Goal: Task Accomplishment & Management: Manage account settings

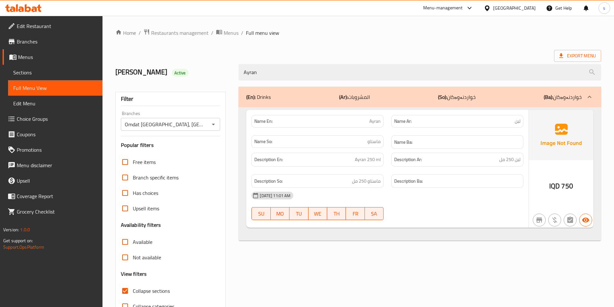
scroll to position [36, 0]
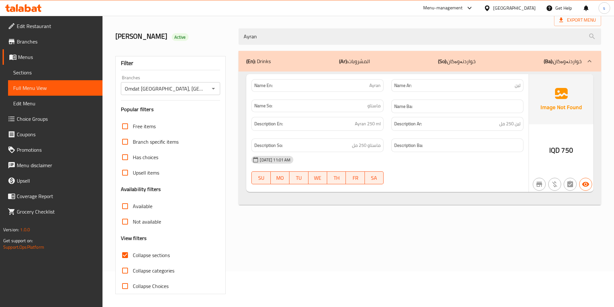
click at [27, 5] on icon at bounding box center [23, 8] width 36 height 8
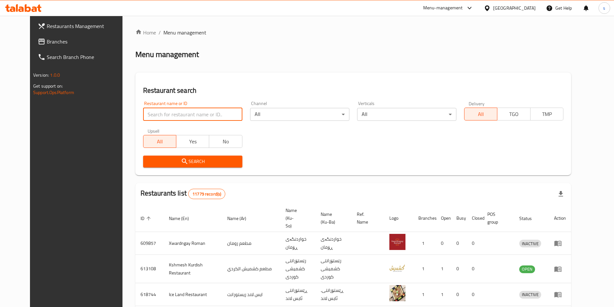
click at [145, 118] on input "search" at bounding box center [192, 114] width 99 height 13
paste input "Luxury"
type input "Luxury"
click button "Search" at bounding box center [192, 162] width 99 height 12
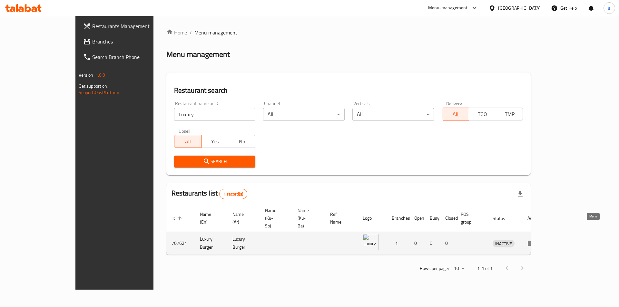
click at [535, 241] on icon "enhanced table" at bounding box center [531, 243] width 7 height 5
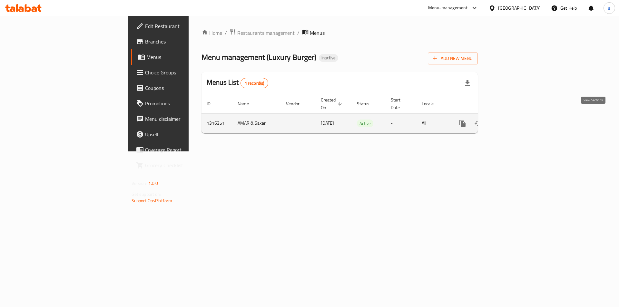
click at [513, 120] on icon "enhanced table" at bounding box center [509, 124] width 8 height 8
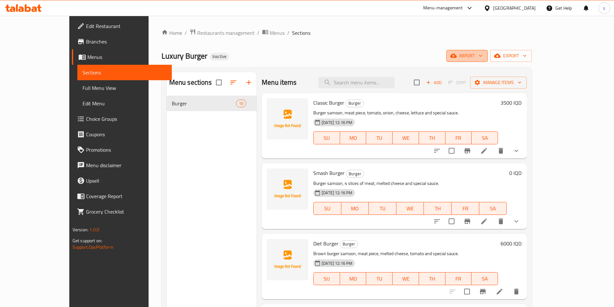
click at [483, 54] on span "import" at bounding box center [467, 56] width 31 height 8
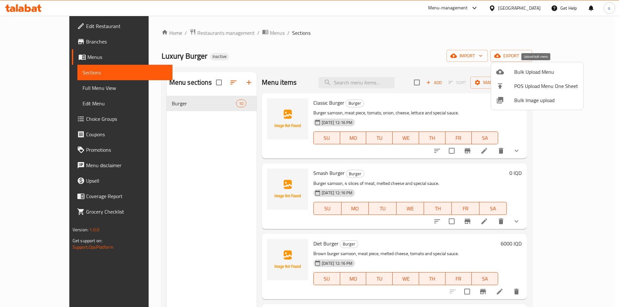
click at [513, 72] on div at bounding box center [505, 72] width 18 height 8
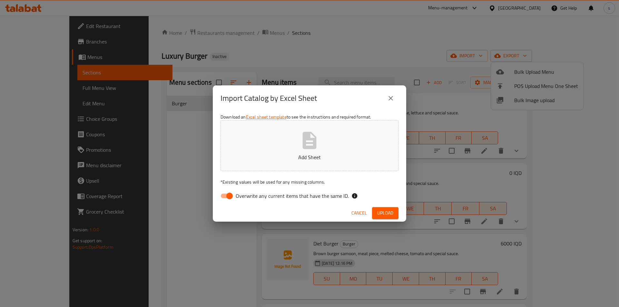
click at [228, 197] on input "Overwrite any current items that have the same ID." at bounding box center [229, 196] width 37 height 12
checkbox input "false"
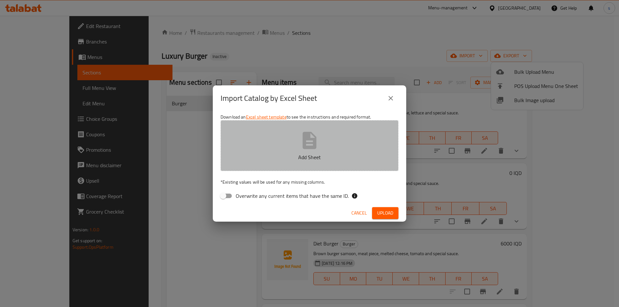
click at [266, 151] on button "Add Sheet" at bounding box center [310, 145] width 178 height 51
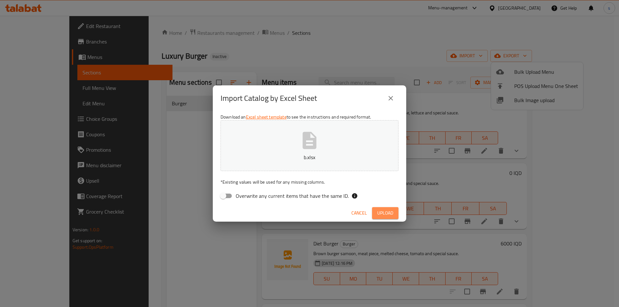
click at [381, 210] on span "Upload" at bounding box center [385, 213] width 16 height 8
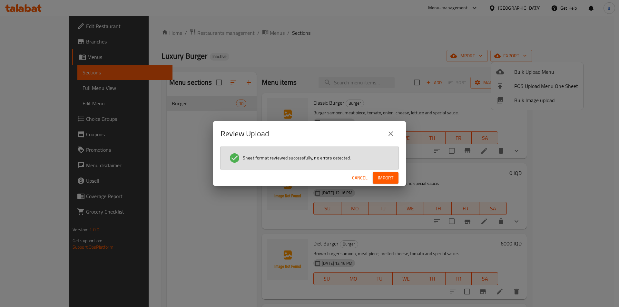
click at [384, 180] on span "Import" at bounding box center [385, 178] width 15 height 8
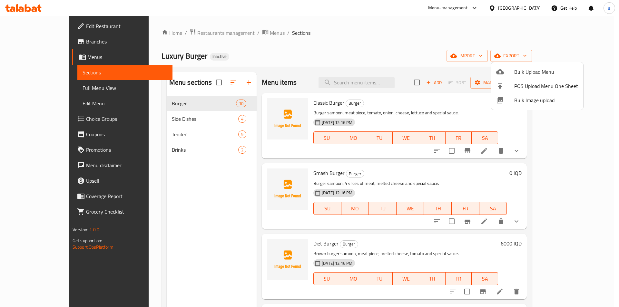
click at [383, 47] on div at bounding box center [309, 153] width 619 height 307
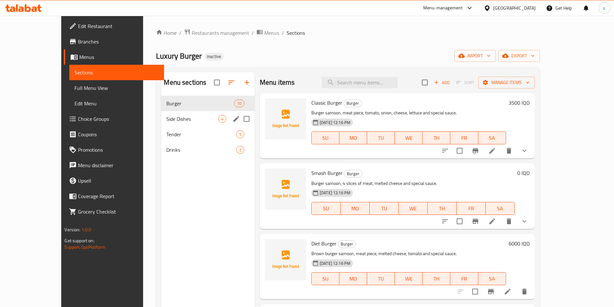
click at [179, 120] on span "Side Dishes" at bounding box center [192, 119] width 52 height 8
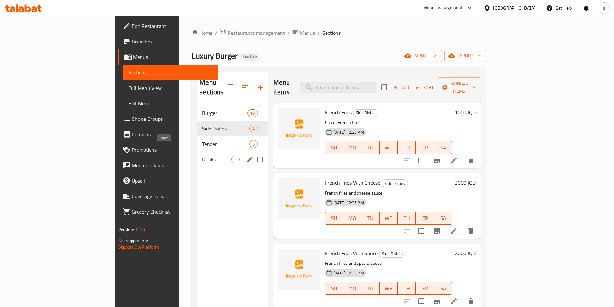
click at [202, 156] on span "Drinks" at bounding box center [216, 160] width 29 height 8
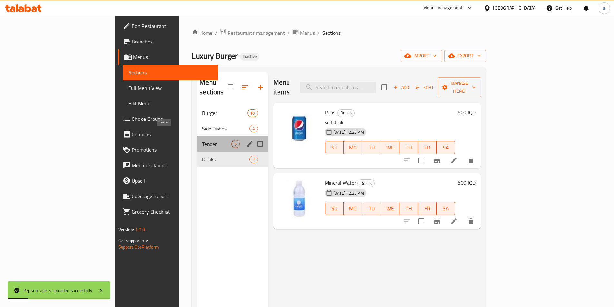
click at [202, 140] on span "Tender" at bounding box center [216, 144] width 29 height 8
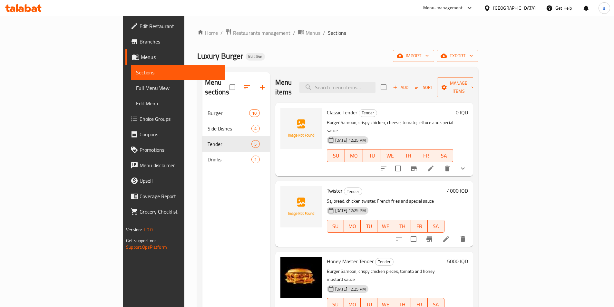
scroll to position [90, 0]
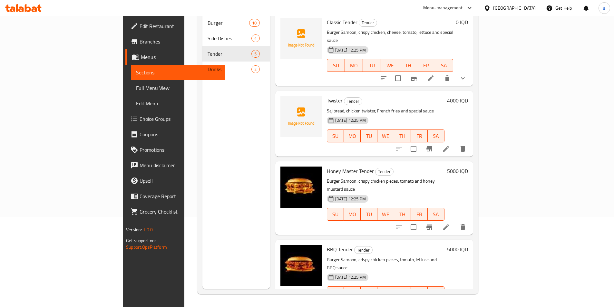
click at [203, 247] on div "Menu sections Burger 10 Side Dishes 4 Tender 5 Drinks 2" at bounding box center [237, 135] width 68 height 307
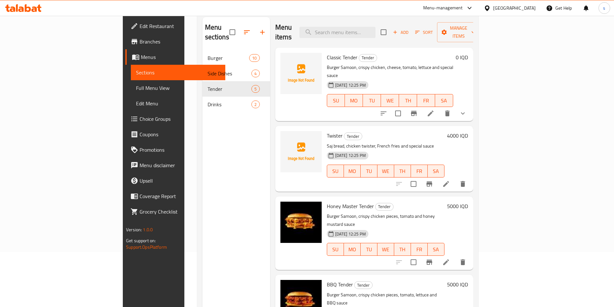
scroll to position [43, 0]
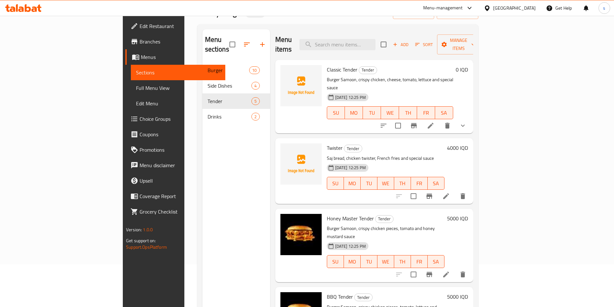
click at [237, 129] on div "Menu sections Burger 10 Side Dishes 4 Tender 5 Drinks 2" at bounding box center [237, 182] width 68 height 307
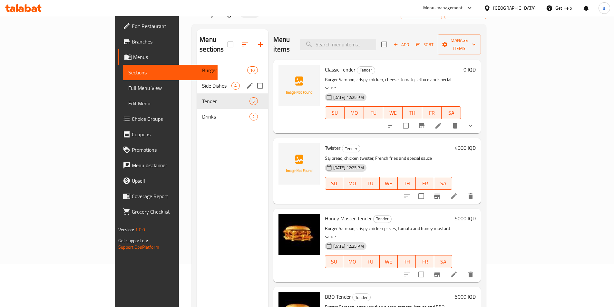
click at [202, 82] on span "Side Dishes" at bounding box center [216, 86] width 29 height 8
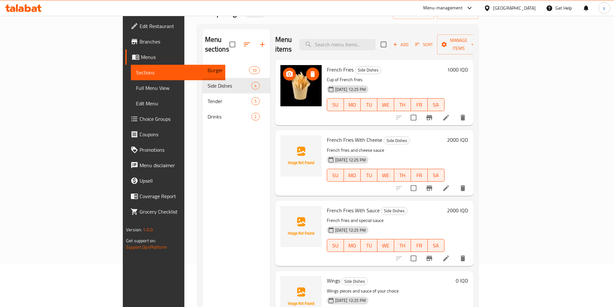
click at [281, 78] on img at bounding box center [301, 85] width 41 height 41
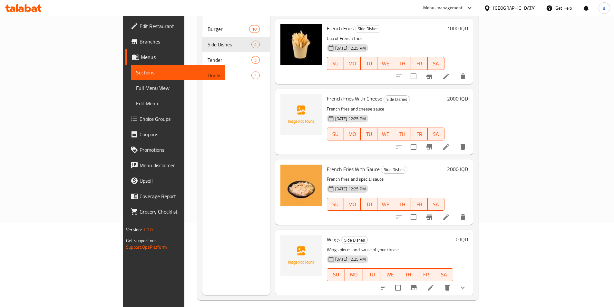
scroll to position [90, 0]
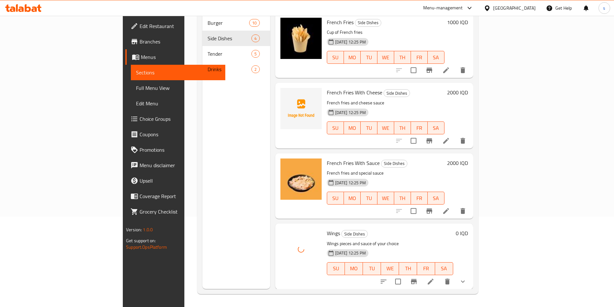
click at [203, 255] on div "Menu sections Burger 10 Side Dishes 4 Tender 5 Drinks 2" at bounding box center [237, 135] width 68 height 307
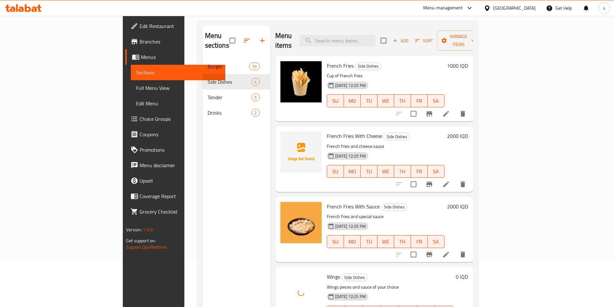
scroll to position [45, 0]
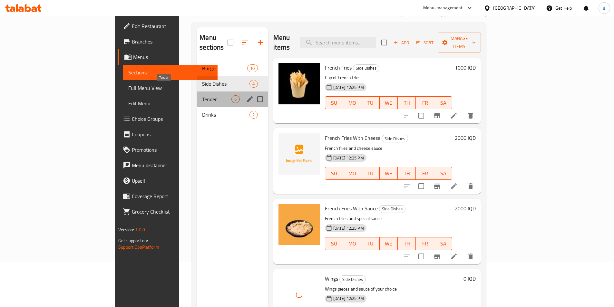
click at [202, 95] on span "Tender" at bounding box center [216, 99] width 29 height 8
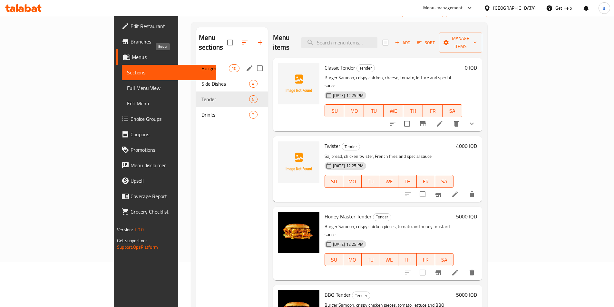
click at [202, 64] on span "Burger" at bounding box center [215, 68] width 27 height 8
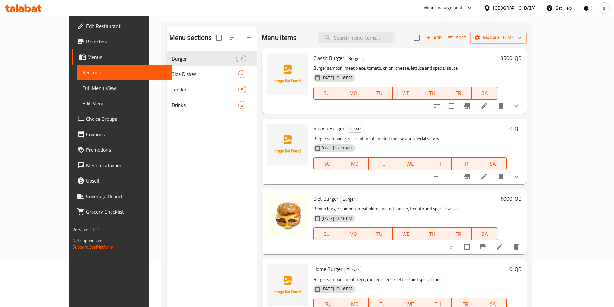
click at [83, 85] on span "Full Menu View" at bounding box center [125, 88] width 84 height 8
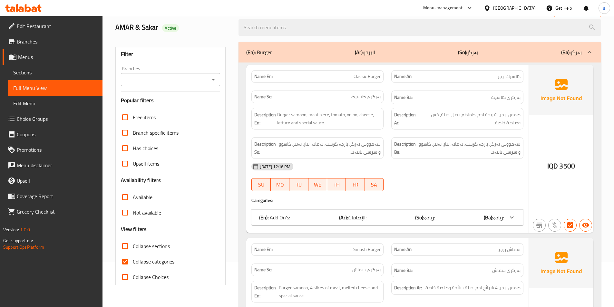
click at [218, 78] on div "Branches" at bounding box center [171, 79] width 100 height 13
click at [215, 77] on icon "Open" at bounding box center [214, 80] width 8 height 8
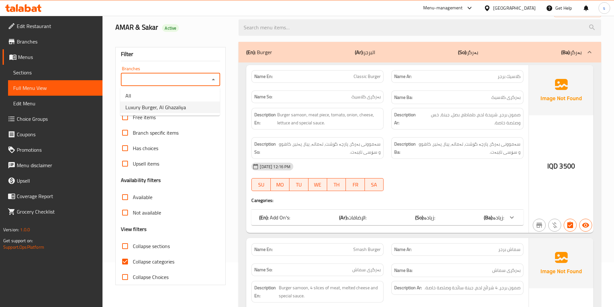
click at [199, 104] on li "Luxury Burger, Al Ghazaliya" at bounding box center [170, 108] width 100 height 12
type input "Luxury Burger, Al Ghazaliya"
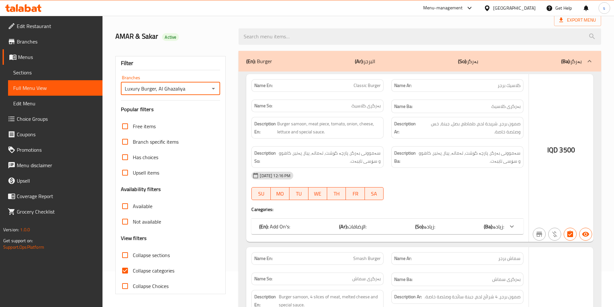
scroll to position [45, 0]
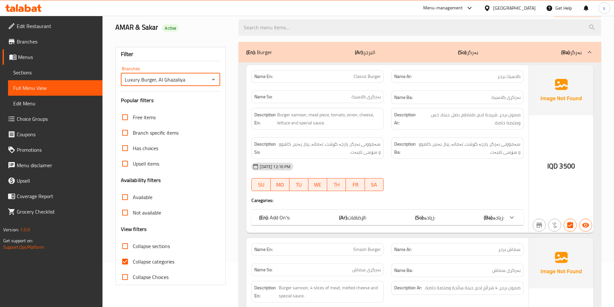
click at [128, 263] on input "Collapse categories" at bounding box center [124, 261] width 15 height 15
checkbox input "false"
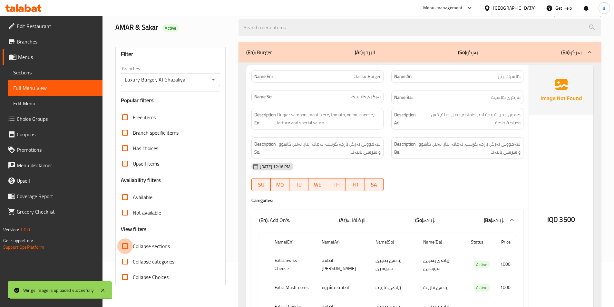
click at [128, 240] on input "Collapse sections" at bounding box center [124, 246] width 15 height 15
checkbox input "true"
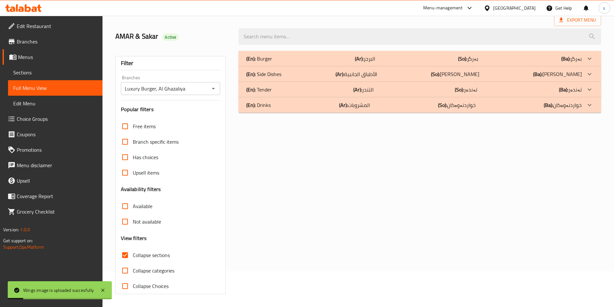
scroll to position [36, 0]
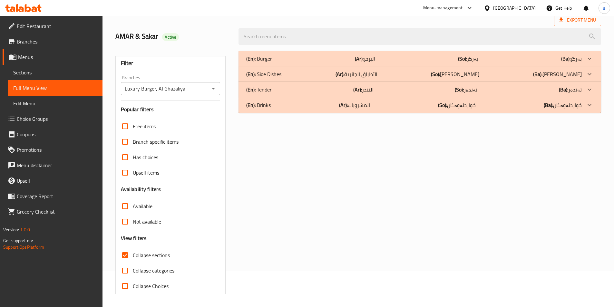
click at [321, 104] on div "(En): Drinks (Ar): المشروبات (So): خواردنەوەکان (Ba): خواردنەوەکان" at bounding box center [414, 105] width 336 height 8
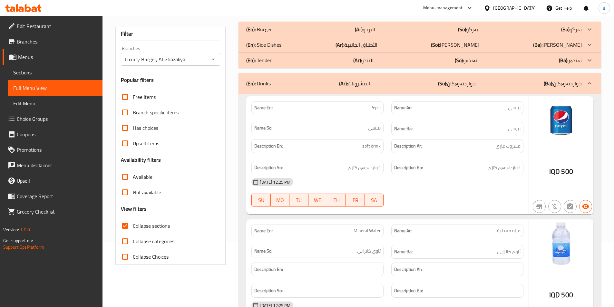
scroll to position [64, 0]
click at [505, 62] on div "(En): Tender (Ar): التندر (So): تەندەر (Ba): تەندەر" at bounding box center [414, 61] width 336 height 8
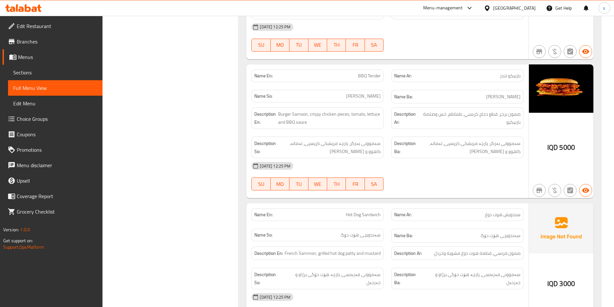
scroll to position [573, 0]
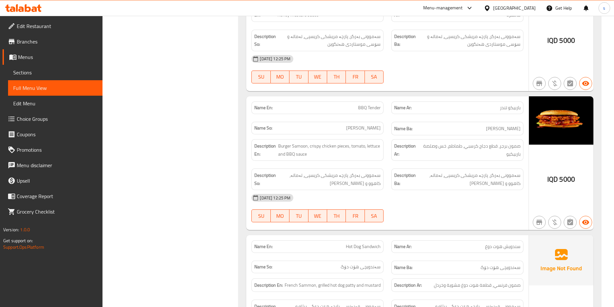
click at [353, 104] on p "Name En: BBQ Tender" at bounding box center [317, 107] width 126 height 7
copy span "BBQ Tender"
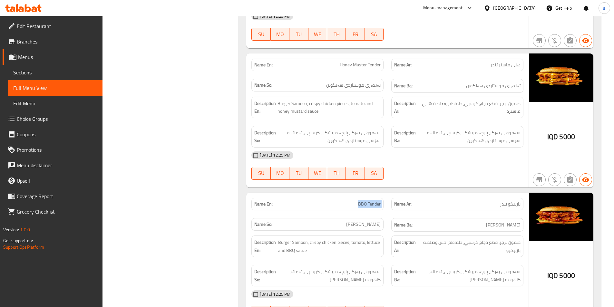
scroll to position [474, 0]
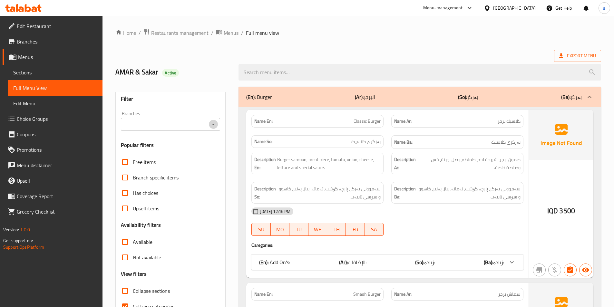
click at [216, 125] on icon "Open" at bounding box center [214, 125] width 8 height 8
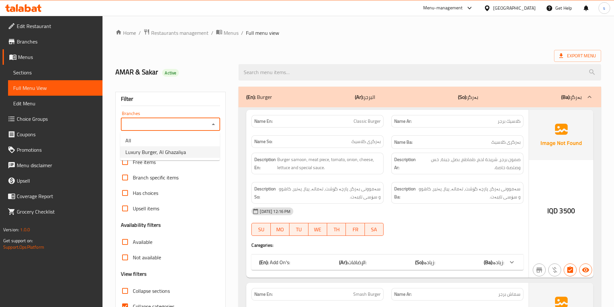
click at [200, 157] on li "Luxury Burger, Al Ghazaliya" at bounding box center [170, 152] width 100 height 12
type input "Luxury Burger, Al Ghazaliya"
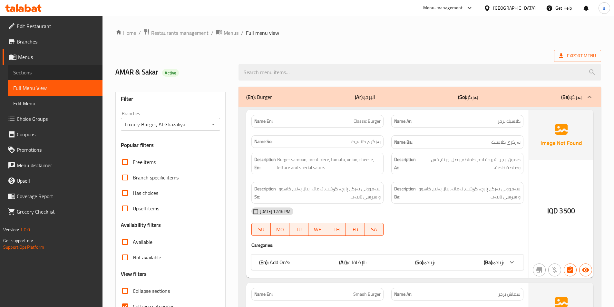
click at [58, 72] on span "Sections" at bounding box center [55, 73] width 84 height 8
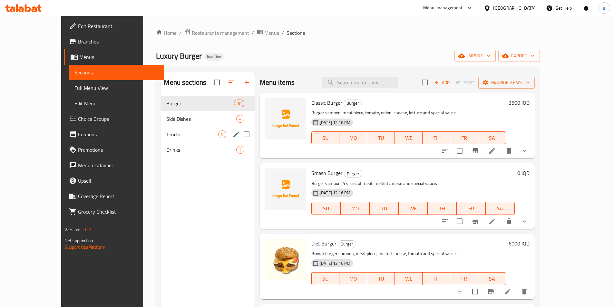
click at [166, 138] on span "Tender" at bounding box center [192, 135] width 52 height 8
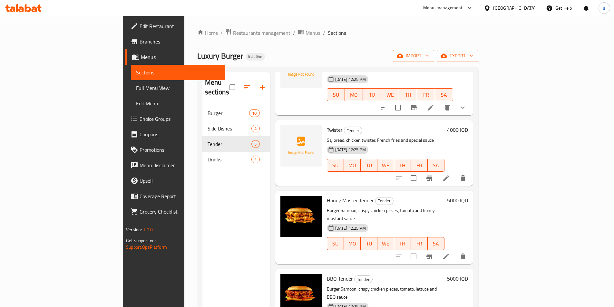
scroll to position [90, 0]
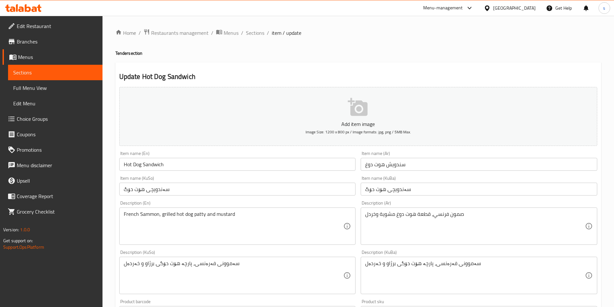
scroll to position [55, 0]
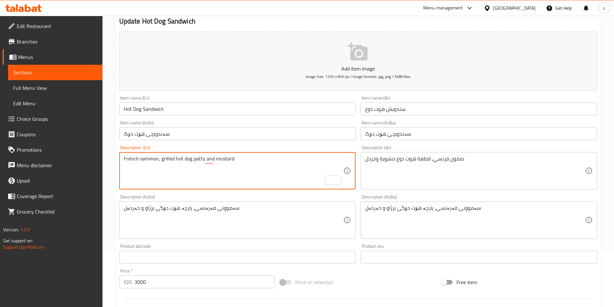
click at [198, 162] on textarea "French sammon, grilled hot dog patty and mustard" at bounding box center [234, 171] width 220 height 31
click at [198, 163] on textarea "French sammon, grilled hot dog patty and mustard" at bounding box center [234, 171] width 220 height 31
paste textarea "Pieces"
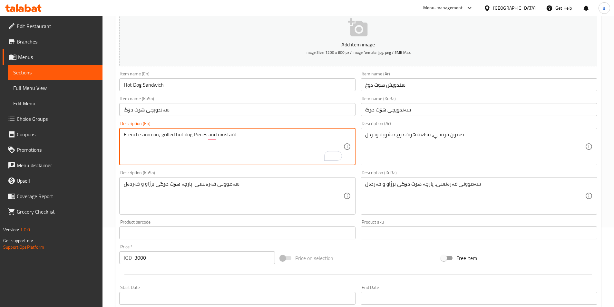
scroll to position [74, 0]
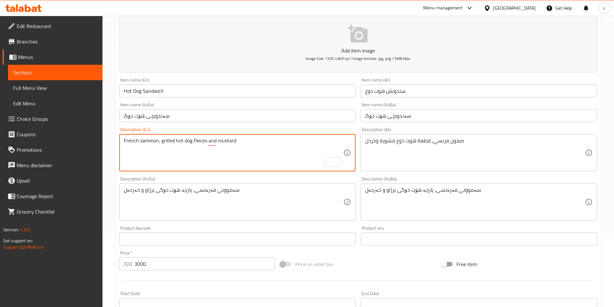
click at [194, 139] on textarea "French sammon, grilled hot dog Pieces and mustard" at bounding box center [234, 153] width 220 height 31
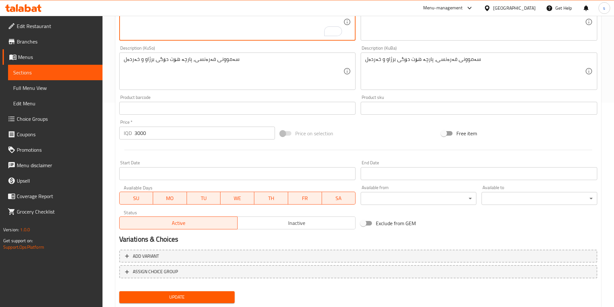
scroll to position [223, 0]
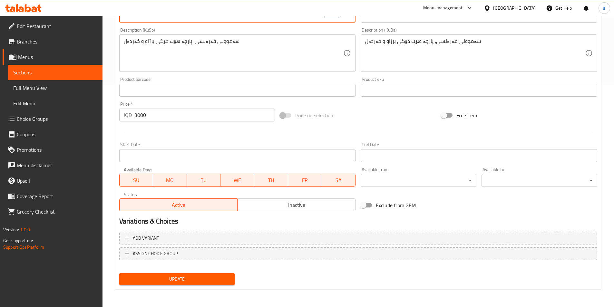
type textarea "French sammon, grilled hot dog pieces and mustard"
click at [128, 280] on span "Update" at bounding box center [176, 279] width 105 height 8
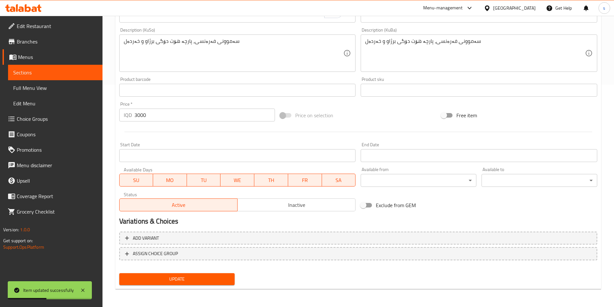
click at [13, 76] on link "Sections" at bounding box center [55, 72] width 94 height 15
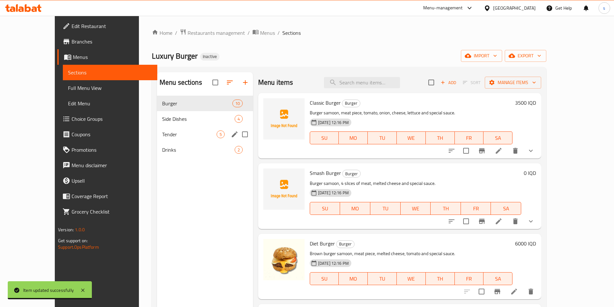
click at [162, 138] on span "Tender" at bounding box center [189, 135] width 54 height 8
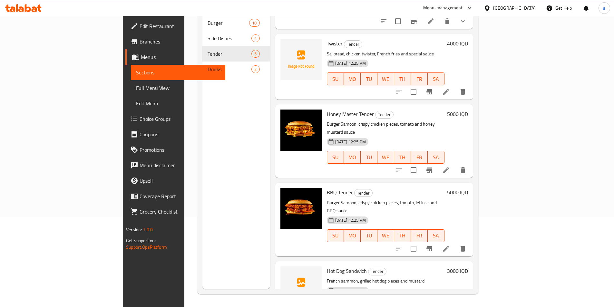
scroll to position [61, 0]
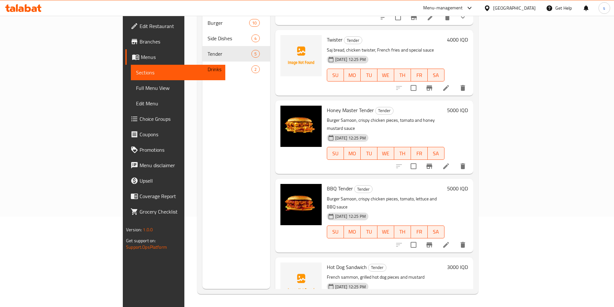
click at [450, 241] on icon at bounding box center [446, 245] width 8 height 8
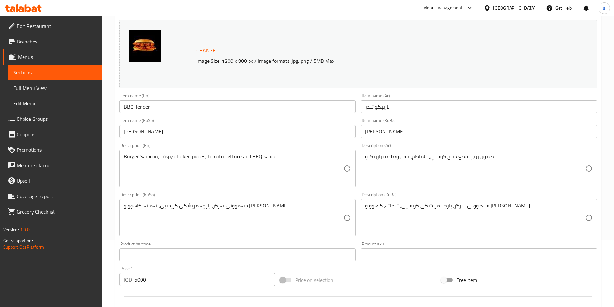
scroll to position [69, 0]
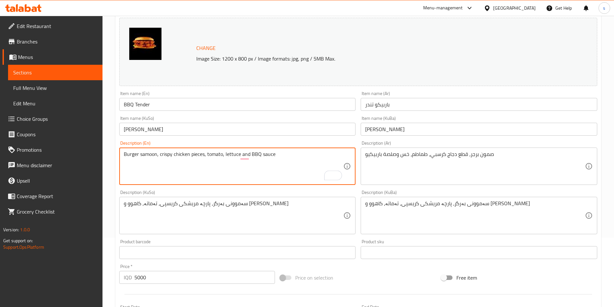
type textarea "Burger samoon, crispy chicken pieces, tomato, lettuce and BBQ sauce"
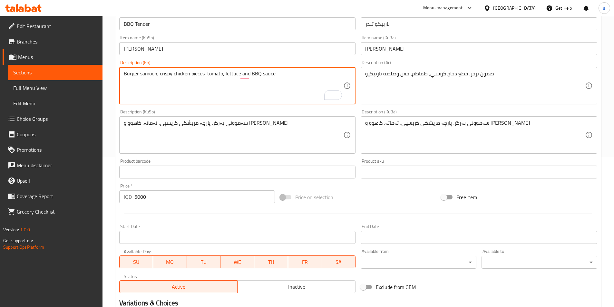
scroll to position [232, 0]
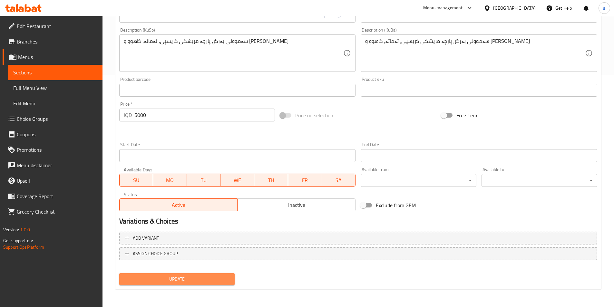
click at [188, 276] on span "Update" at bounding box center [176, 279] width 105 height 8
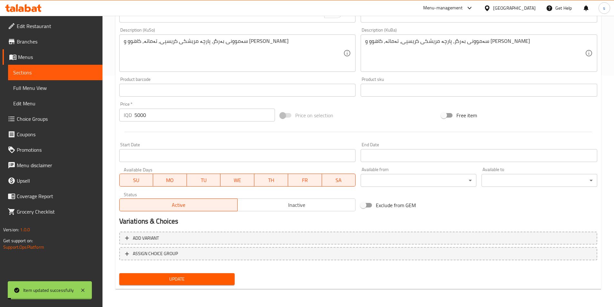
click at [45, 70] on span "Sections" at bounding box center [55, 73] width 84 height 8
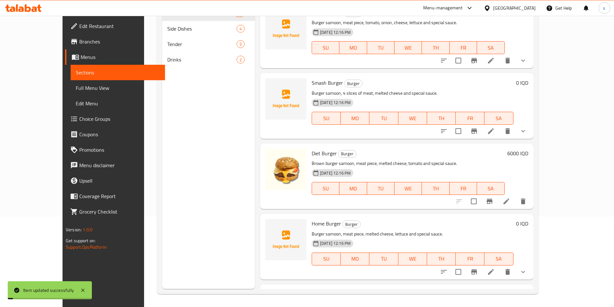
scroll to position [90, 0]
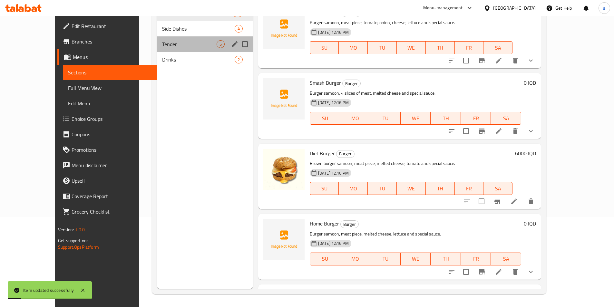
click at [157, 49] on div "Tender 5" at bounding box center [205, 43] width 96 height 15
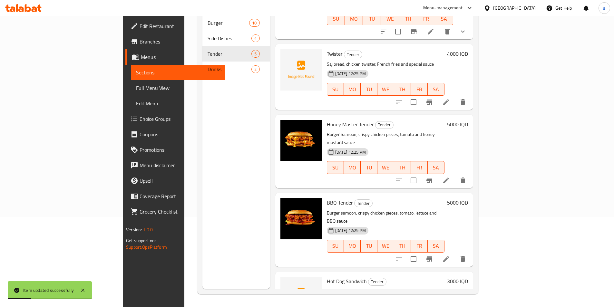
scroll to position [61, 0]
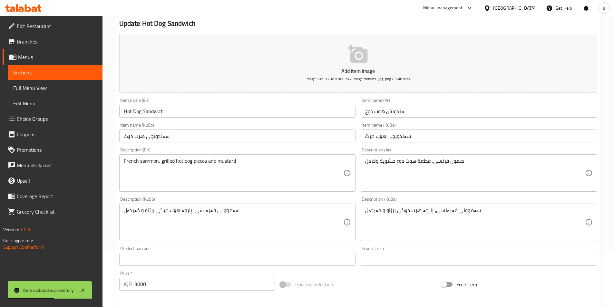
scroll to position [74, 0]
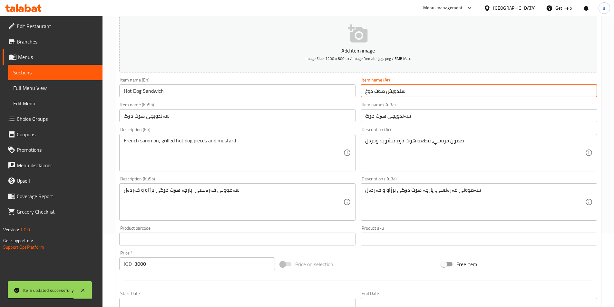
click at [367, 91] on input "سندويش هوت دوغ" at bounding box center [479, 90] width 237 height 13
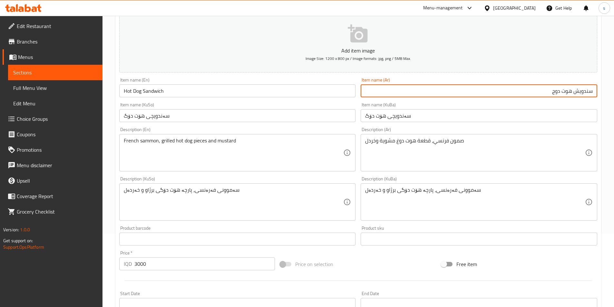
type input "سندويش هوت دوج"
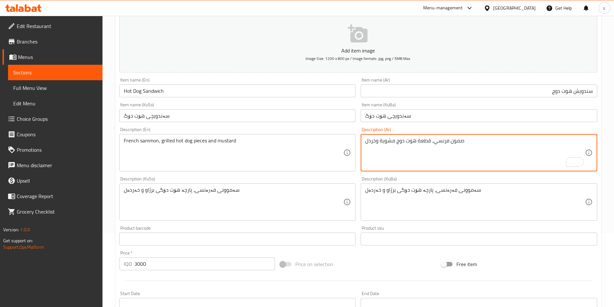
type textarea "صمون فرنسي، قطعة هوت دوج مشوية وخردل"
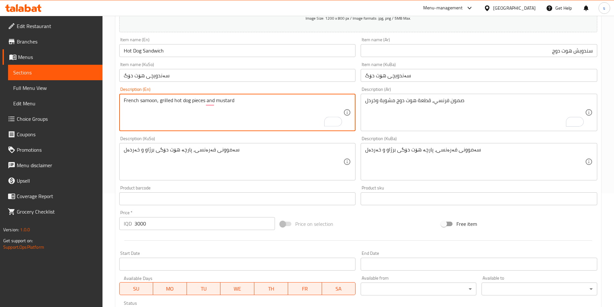
scroll to position [223, 0]
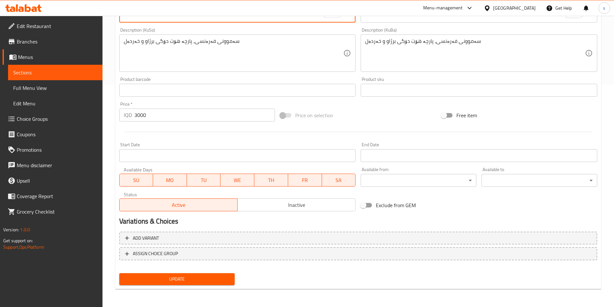
type textarea "French samoon, grilled hot dog pieces and mustard"
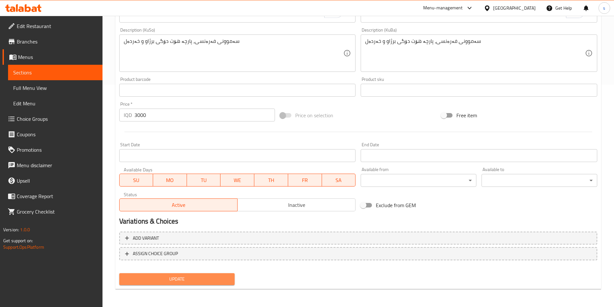
click at [207, 282] on span "Update" at bounding box center [176, 279] width 105 height 8
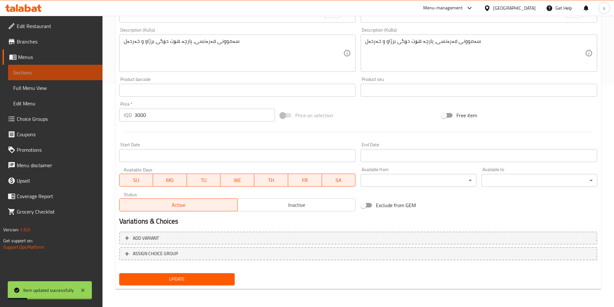
click at [47, 72] on span "Sections" at bounding box center [55, 73] width 84 height 8
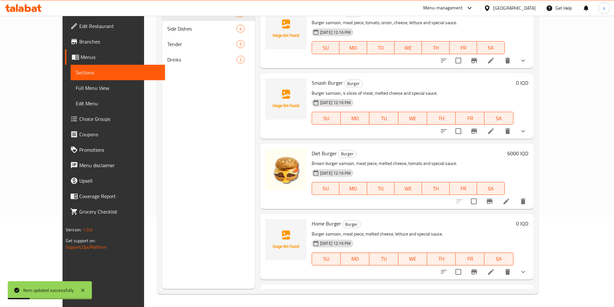
scroll to position [90, 0]
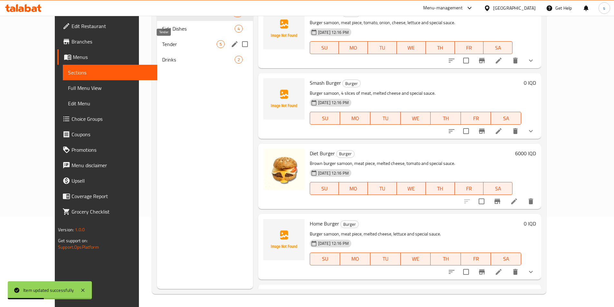
click at [162, 46] on span "Tender" at bounding box center [189, 44] width 54 height 8
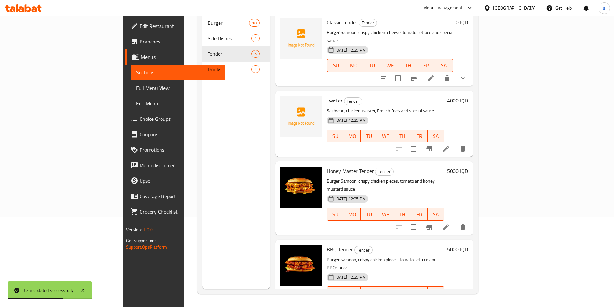
scroll to position [61, 0]
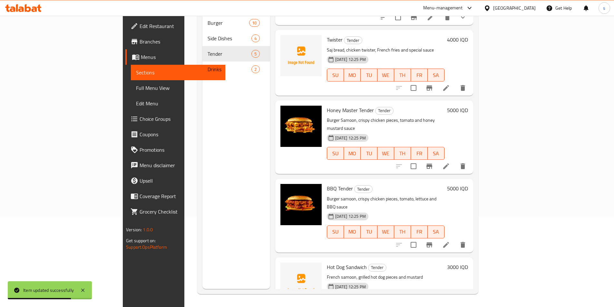
click at [450, 163] on icon at bounding box center [446, 167] width 8 height 8
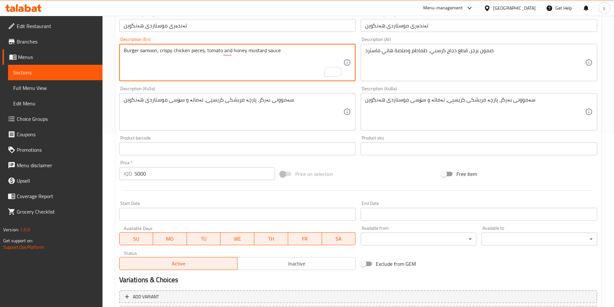
scroll to position [232, 0]
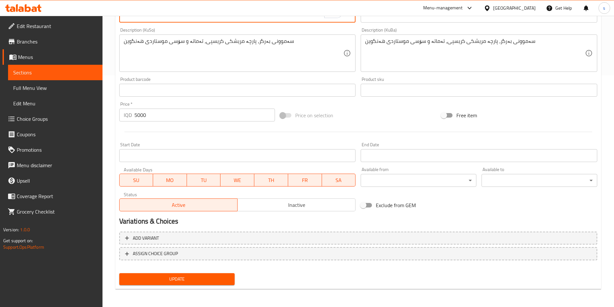
type textarea "Burger samoon, crispy chicken pieces, tomato and honey mustard sauce"
click at [179, 276] on span "Update" at bounding box center [176, 279] width 105 height 8
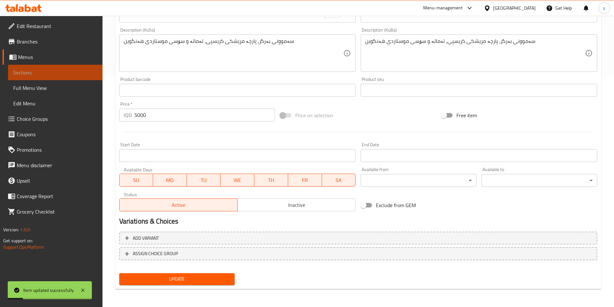
click at [52, 77] on link "Sections" at bounding box center [55, 72] width 94 height 15
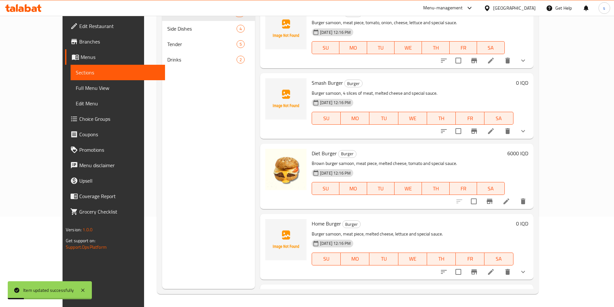
scroll to position [90, 0]
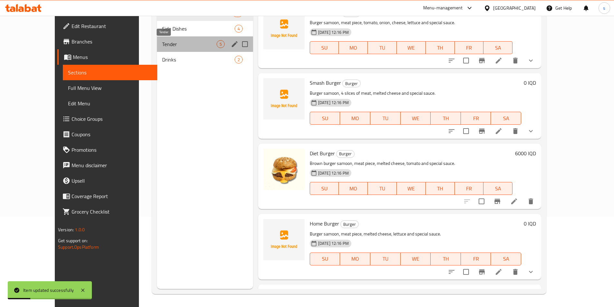
click at [162, 47] on span "Tender" at bounding box center [189, 44] width 54 height 8
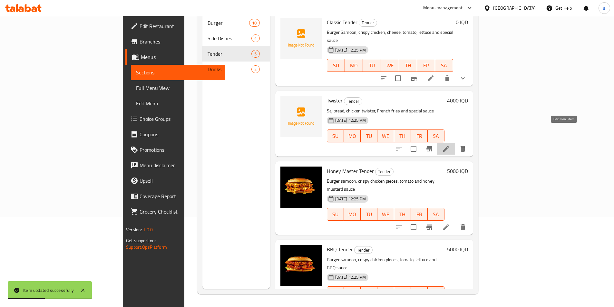
click at [449, 146] on icon at bounding box center [446, 149] width 6 height 6
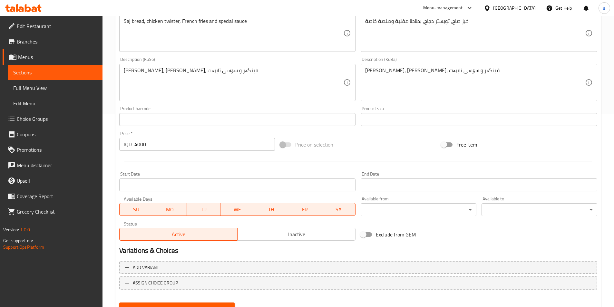
scroll to position [223, 0]
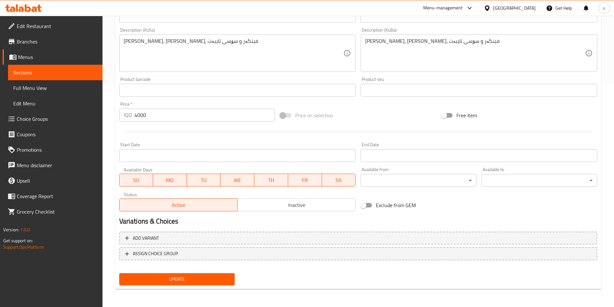
click at [149, 281] on span "Update" at bounding box center [176, 279] width 105 height 8
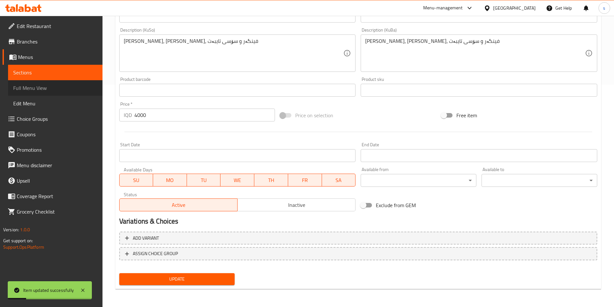
click at [23, 89] on span "Full Menu View" at bounding box center [55, 88] width 84 height 8
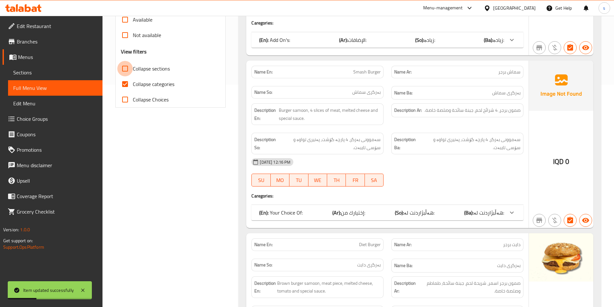
drag, startPoint x: 127, startPoint y: 66, endPoint x: 124, endPoint y: 95, distance: 28.9
click at [127, 66] on input "Collapse sections" at bounding box center [124, 68] width 15 height 15
checkbox input "true"
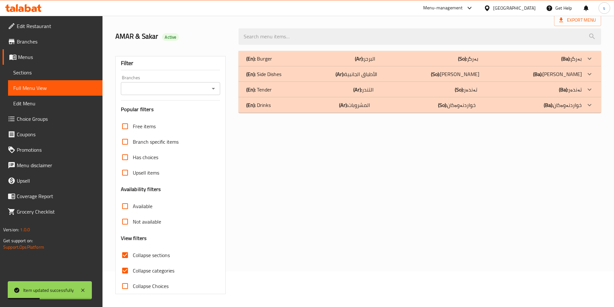
scroll to position [36, 0]
click at [128, 272] on input "Collapse categories" at bounding box center [124, 270] width 15 height 15
checkbox input "false"
click at [216, 88] on icon "Open" at bounding box center [214, 89] width 8 height 8
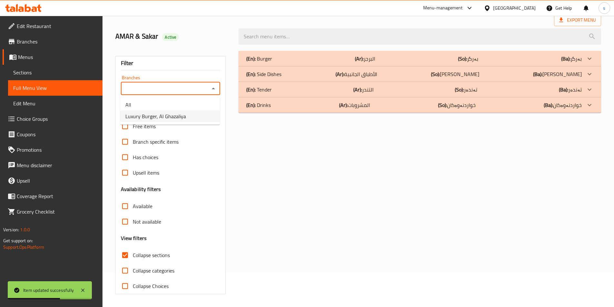
click at [197, 118] on li "Luxury Burger, Al Ghazaliya" at bounding box center [170, 117] width 100 height 12
type input "Luxury Burger, Al Ghazaliya"
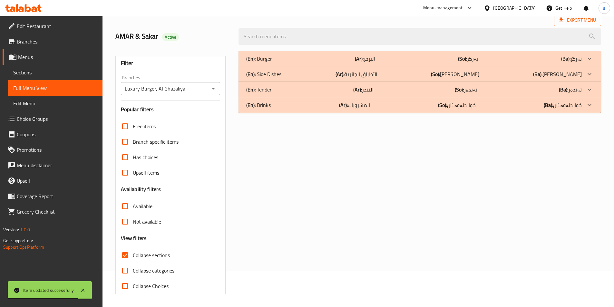
click at [291, 111] on div "(En): Drinks (Ar): المشروبات (So): خواردنەوەکان (Ba): خواردنەوەکان" at bounding box center [420, 104] width 363 height 15
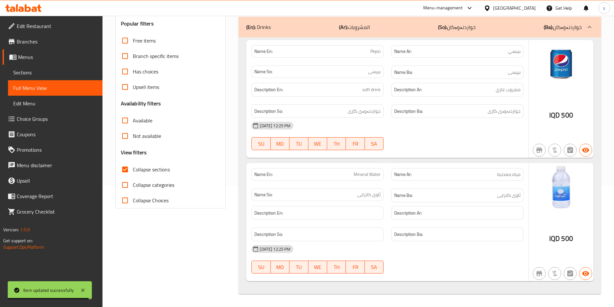
scroll to position [52, 0]
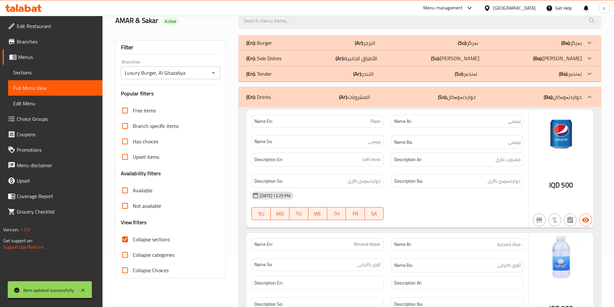
click at [335, 77] on div "(En): Tender (Ar): التندر (So): تەندەر (Ba): تەندەر" at bounding box center [414, 74] width 336 height 8
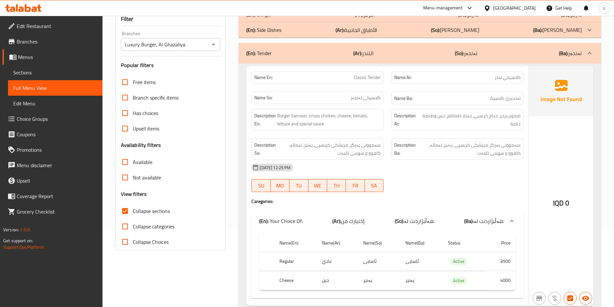
scroll to position [84, 0]
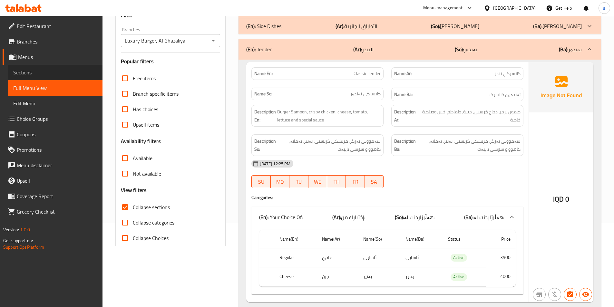
click at [27, 73] on span "Sections" at bounding box center [55, 73] width 84 height 8
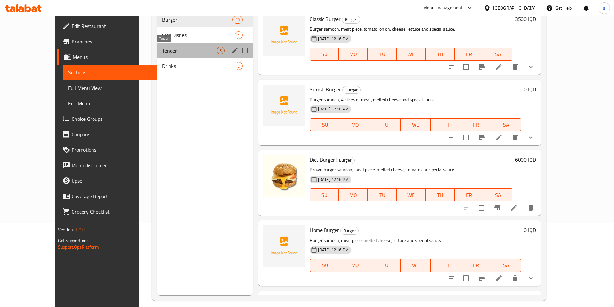
click at [162, 53] on span "Tender" at bounding box center [189, 51] width 54 height 8
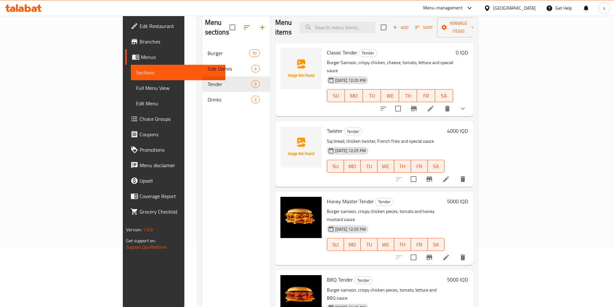
scroll to position [48, 0]
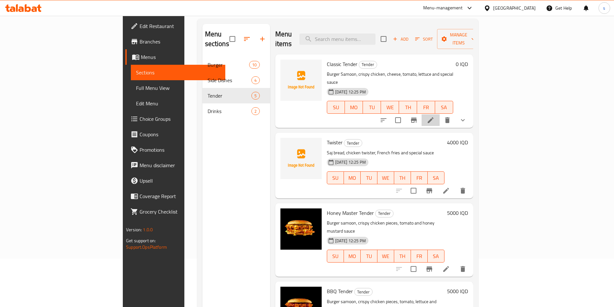
click at [440, 114] on li at bounding box center [431, 120] width 18 height 12
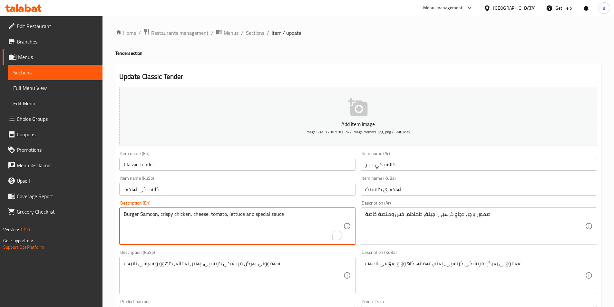
click at [142, 213] on textarea "Burger Samoon, crispy chicken, cheese, tomato, lettuce and special sauce" at bounding box center [234, 226] width 220 height 31
click at [140, 214] on textarea "Burger Samoon, crispy chicken, cheese, tomato, lettuce and special sauce" at bounding box center [234, 226] width 220 height 31
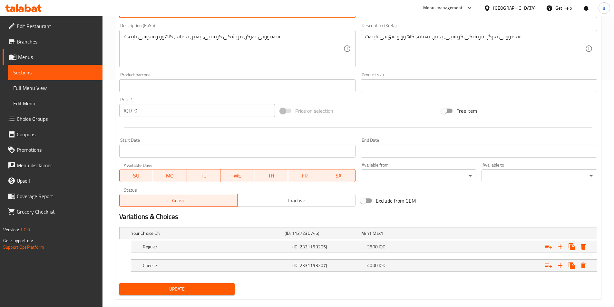
scroll to position [237, 0]
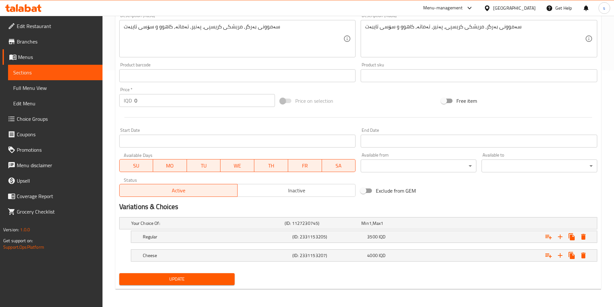
type textarea "Burger samoon, crispy chicken, cheese, tomato, lettuce and special sauce"
click at [190, 278] on span "Update" at bounding box center [176, 279] width 105 height 8
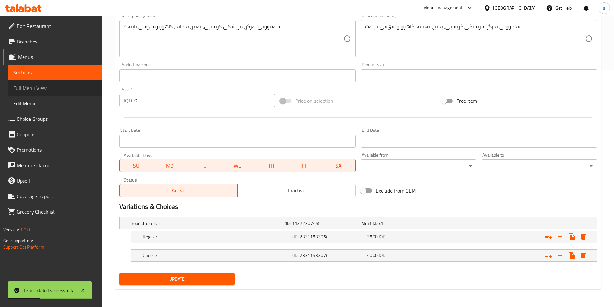
click at [58, 91] on span "Full Menu View" at bounding box center [55, 88] width 84 height 8
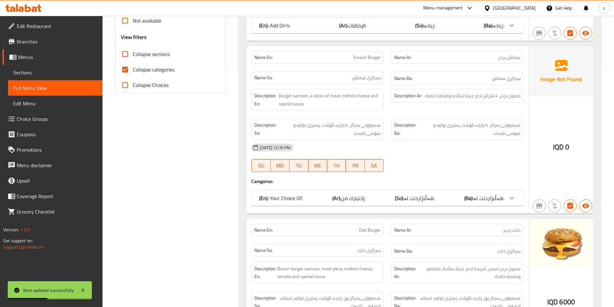
click at [123, 74] on input "Collapse categories" at bounding box center [124, 69] width 15 height 15
checkbox input "false"
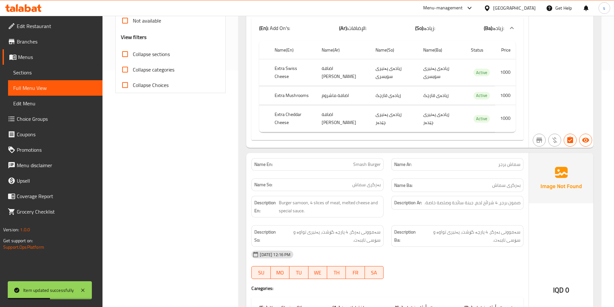
click at [123, 55] on input "Collapse sections" at bounding box center [124, 53] width 15 height 15
checkbox input "true"
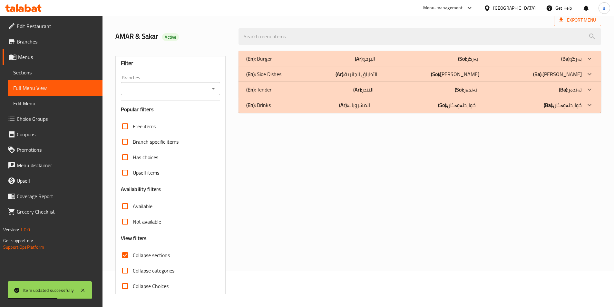
scroll to position [36, 0]
click at [212, 92] on icon "Open" at bounding box center [214, 89] width 8 height 8
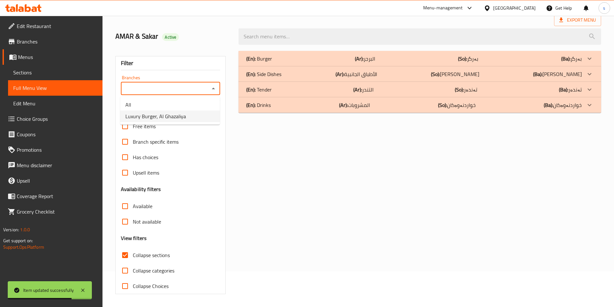
click at [198, 119] on li "Luxury Burger, Al Ghazaliya" at bounding box center [170, 117] width 100 height 12
type input "Luxury Burger, Al Ghazaliya"
click at [270, 102] on p "(En): Drinks" at bounding box center [258, 105] width 25 height 8
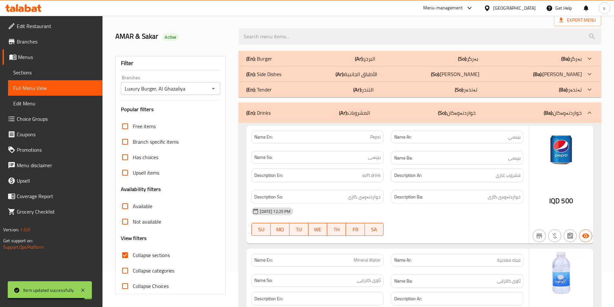
click at [269, 88] on p "(En): Tender" at bounding box center [258, 90] width 25 height 8
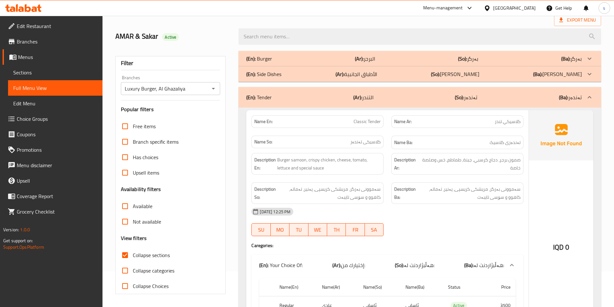
click at [278, 77] on p "(En): Side Dishes" at bounding box center [263, 74] width 35 height 8
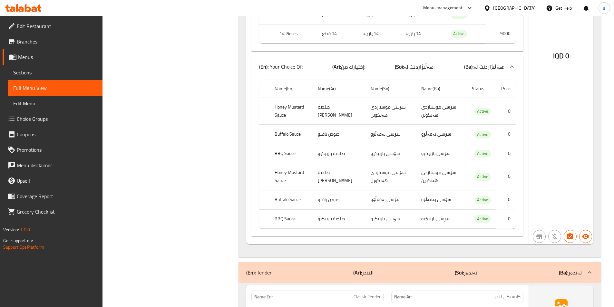
scroll to position [675, 0]
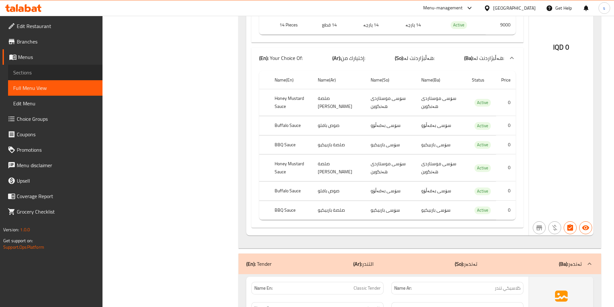
click at [33, 70] on span "Sections" at bounding box center [55, 73] width 84 height 8
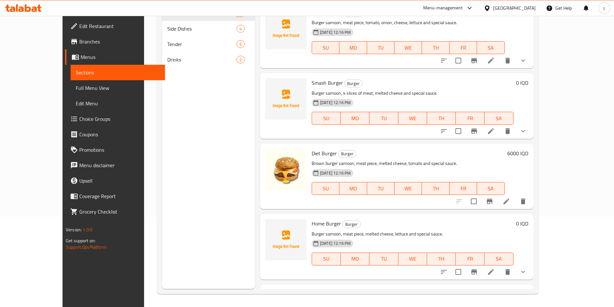
scroll to position [90, 0]
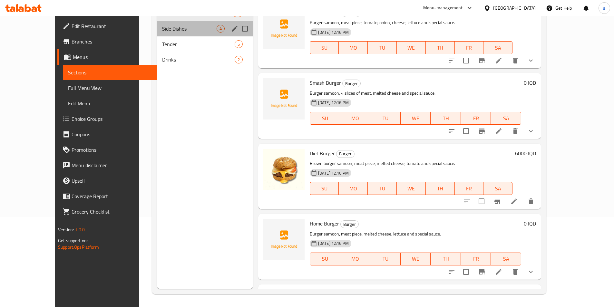
click at [157, 35] on div "Side Dishes 4" at bounding box center [205, 28] width 96 height 15
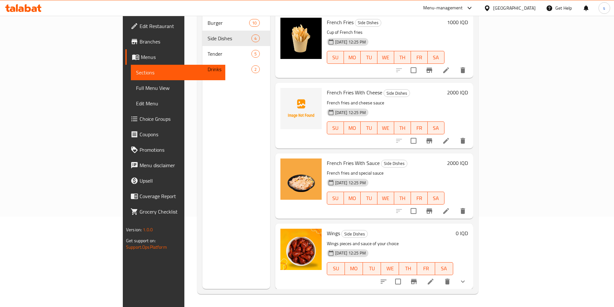
click at [440, 277] on li at bounding box center [431, 282] width 18 height 12
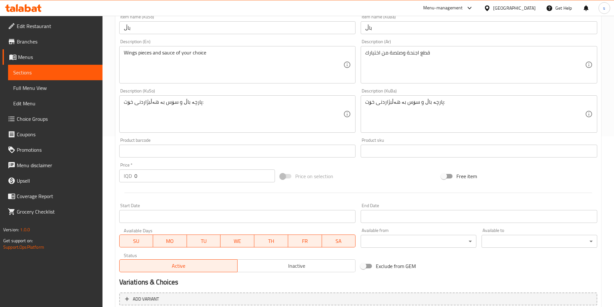
scroll to position [300, 0]
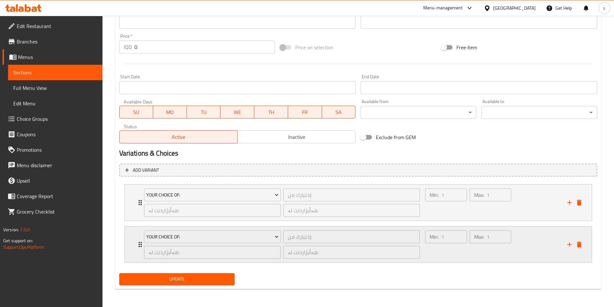
click at [525, 257] on div "Min: 1 ​ Max: 1 ​" at bounding box center [492, 245] width 142 height 36
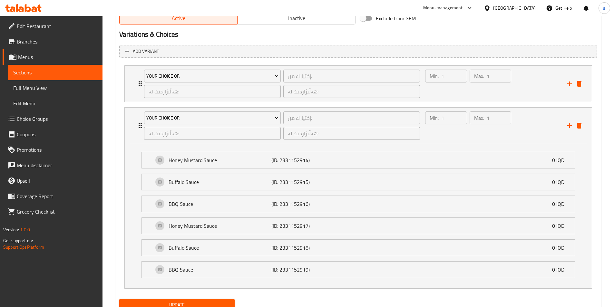
scroll to position [429, 0]
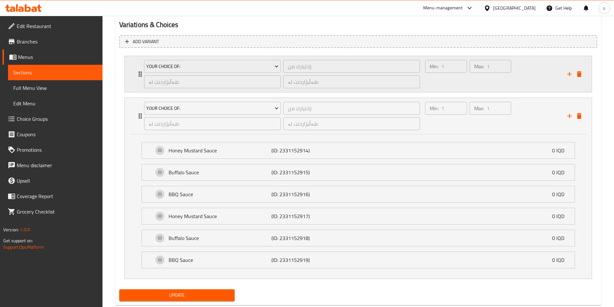
click at [549, 78] on div "Min: 1 ​ Max: 1 ​" at bounding box center [492, 74] width 142 height 36
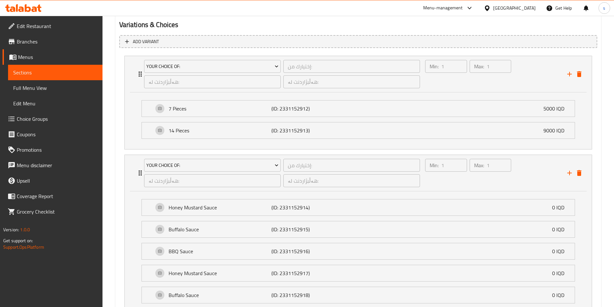
scroll to position [502, 0]
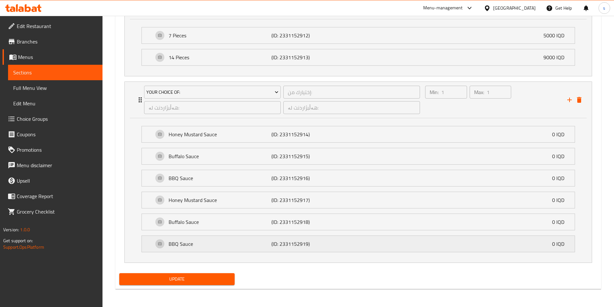
click at [542, 247] on div "BBQ Sauce (ID: 2331152919) 0 IQD" at bounding box center [361, 244] width 414 height 16
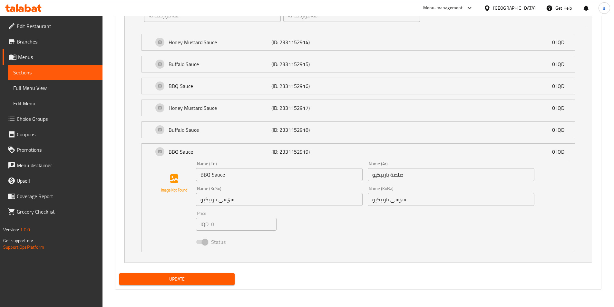
scroll to position [573, 0]
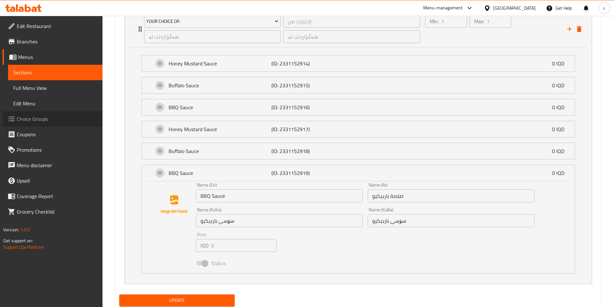
click at [38, 122] on span "Choice Groups" at bounding box center [57, 119] width 81 height 8
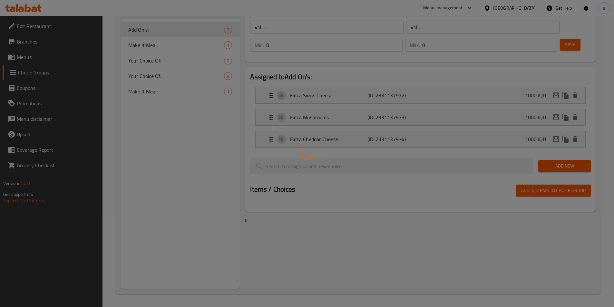
scroll to position [91, 0]
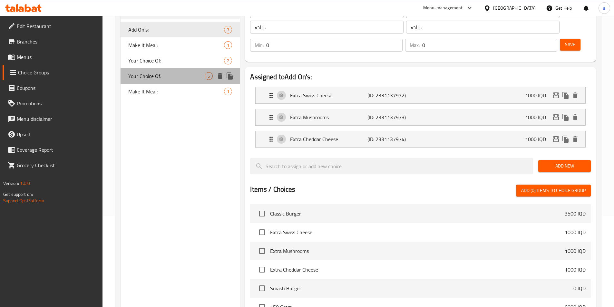
click at [161, 73] on span "Your Choice Of:" at bounding box center [166, 76] width 77 height 8
type input "Your Choice Of:"
type input "إختيارك من:"
type input "هەڵبژاردنت لە:"
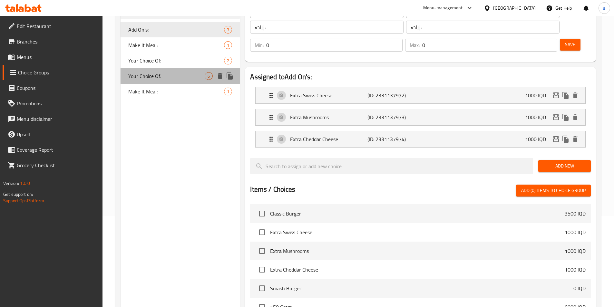
type input "1"
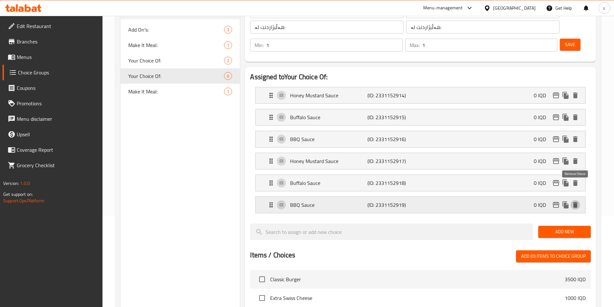
click at [576, 202] on icon "delete" at bounding box center [575, 205] width 5 height 6
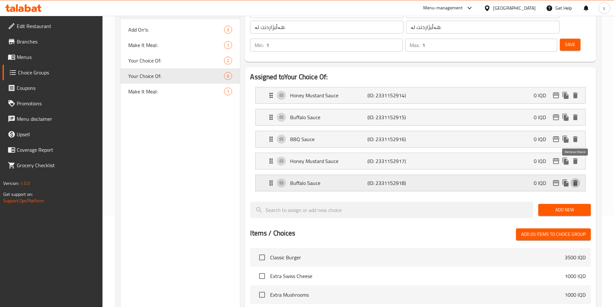
click at [576, 180] on icon "delete" at bounding box center [575, 183] width 5 height 6
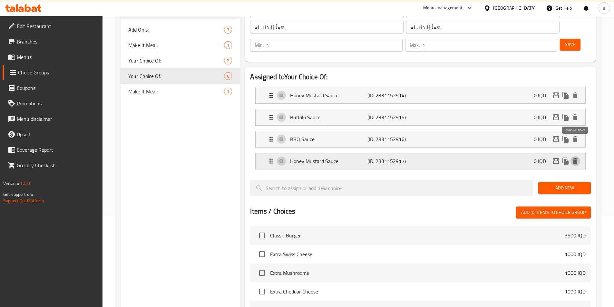
click at [576, 158] on icon "delete" at bounding box center [575, 161] width 5 height 6
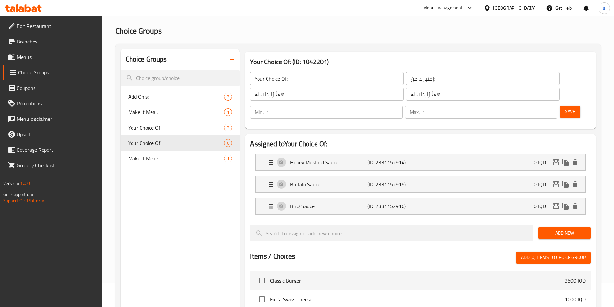
scroll to position [23, 0]
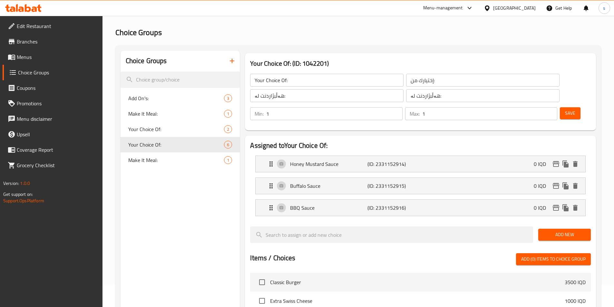
click at [565, 109] on span "Save" at bounding box center [570, 113] width 10 height 8
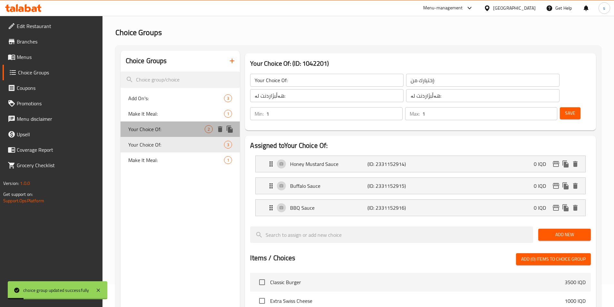
click at [161, 131] on span "Your Choice Of:" at bounding box center [166, 129] width 77 height 8
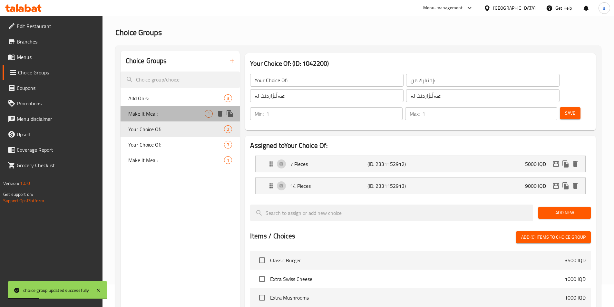
click at [163, 111] on span "Make It Meal:" at bounding box center [166, 114] width 77 height 8
type input "Make It Meal:"
type input "أجعلها وجبة:"
type input "بیکە بە ژەم:"
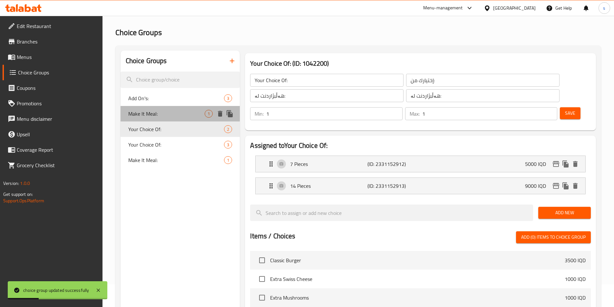
type input "0"
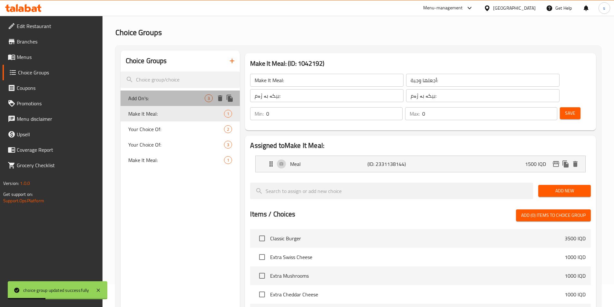
click at [163, 94] on span "Add On's:" at bounding box center [166, 98] width 77 height 8
type input "Add On's:"
type input "الإضافات:"
type input "زیادە:"
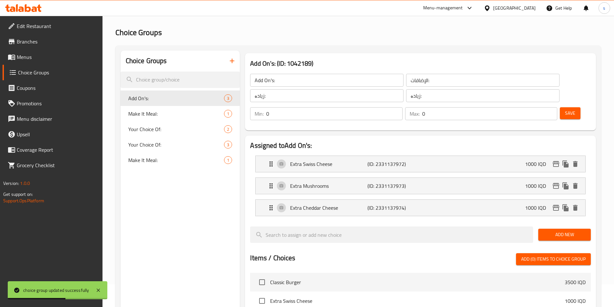
click at [37, 57] on span "Menus" at bounding box center [57, 57] width 81 height 8
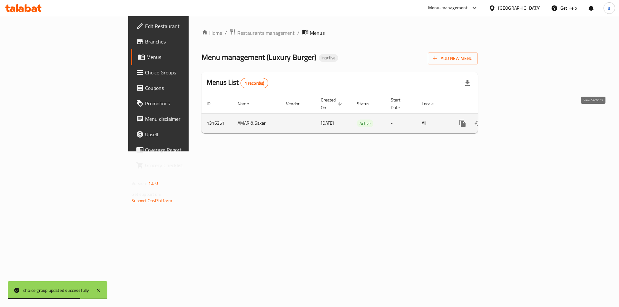
click at [513, 120] on icon "enhanced table" at bounding box center [509, 124] width 8 height 8
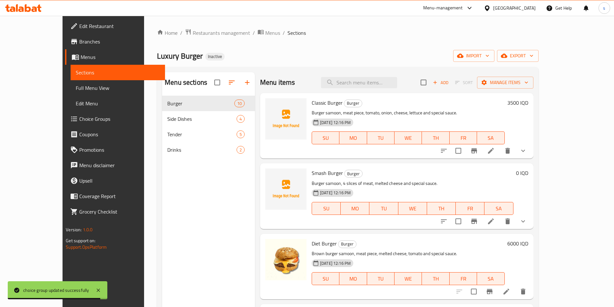
click at [71, 83] on link "Full Menu View" at bounding box center [118, 87] width 94 height 15
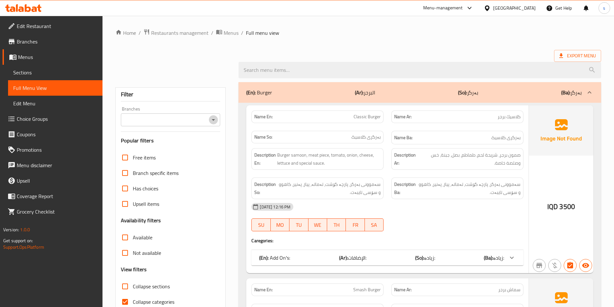
click at [212, 118] on icon "Open" at bounding box center [214, 120] width 8 height 8
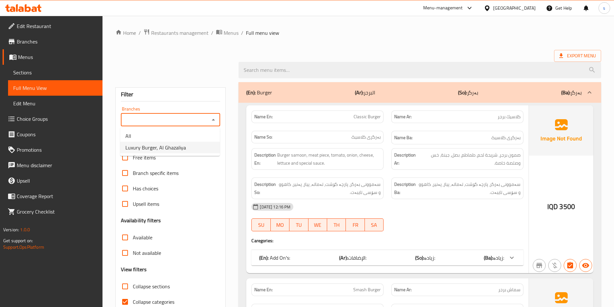
click at [201, 153] on li "Luxury Burger, Al Ghazaliya" at bounding box center [170, 148] width 100 height 12
type input "Luxury Burger, Al Ghazaliya"
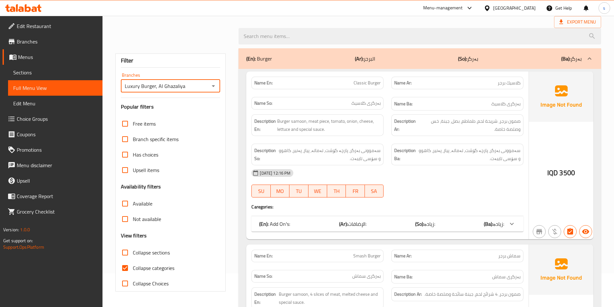
scroll to position [114, 0]
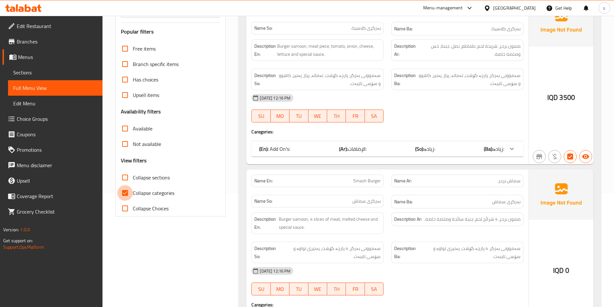
drag, startPoint x: 128, startPoint y: 198, endPoint x: 128, endPoint y: 186, distance: 11.9
click at [128, 198] on input "Collapse categories" at bounding box center [124, 192] width 15 height 15
checkbox input "false"
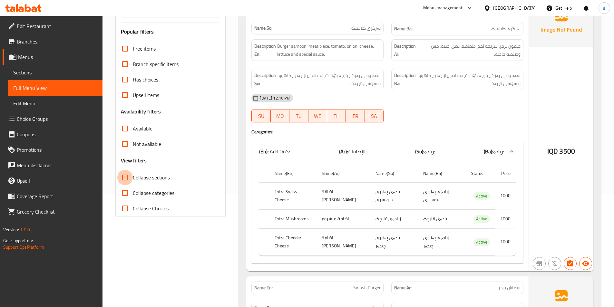
click at [127, 174] on input "Collapse sections" at bounding box center [124, 177] width 15 height 15
checkbox input "true"
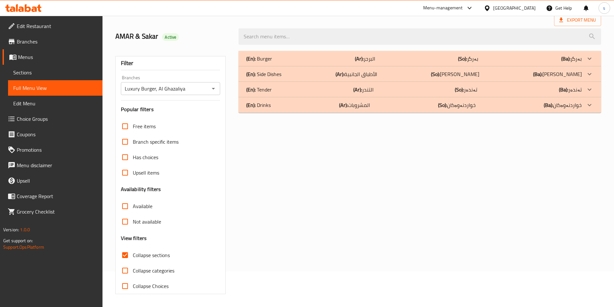
scroll to position [36, 0]
click at [281, 104] on div "(En): Drinks (Ar): المشروبات (So): خواردنەوەکان (Ba): خواردنەوەکان" at bounding box center [414, 105] width 336 height 8
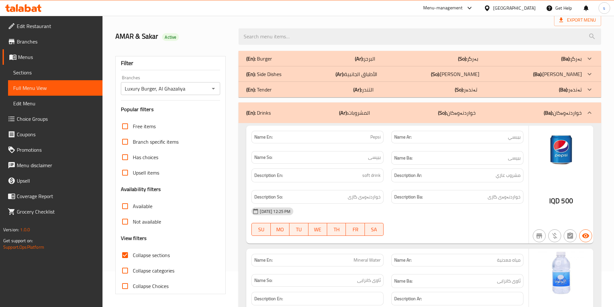
click at [280, 90] on div "(En): Tender (Ar): التندر (So): تەندەر (Ba): تەندەر" at bounding box center [414, 90] width 336 height 8
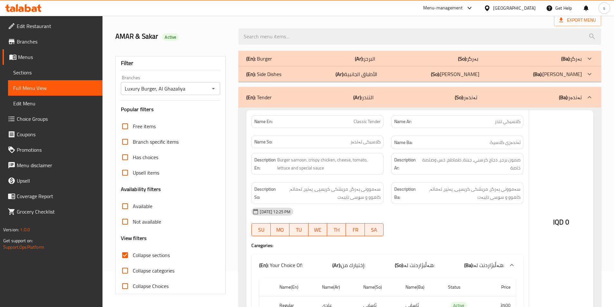
click at [288, 74] on div "(En): Side Dishes (Ar): الأطباق الجانبية (So): ژەمە لاوەکییەکان (Ba): ژەمە لاوە…" at bounding box center [414, 74] width 336 height 8
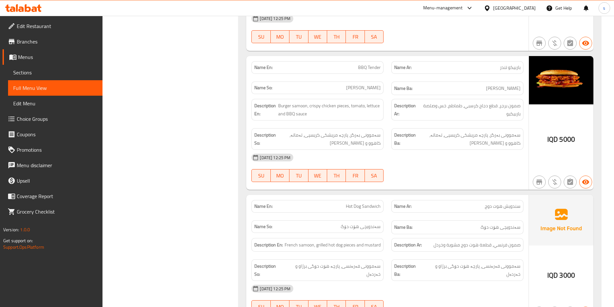
scroll to position [1382, 0]
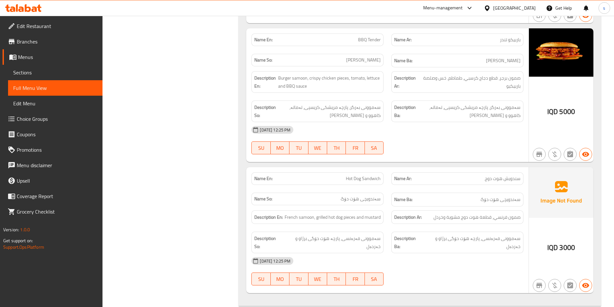
click at [361, 175] on span "Hot Dog Sandwich" at bounding box center [363, 178] width 35 height 7
copy span "Hot Dog Sandwich"
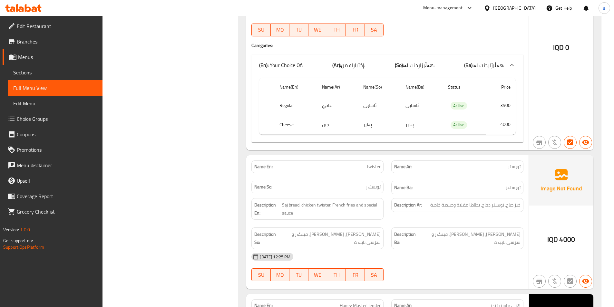
scroll to position [972, 0]
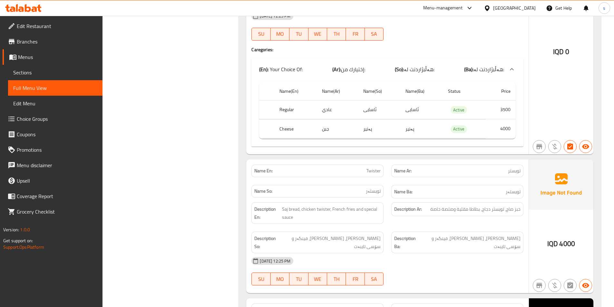
click at [379, 174] on span "Twister" at bounding box center [374, 171] width 14 height 7
copy span "Twister"
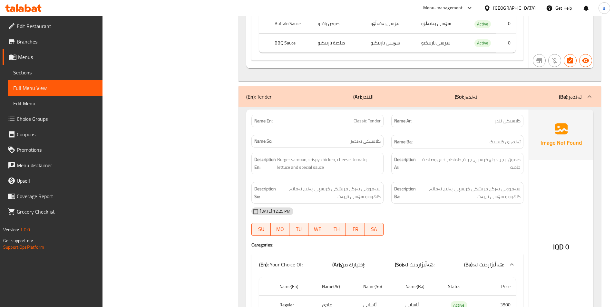
scroll to position [742, 0]
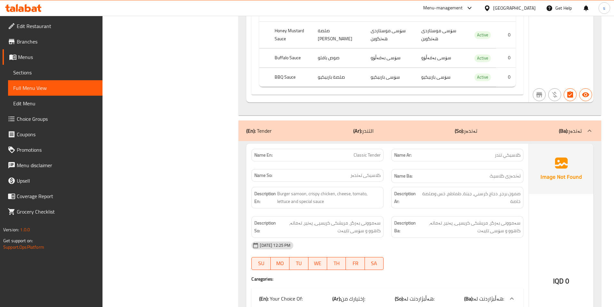
click at [368, 154] on span "Classic Tender" at bounding box center [367, 155] width 27 height 7
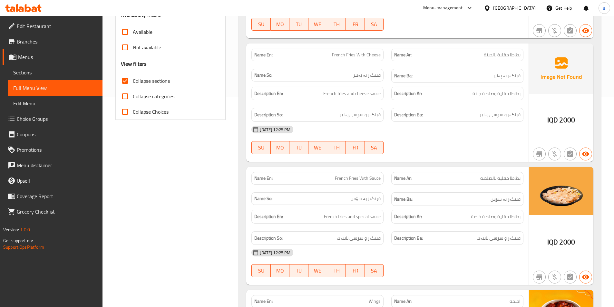
scroll to position [148, 0]
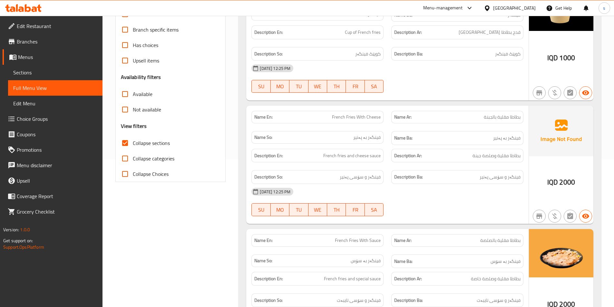
click at [361, 115] on span "French Fries With Cheese" at bounding box center [356, 117] width 49 height 7
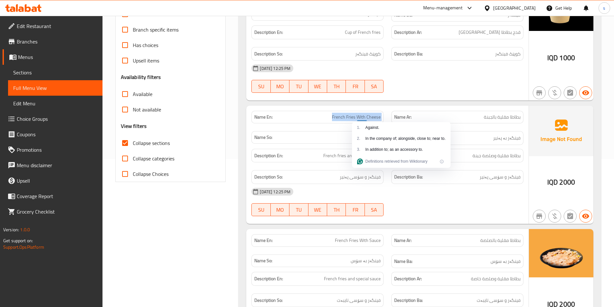
copy span "French Fries With Cheese"
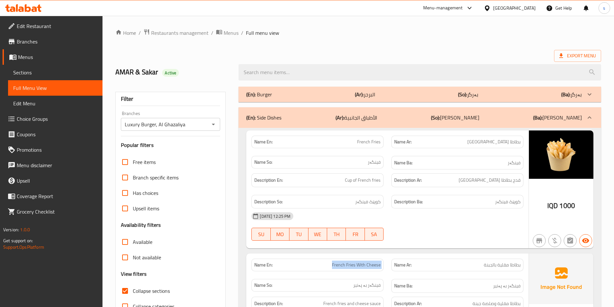
click at [25, 7] on icon at bounding box center [28, 8] width 6 height 8
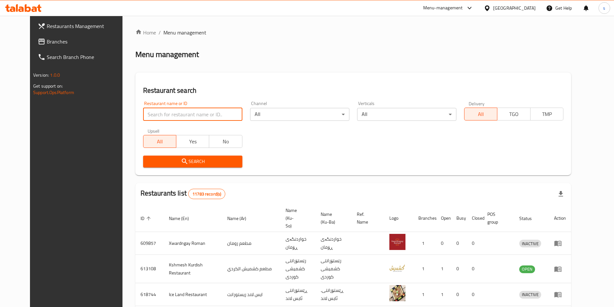
click at [155, 115] on input "search" at bounding box center [192, 114] width 99 height 13
paste input "739551"
type input "739551"
click button "Search" at bounding box center [192, 162] width 99 height 12
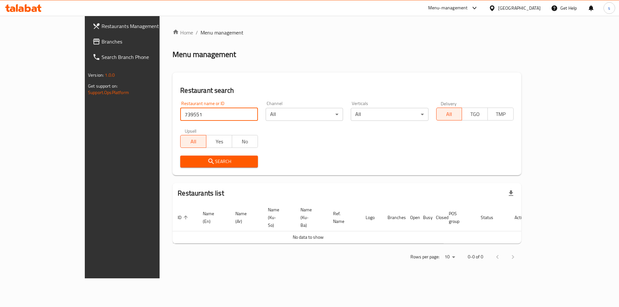
click at [102, 39] on span "Branches" at bounding box center [143, 42] width 82 height 8
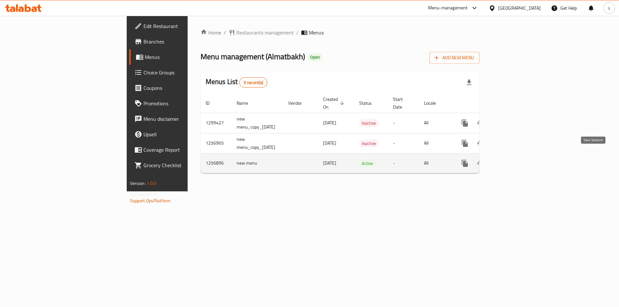
click at [515, 160] on icon "enhanced table" at bounding box center [512, 164] width 8 height 8
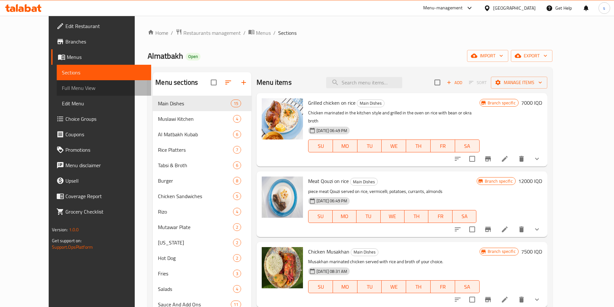
click at [62, 90] on span "Full Menu View" at bounding box center [104, 88] width 84 height 8
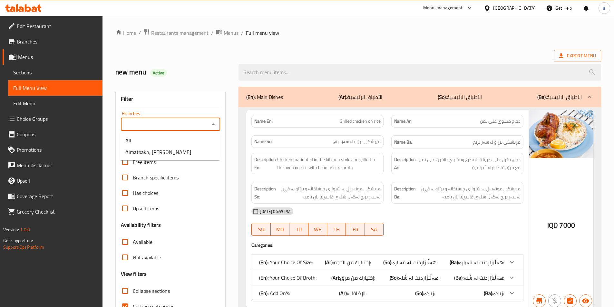
click at [206, 126] on input "Branches" at bounding box center [165, 124] width 85 height 9
click at [203, 147] on li "Almatbakh, Al Dawoodi" at bounding box center [170, 152] width 100 height 12
type input "Almatbakh, Al Dawoodi"
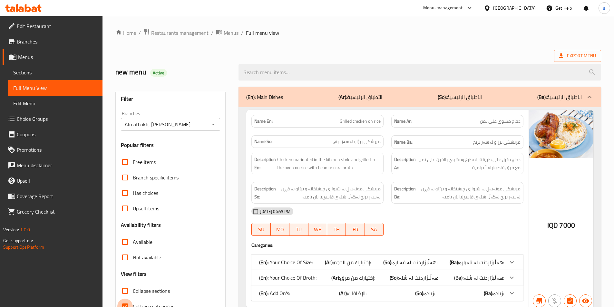
click at [125, 302] on input "Collapse categories" at bounding box center [124, 306] width 15 height 15
checkbox input "false"
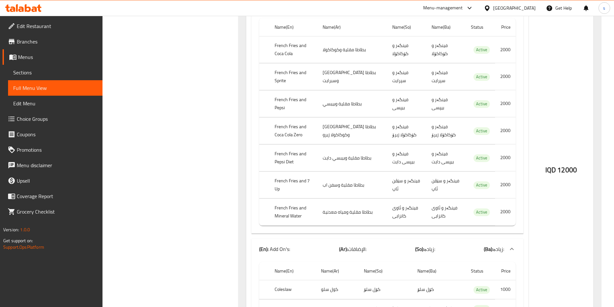
scroll to position [13419, 0]
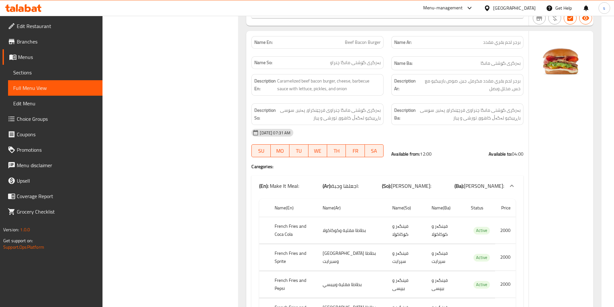
click at [53, 71] on span "Sections" at bounding box center [55, 73] width 84 height 8
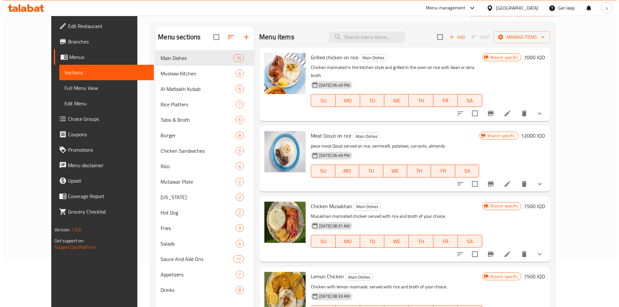
scroll to position [15, 0]
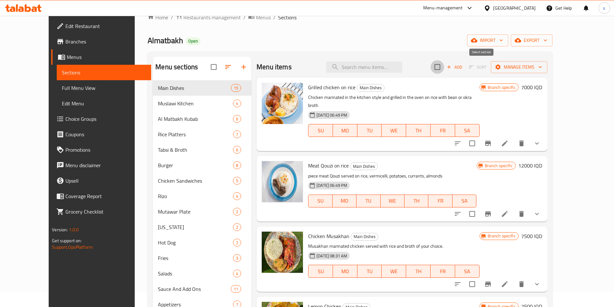
click at [444, 68] on input "checkbox" at bounding box center [438, 67] width 14 height 14
checkbox input "true"
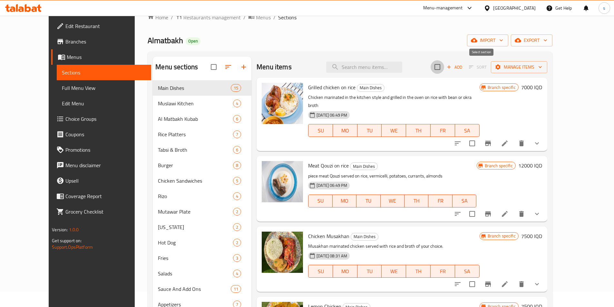
checkbox input "true"
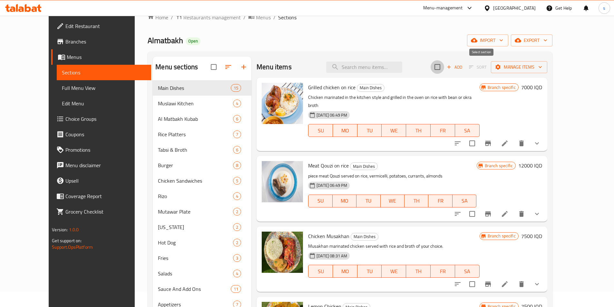
checkbox input "true"
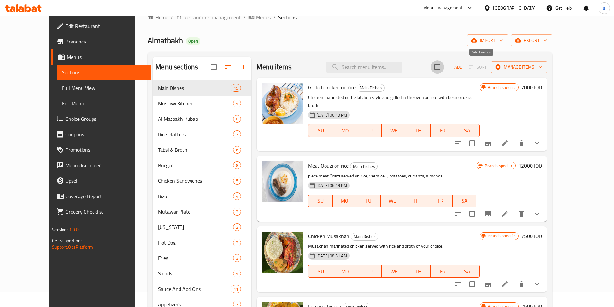
checkbox input "true"
click at [542, 69] on span "Manage items" at bounding box center [519, 67] width 46 height 8
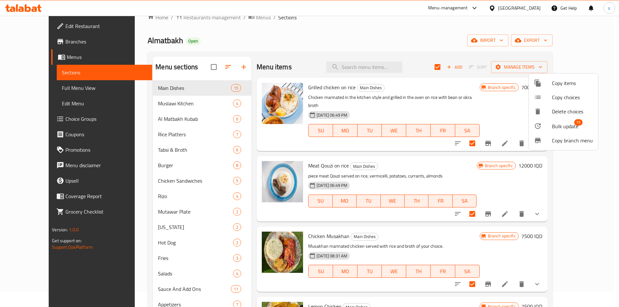
click at [559, 130] on span "Bulk update" at bounding box center [565, 127] width 26 height 8
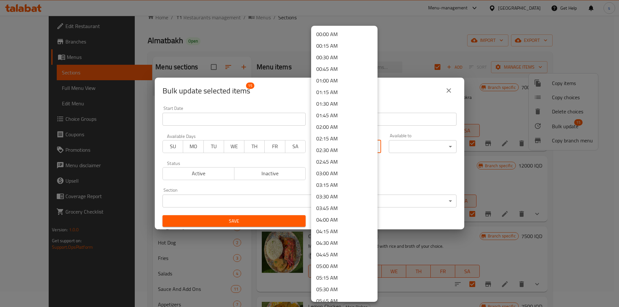
click at [368, 145] on body "​ Menu-management Iraq Get Help s Edit Restaurant Branches Menus Sections Full …" at bounding box center [309, 146] width 619 height 292
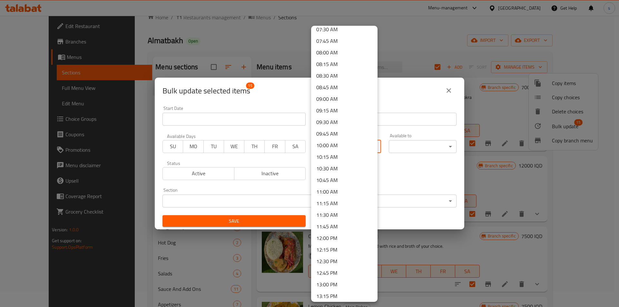
click at [352, 187] on li "11:00 AM" at bounding box center [344, 192] width 66 height 12
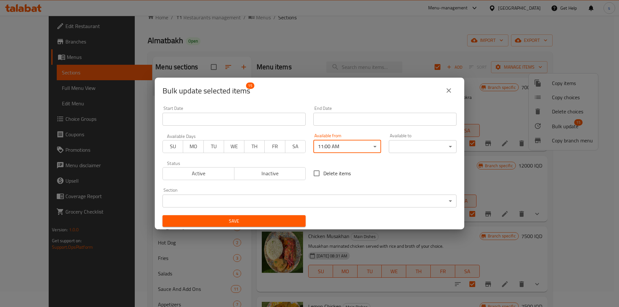
click at [431, 150] on body "​ Menu-management Iraq Get Help s Edit Restaurant Branches Menus Sections Full …" at bounding box center [309, 146] width 619 height 292
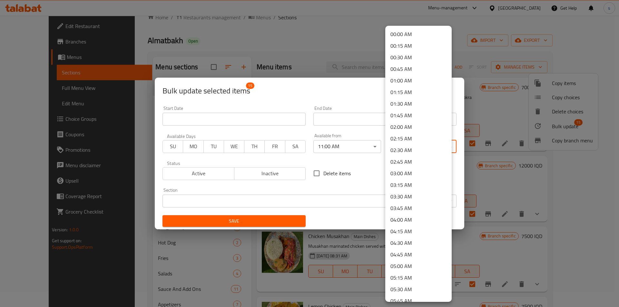
click at [420, 128] on li "02:00 AM" at bounding box center [418, 127] width 66 height 12
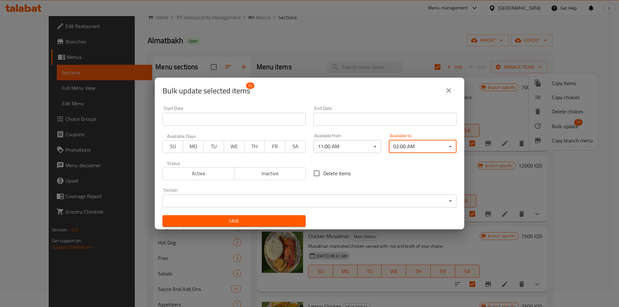
click at [267, 218] on span "Save" at bounding box center [234, 221] width 133 height 8
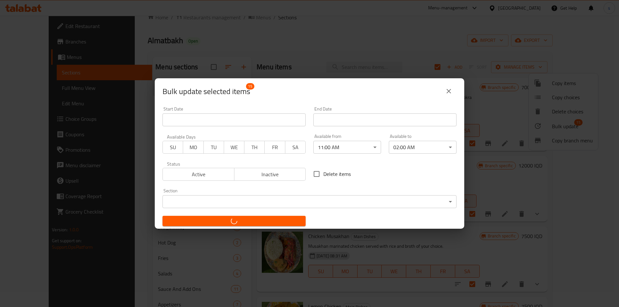
checkbox input "false"
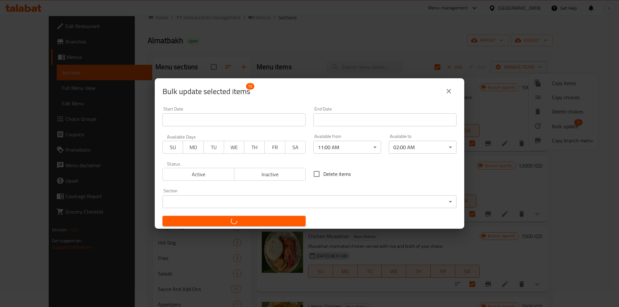
checkbox input "false"
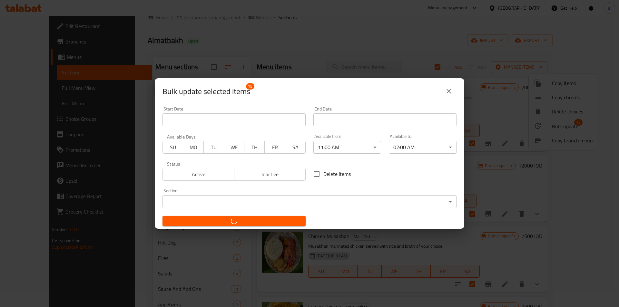
checkbox input "false"
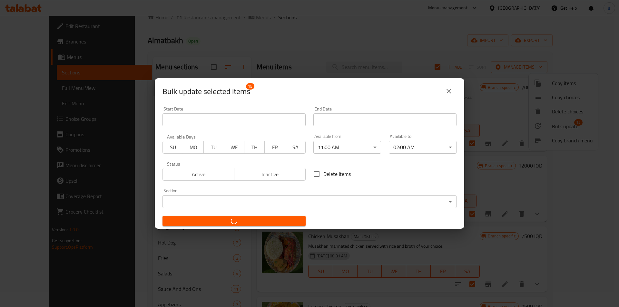
checkbox input "false"
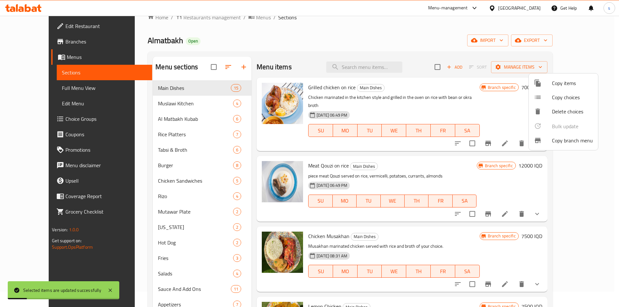
click at [404, 37] on div at bounding box center [309, 153] width 619 height 307
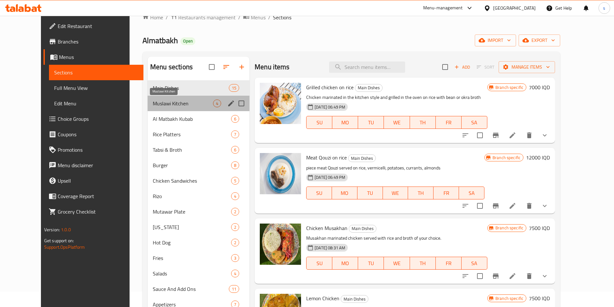
click at [153, 103] on span "Muslawi Kitchen" at bounding box center [183, 104] width 60 height 8
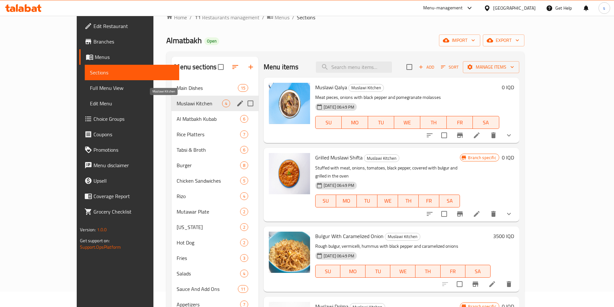
click at [177, 103] on span "Muslawi Kitchen" at bounding box center [199, 104] width 45 height 8
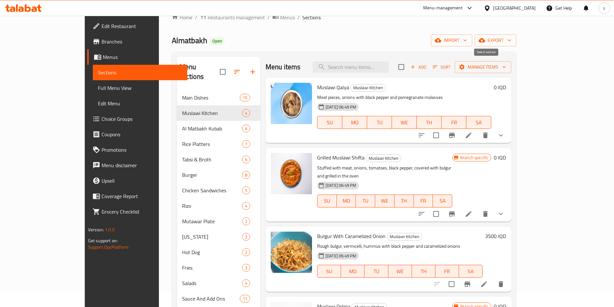
click at [408, 63] on input "checkbox" at bounding box center [402, 67] width 14 height 14
checkbox input "true"
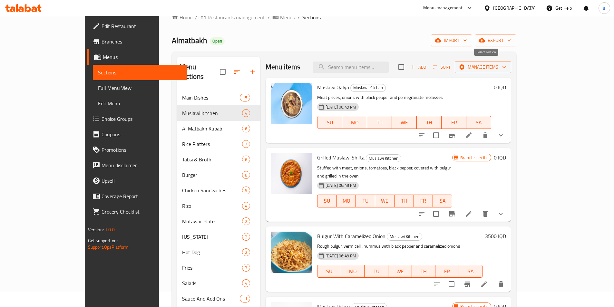
checkbox input "true"
click at [465, 65] on icon "button" at bounding box center [462, 67] width 6 height 6
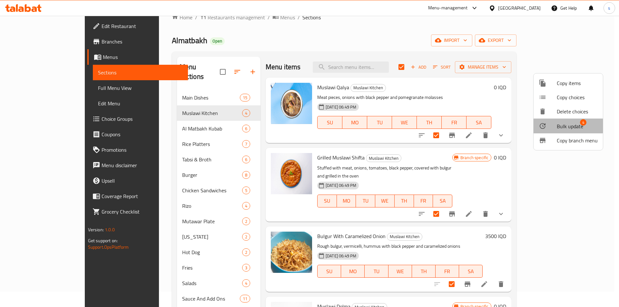
click at [556, 123] on div at bounding box center [548, 126] width 18 height 8
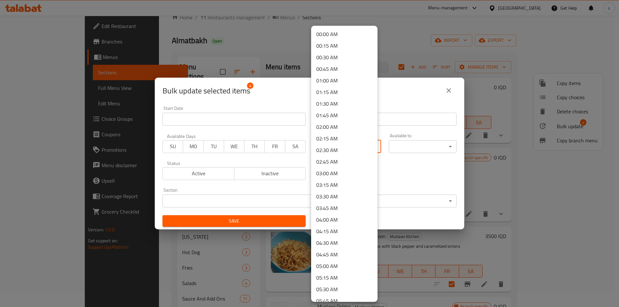
click at [342, 146] on body "​ Menu-management Iraq Get Help s Edit Restaurant Branches Menus Sections Full …" at bounding box center [309, 146] width 619 height 292
click at [344, 146] on li "11:00 AM" at bounding box center [344, 150] width 66 height 12
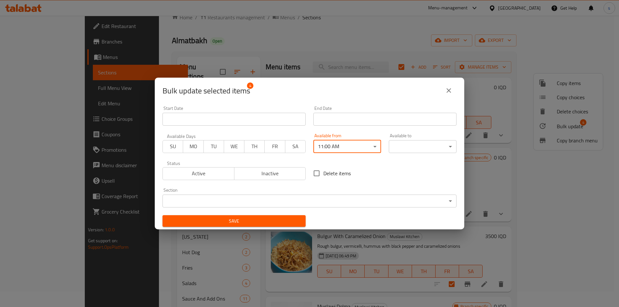
click at [448, 148] on body "​ Menu-management Iraq Get Help s Edit Restaurant Branches Menus Sections Full …" at bounding box center [309, 146] width 619 height 292
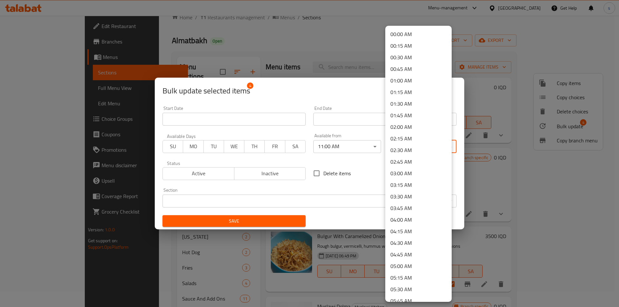
click at [406, 129] on li "02:00 AM" at bounding box center [418, 127] width 66 height 12
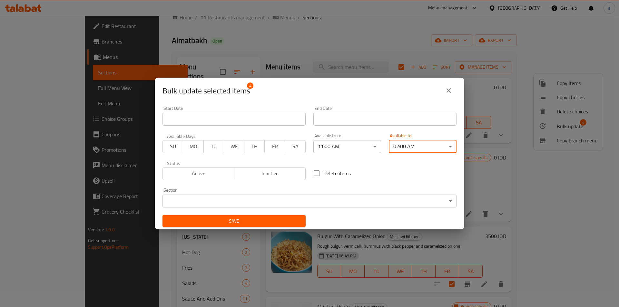
click at [257, 221] on span "Save" at bounding box center [234, 221] width 133 height 8
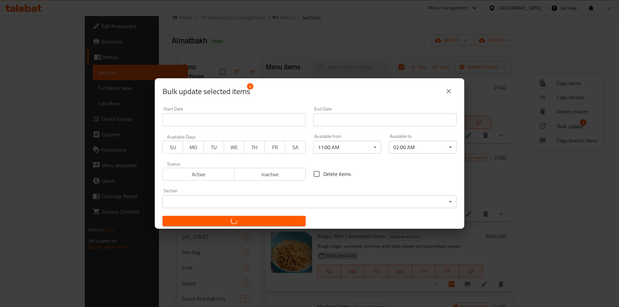
checkbox input "false"
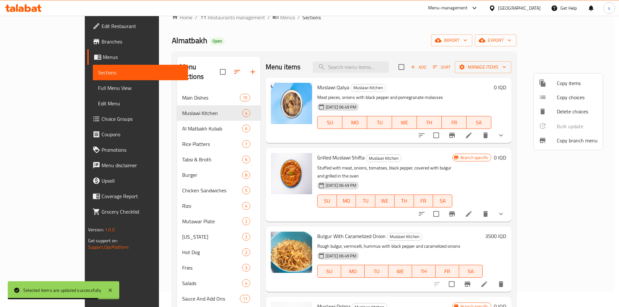
click at [154, 121] on div at bounding box center [309, 153] width 619 height 307
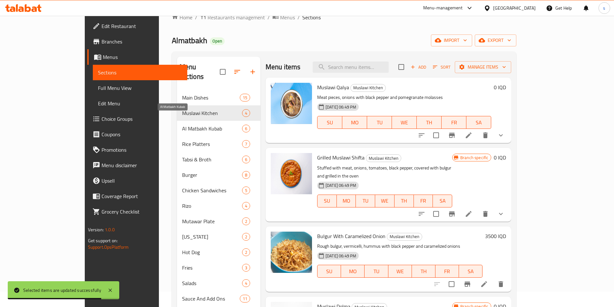
click at [182, 125] on span "Al Matbakh Kubab" at bounding box center [212, 129] width 60 height 8
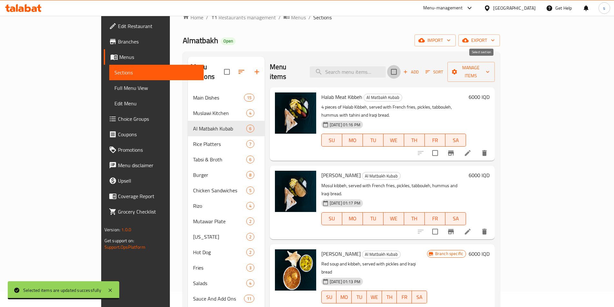
click at [401, 72] on input "checkbox" at bounding box center [394, 72] width 14 height 14
checkbox input "true"
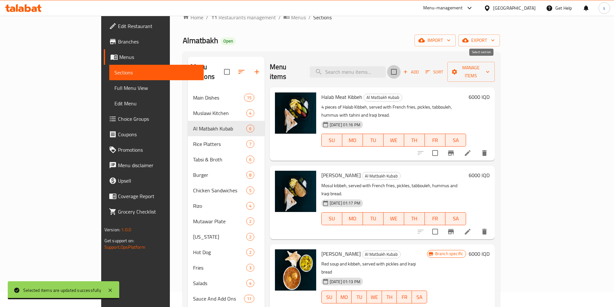
checkbox input "true"
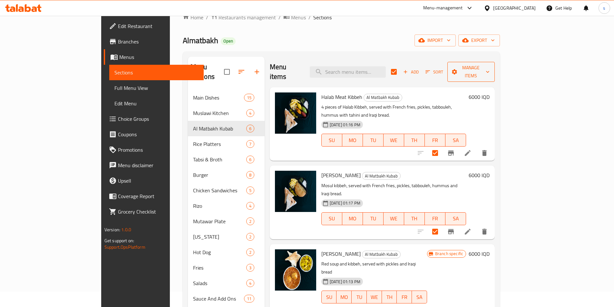
click at [490, 70] on span "Manage items" at bounding box center [471, 72] width 37 height 16
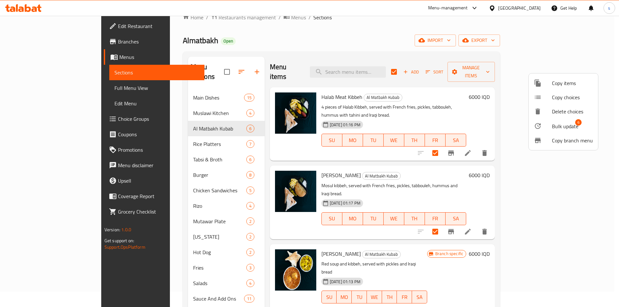
click at [560, 127] on span "Bulk update" at bounding box center [565, 127] width 26 height 8
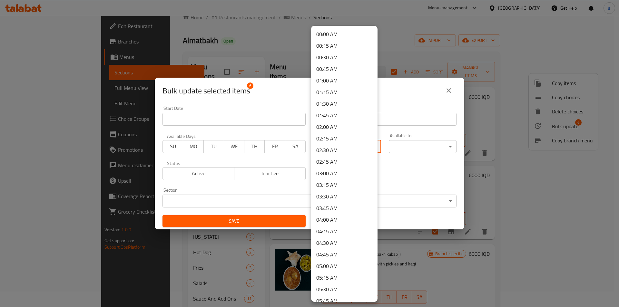
click at [352, 148] on body "​ Menu-management Iraq Get Help s Edit Restaurant Branches Menus Sections Full …" at bounding box center [309, 146] width 619 height 292
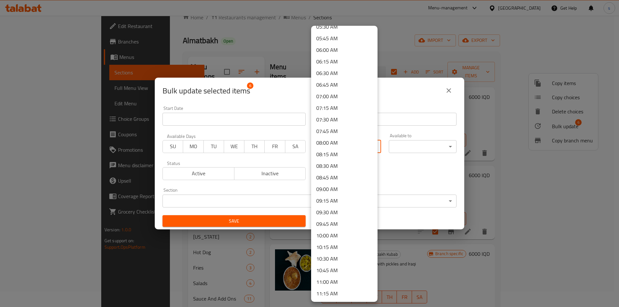
scroll to position [357, 0]
click at [323, 190] on li "11:00 AM" at bounding box center [344, 188] width 66 height 12
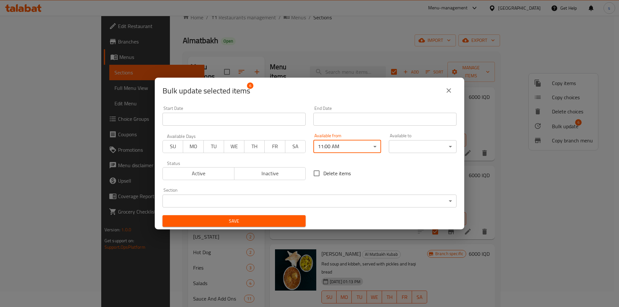
click at [424, 149] on body "​ Menu-management Iraq Get Help s Edit Restaurant Branches Menus Sections Full …" at bounding box center [309, 146] width 619 height 292
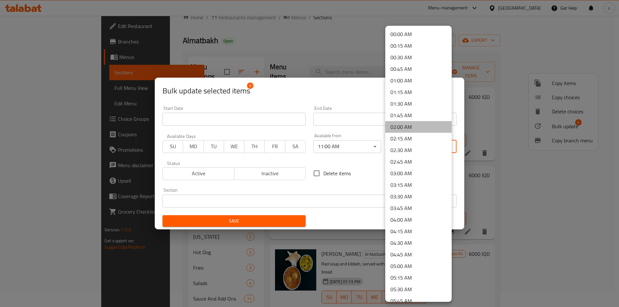
click at [429, 126] on li "02:00 AM" at bounding box center [418, 127] width 66 height 12
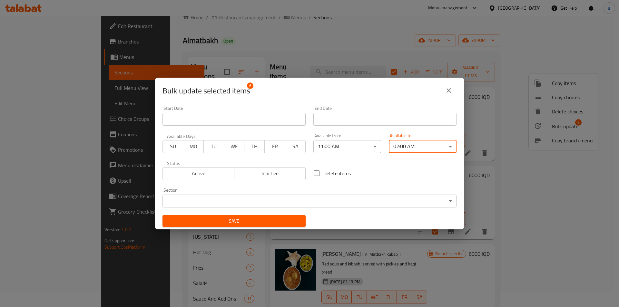
click at [292, 222] on span "Save" at bounding box center [234, 221] width 133 height 8
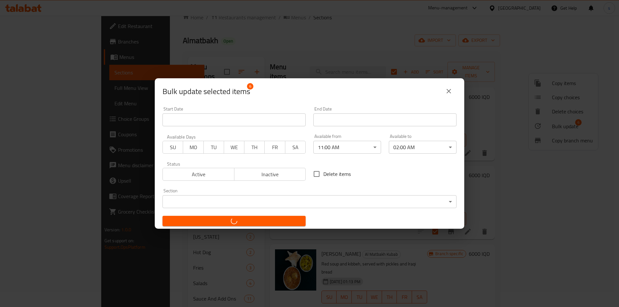
checkbox input "false"
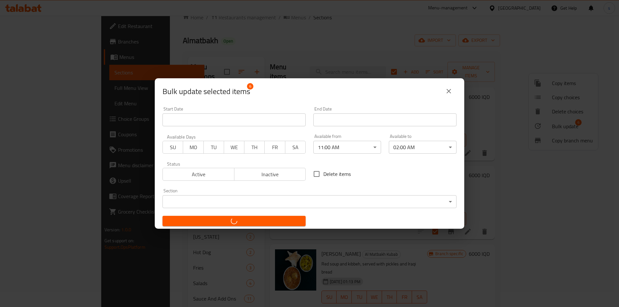
checkbox input "false"
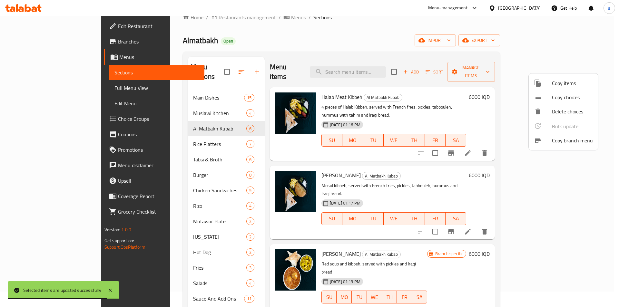
click at [141, 133] on div at bounding box center [309, 153] width 619 height 307
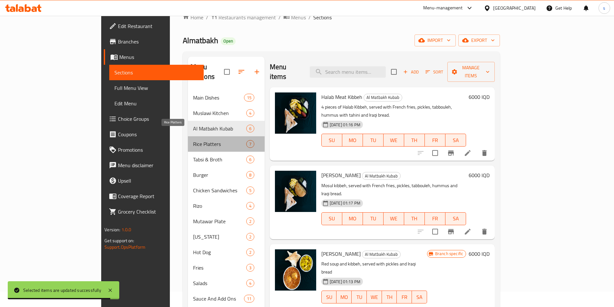
click at [193, 140] on span "Rice Platters" at bounding box center [219, 144] width 53 height 8
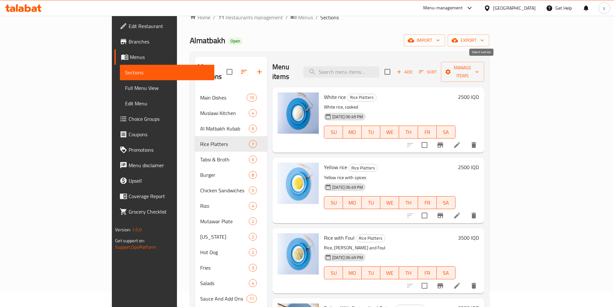
click at [394, 69] on input "checkbox" at bounding box center [388, 72] width 14 height 14
checkbox input "true"
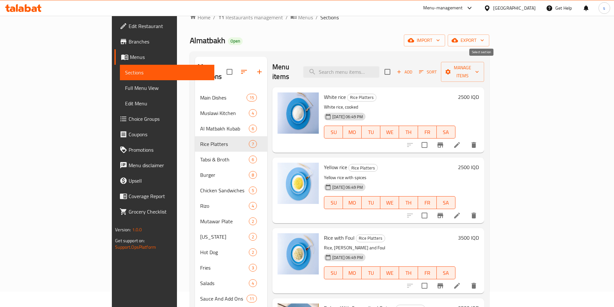
checkbox input "true"
click at [479, 66] on span "Manage items" at bounding box center [462, 72] width 33 height 16
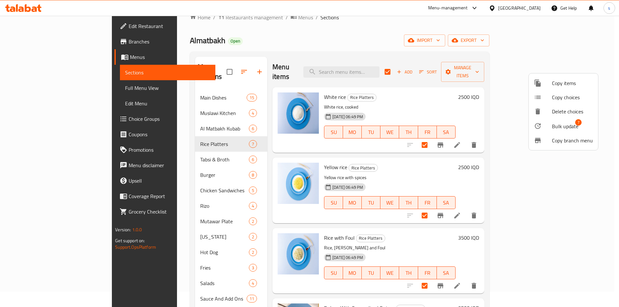
click at [561, 125] on span "Bulk update" at bounding box center [565, 127] width 26 height 8
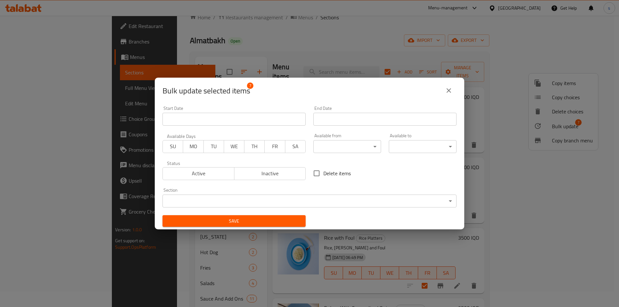
click at [367, 139] on div "Available from ​ ​" at bounding box center [347, 144] width 68 height 20
click at [368, 144] on body "​ Menu-management Iraq Get Help s Edit Restaurant Branches Menus Sections Full …" at bounding box center [309, 146] width 619 height 292
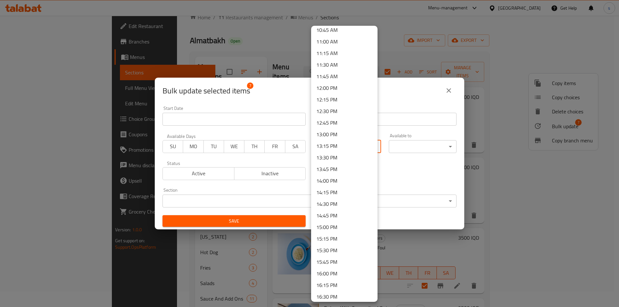
scroll to position [466, 0]
click at [342, 83] on li "11:00 AM" at bounding box center [344, 79] width 66 height 12
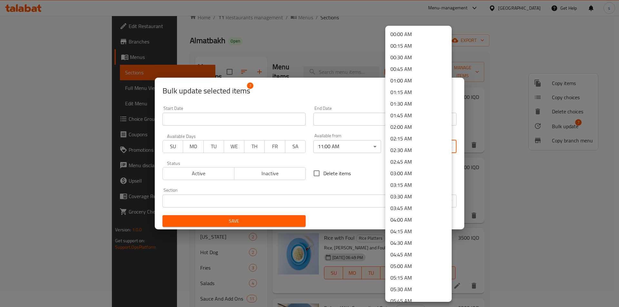
click at [438, 144] on body "​ Menu-management Iraq Get Help s Edit Restaurant Branches Menus Sections Full …" at bounding box center [309, 146] width 619 height 292
click at [414, 129] on li "02:00 AM" at bounding box center [418, 127] width 66 height 12
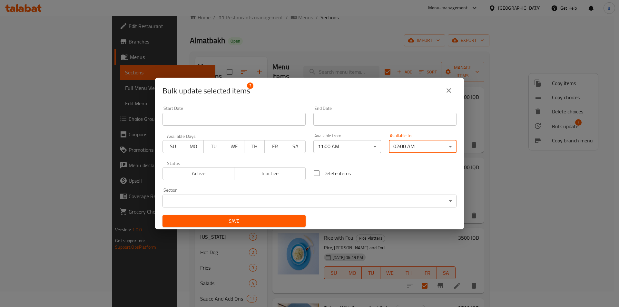
click at [287, 220] on span "Save" at bounding box center [234, 221] width 133 height 8
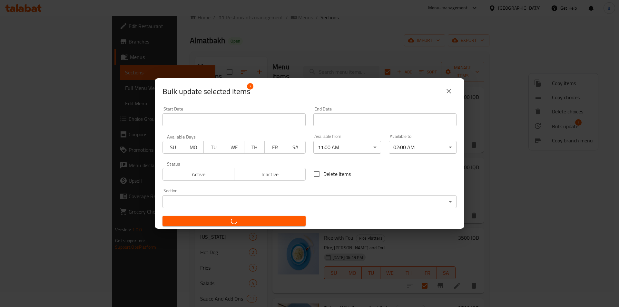
checkbox input "false"
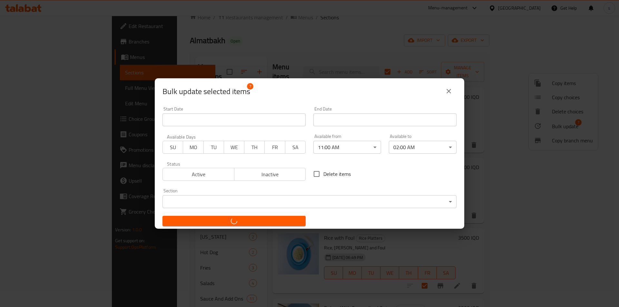
checkbox input "false"
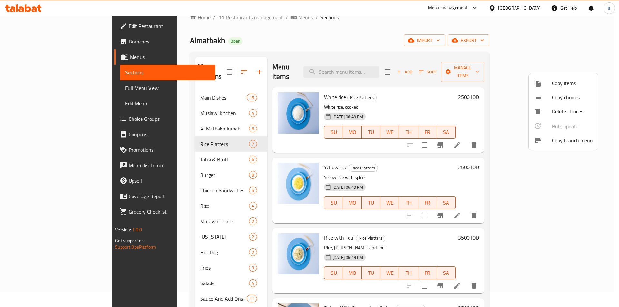
click at [137, 150] on div at bounding box center [309, 153] width 619 height 307
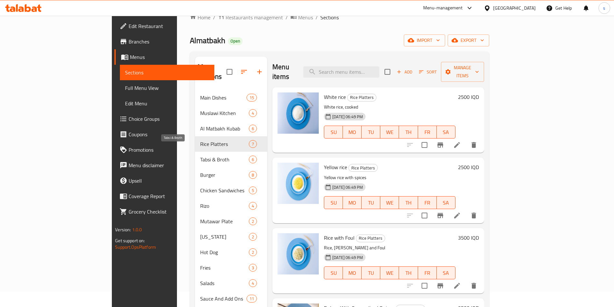
click at [200, 156] on span "Tabsi & Broth" at bounding box center [224, 160] width 49 height 8
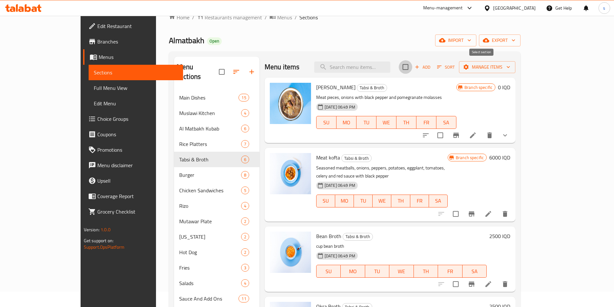
click at [412, 69] on input "checkbox" at bounding box center [406, 67] width 14 height 14
checkbox input "true"
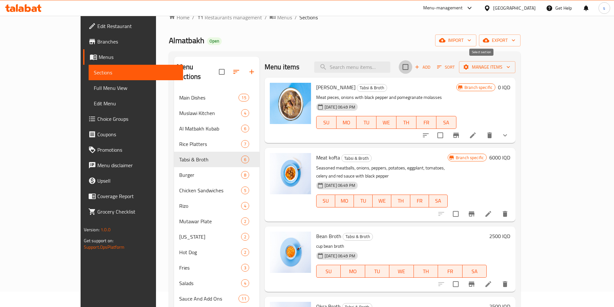
checkbox input "true"
click at [510, 67] on span "Manage items" at bounding box center [487, 67] width 46 height 8
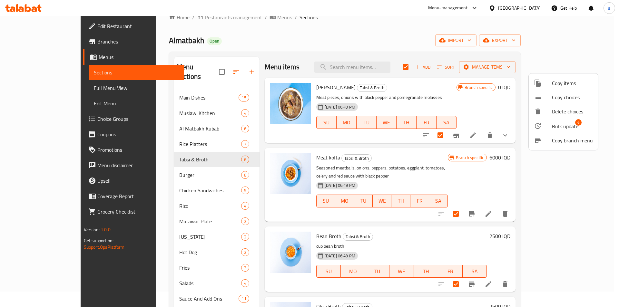
click at [551, 121] on li "Bulk update 6" at bounding box center [563, 126] width 69 height 15
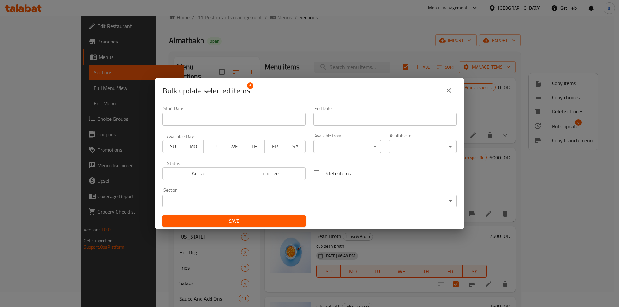
click at [372, 143] on body "​ Menu-management Iraq Get Help s Edit Restaurant Branches Menus Sections Full …" at bounding box center [309, 146] width 619 height 292
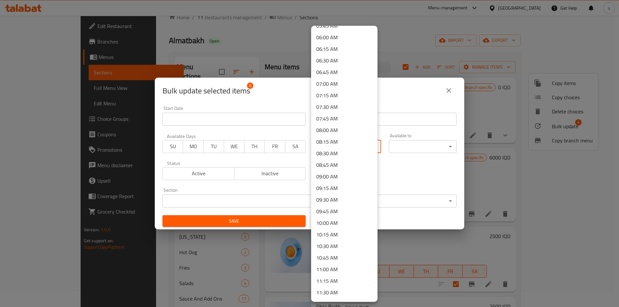
scroll to position [280, 0]
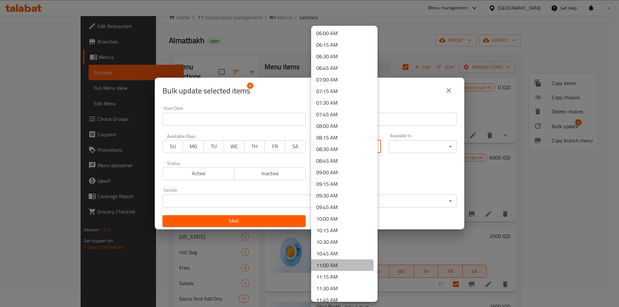
click at [337, 266] on li "11:00 AM" at bounding box center [344, 266] width 66 height 12
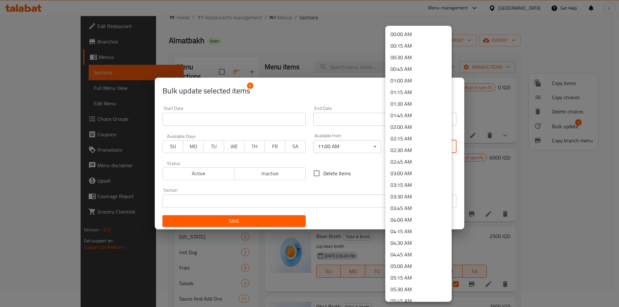
click at [414, 142] on body "​ Menu-management Iraq Get Help s Edit Restaurant Branches Menus Sections Full …" at bounding box center [309, 146] width 619 height 292
click at [416, 128] on li "02:00 AM" at bounding box center [418, 127] width 66 height 12
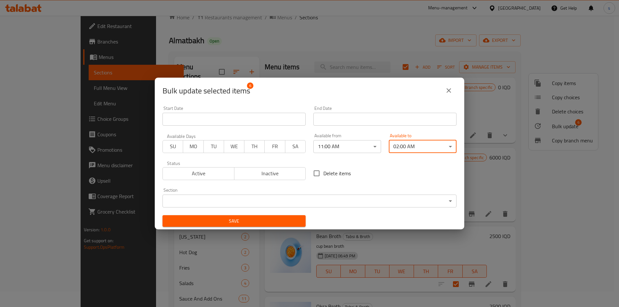
click at [286, 216] on button "Save" at bounding box center [234, 221] width 143 height 12
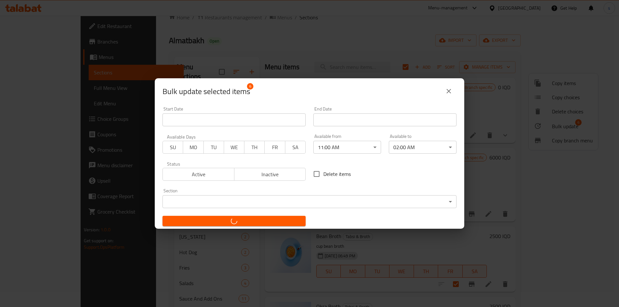
checkbox input "false"
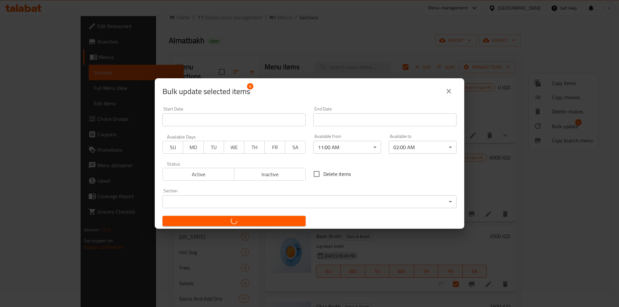
checkbox input "false"
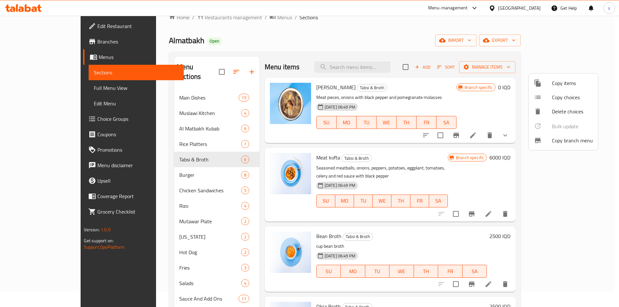
click at [155, 167] on div at bounding box center [309, 153] width 619 height 307
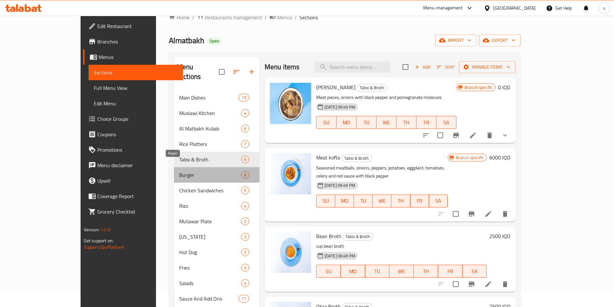
click at [179, 171] on span "Burger" at bounding box center [210, 175] width 62 height 8
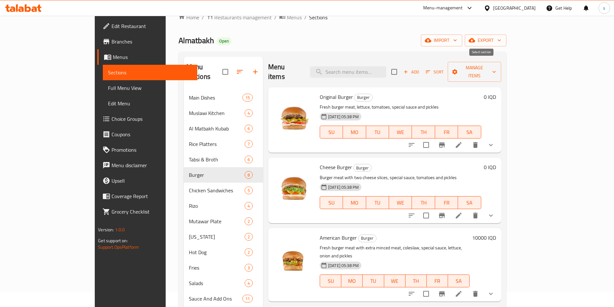
click at [401, 67] on input "checkbox" at bounding box center [395, 72] width 14 height 14
checkbox input "true"
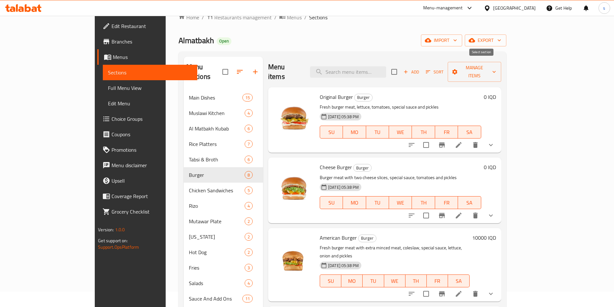
checkbox input "true"
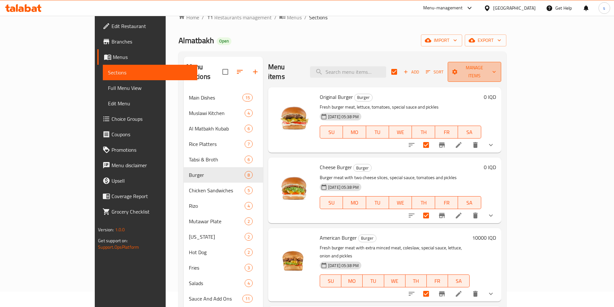
click at [501, 69] on button "Manage items" at bounding box center [475, 72] width 54 height 20
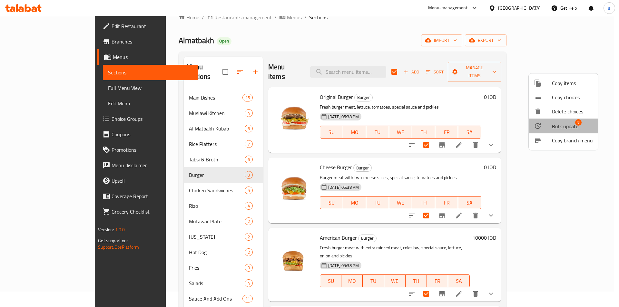
click at [542, 124] on div at bounding box center [543, 126] width 18 height 8
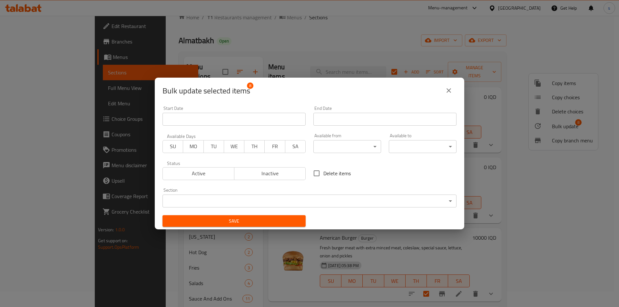
click at [348, 147] on body "​ Menu-management Iraq Get Help s Edit Restaurant Branches Menus Sections Full …" at bounding box center [309, 146] width 619 height 292
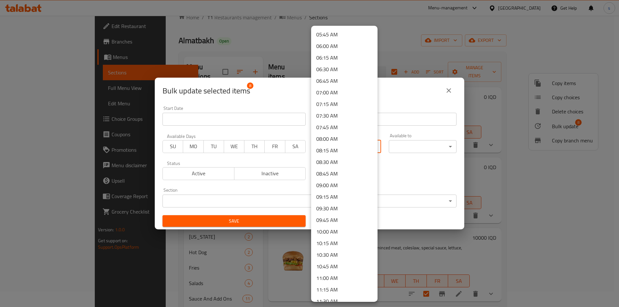
scroll to position [275, 0]
click at [333, 269] on li "11:00 AM" at bounding box center [344, 270] width 66 height 12
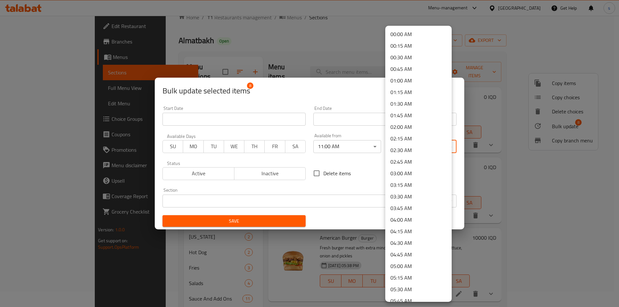
click at [427, 147] on body "​ Menu-management Iraq Get Help s Edit Restaurant Branches Menus Sections Full …" at bounding box center [309, 146] width 619 height 292
click at [422, 129] on li "02:00 AM" at bounding box center [418, 127] width 66 height 12
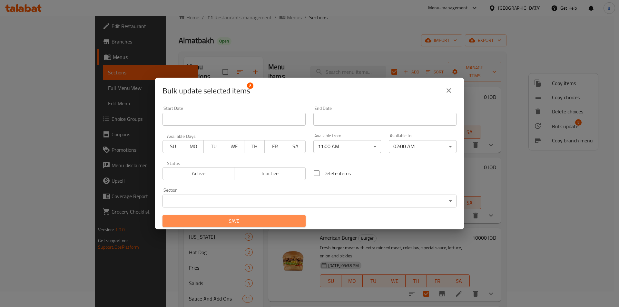
click at [286, 221] on span "Save" at bounding box center [234, 221] width 133 height 8
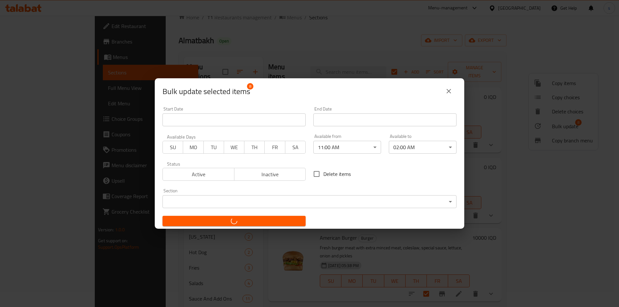
checkbox input "false"
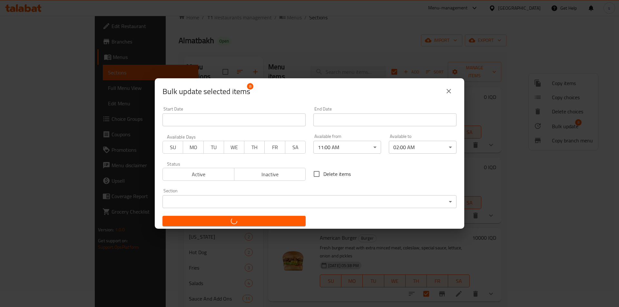
checkbox input "false"
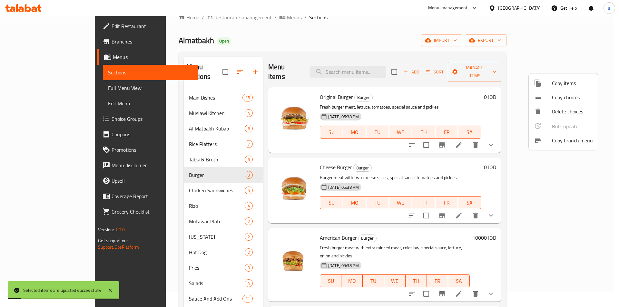
click at [169, 186] on div at bounding box center [309, 153] width 619 height 307
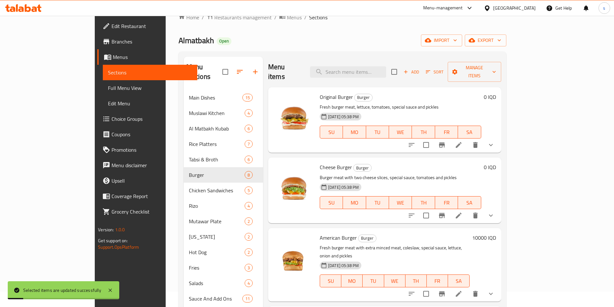
click at [184, 186] on div "Chicken Sandwiches 5" at bounding box center [223, 190] width 79 height 15
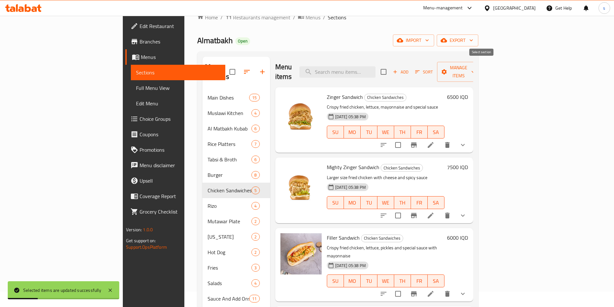
click at [391, 65] on input "checkbox" at bounding box center [384, 72] width 14 height 14
checkbox input "true"
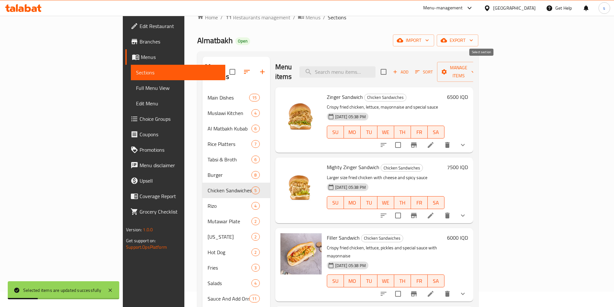
checkbox input "true"
click at [475, 67] on span "Manage items" at bounding box center [458, 72] width 33 height 16
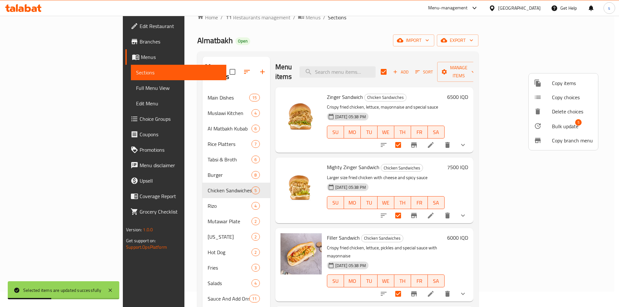
click at [551, 126] on div at bounding box center [543, 126] width 18 height 8
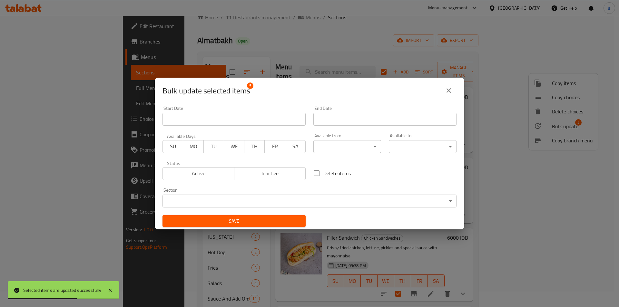
click at [371, 146] on body "Selected items are updated successfully ​ Menu-management Iraq Get Help s Edit …" at bounding box center [309, 146] width 619 height 292
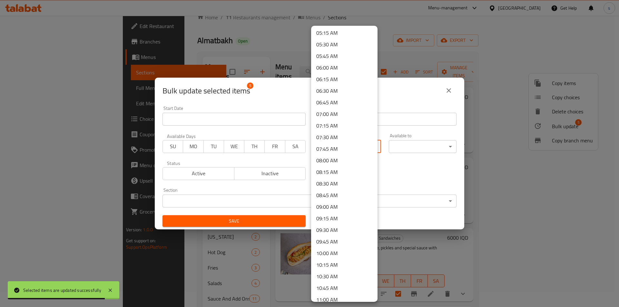
scroll to position [249, 0]
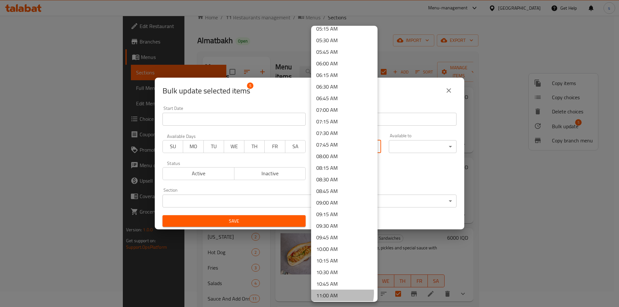
click at [336, 293] on li "11:00 AM" at bounding box center [344, 296] width 66 height 12
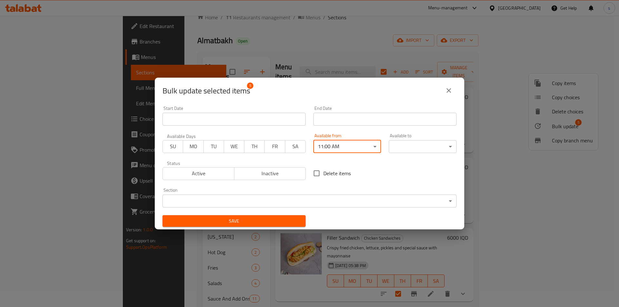
click at [412, 147] on body "​ Menu-management Iraq Get Help s Edit Restaurant Branches Menus Sections Full …" at bounding box center [309, 146] width 619 height 292
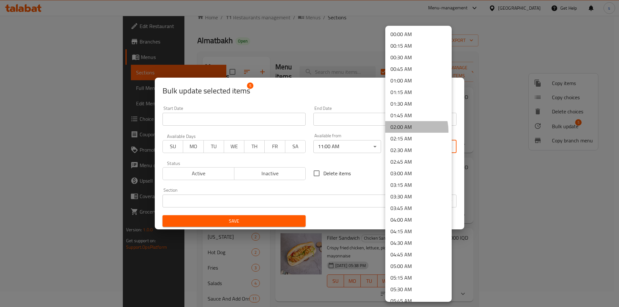
click at [405, 131] on li "02:00 AM" at bounding box center [418, 127] width 66 height 12
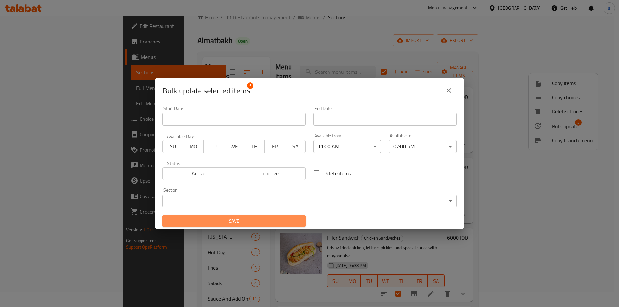
click at [291, 221] on span "Save" at bounding box center [234, 221] width 133 height 8
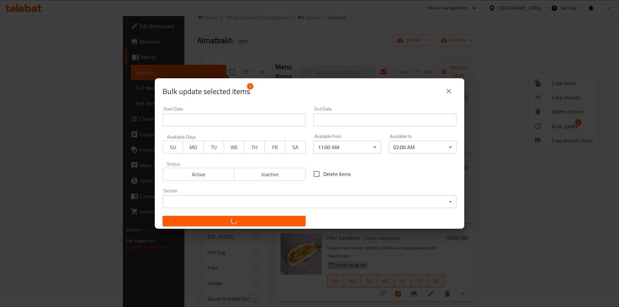
checkbox input "false"
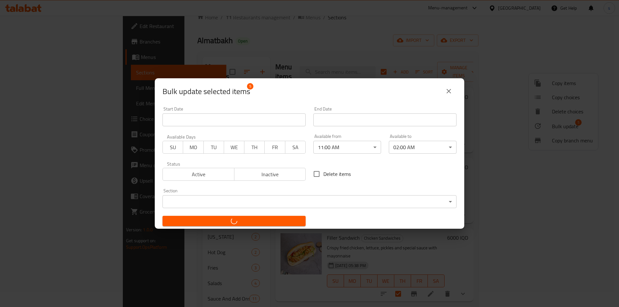
checkbox input "false"
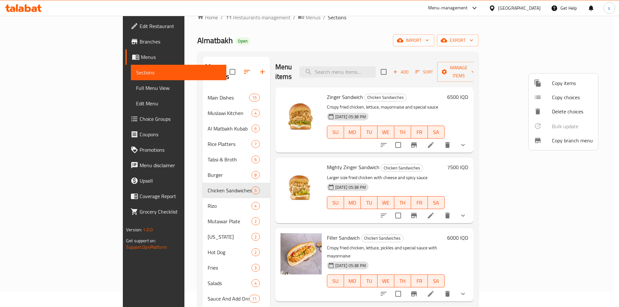
click at [442, 58] on div at bounding box center [309, 153] width 619 height 307
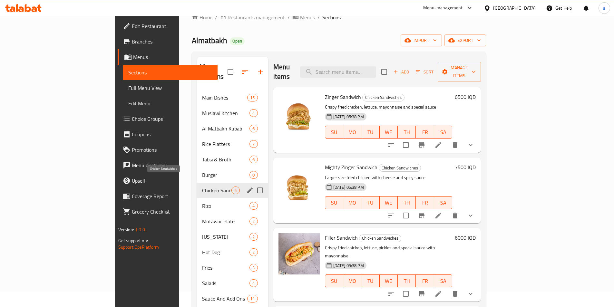
click at [202, 187] on span "Chicken Sandwiches" at bounding box center [216, 191] width 29 height 8
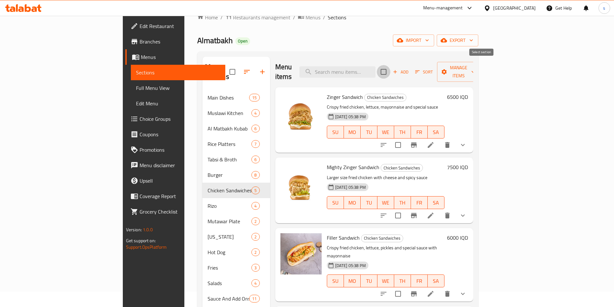
click at [391, 67] on input "checkbox" at bounding box center [384, 72] width 14 height 14
checkbox input "true"
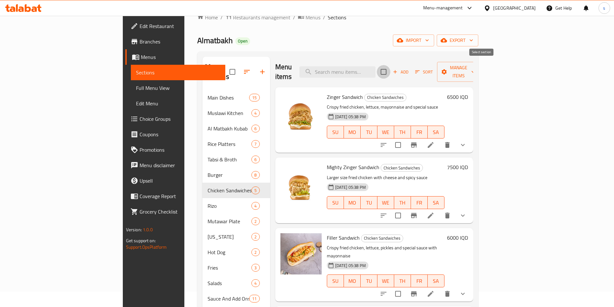
checkbox input "true"
click at [480, 72] on button "Manage items" at bounding box center [458, 72] width 43 height 20
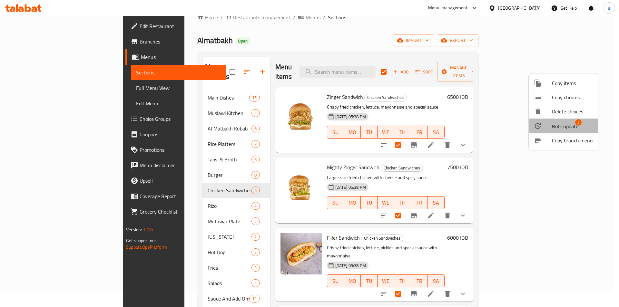
click at [556, 120] on li "Bulk update 5" at bounding box center [563, 126] width 69 height 15
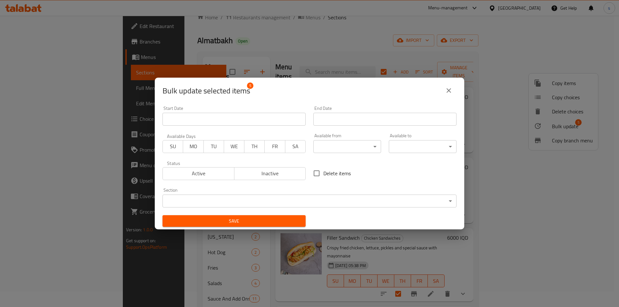
click at [368, 140] on div "Available from ​ ​" at bounding box center [347, 144] width 68 height 20
click at [369, 142] on body "​ Menu-management Iraq Get Help s Edit Restaurant Branches Menus Sections Full …" at bounding box center [309, 146] width 619 height 292
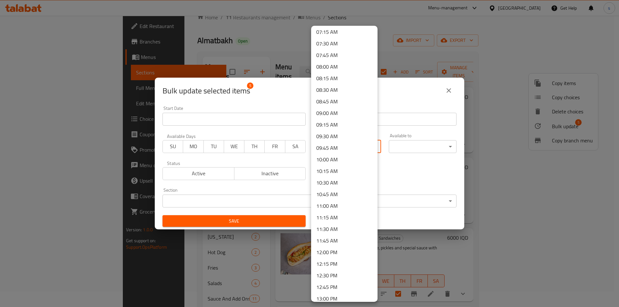
scroll to position [346, 0]
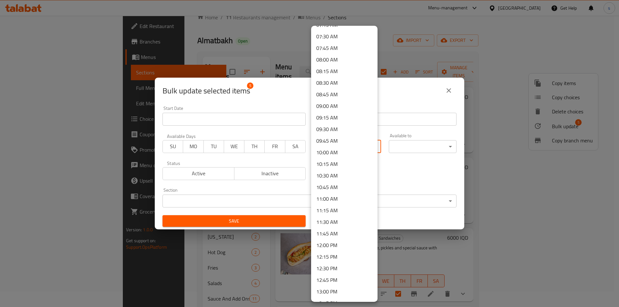
click at [334, 197] on li "11:00 AM" at bounding box center [344, 199] width 66 height 12
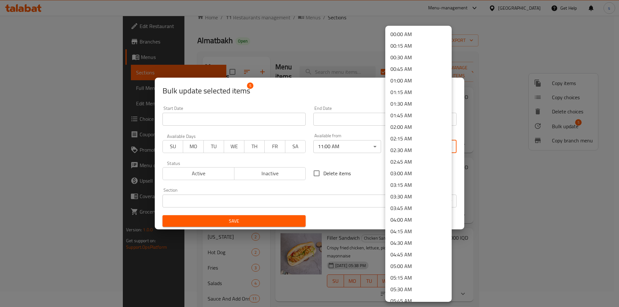
click at [419, 148] on body "​ Menu-management Iraq Get Help s Edit Restaurant Branches Menus Sections Full …" at bounding box center [309, 146] width 619 height 292
click at [407, 128] on li "02:00 AM" at bounding box center [418, 127] width 66 height 12
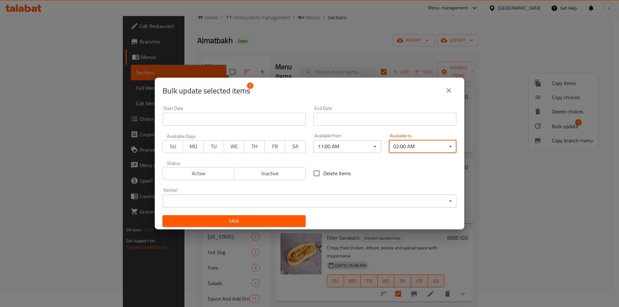
click at [272, 222] on span "Save" at bounding box center [234, 221] width 133 height 8
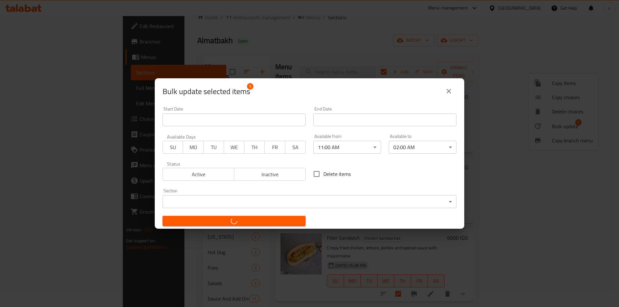
checkbox input "false"
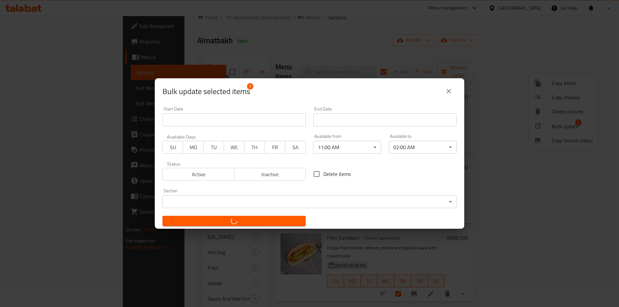
checkbox input "false"
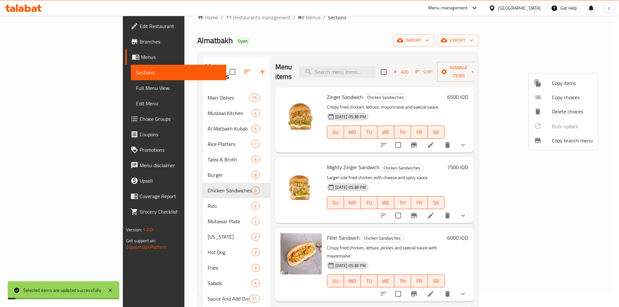
click at [173, 193] on div at bounding box center [309, 153] width 619 height 307
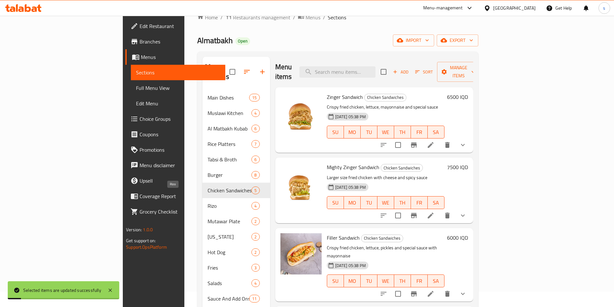
click at [208, 202] on span "Rizo" at bounding box center [230, 206] width 44 height 8
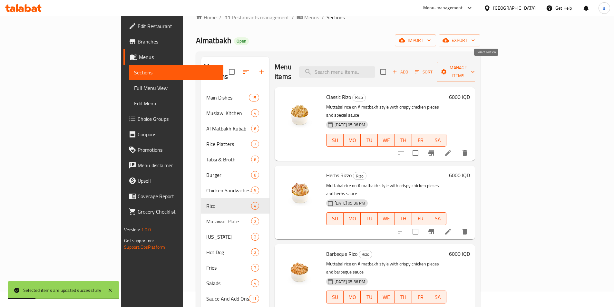
click at [390, 69] on input "checkbox" at bounding box center [384, 72] width 14 height 14
checkbox input "true"
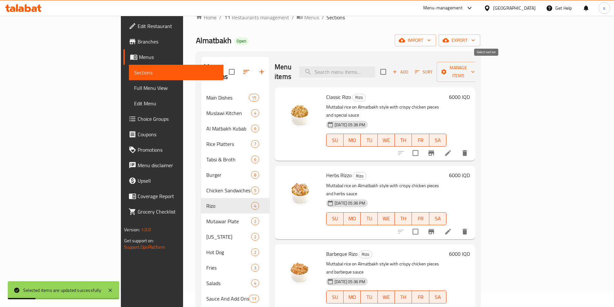
checkbox input "true"
click at [475, 67] on span "Manage items" at bounding box center [458, 72] width 33 height 16
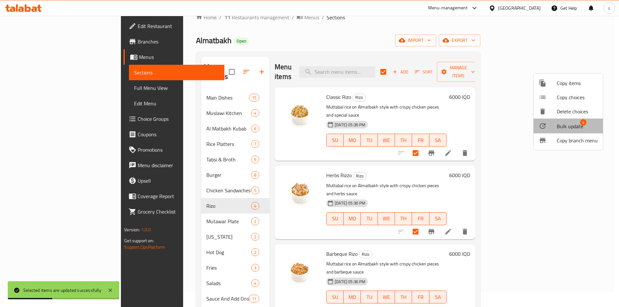
click at [556, 125] on div at bounding box center [548, 126] width 18 height 8
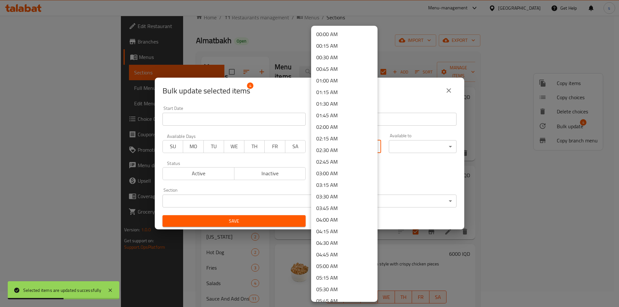
click at [349, 144] on body "Selected items are updated successfully ​ Menu-management Iraq Get Help s Edit …" at bounding box center [309, 146] width 619 height 292
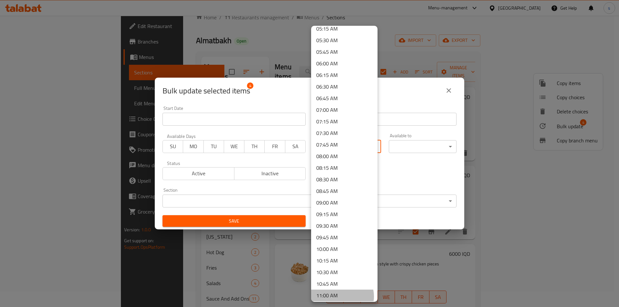
click at [342, 297] on li "11:00 AM" at bounding box center [344, 296] width 66 height 12
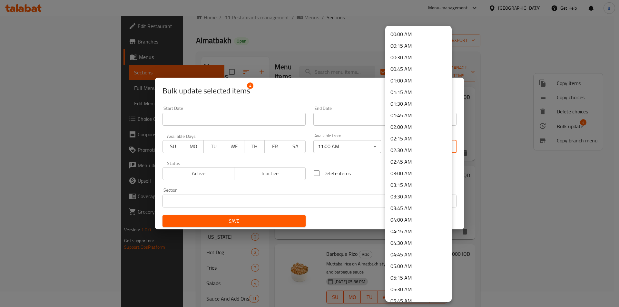
click at [413, 146] on body "​ Menu-management Iraq Get Help s Edit Restaurant Branches Menus Sections Full …" at bounding box center [309, 146] width 619 height 292
click at [412, 126] on li "02:00 AM" at bounding box center [418, 127] width 66 height 12
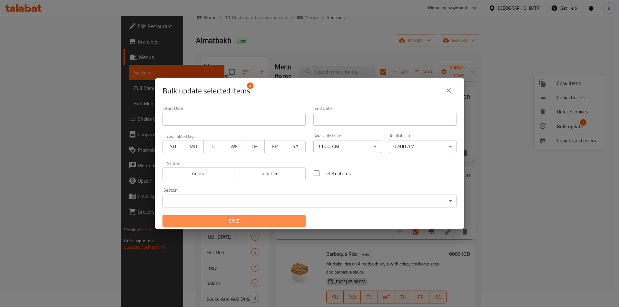
click at [279, 225] on span "Save" at bounding box center [234, 221] width 133 height 8
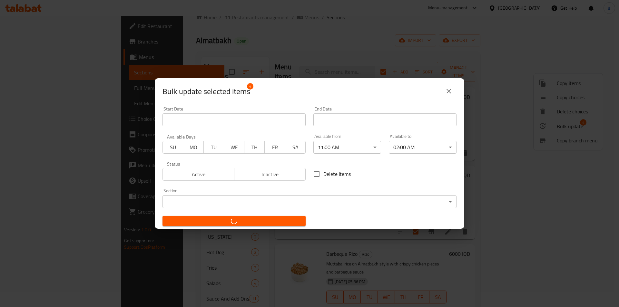
checkbox input "false"
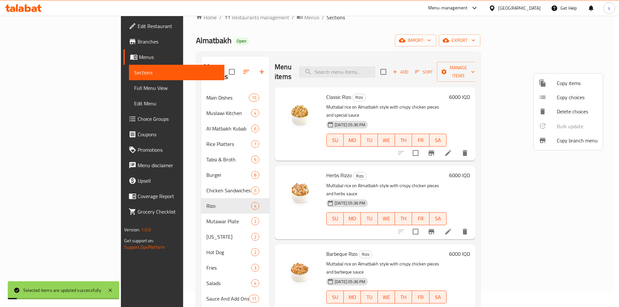
click at [163, 213] on div at bounding box center [309, 153] width 619 height 307
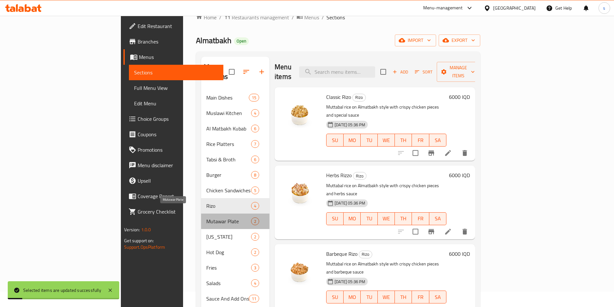
click at [206, 218] on span "Mutawar Plate" at bounding box center [228, 222] width 45 height 8
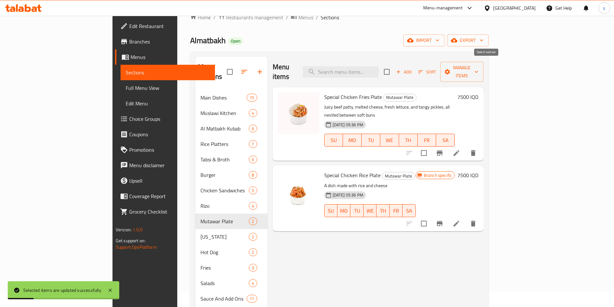
click at [394, 69] on input "checkbox" at bounding box center [387, 72] width 14 height 14
checkbox input "true"
click at [479, 67] on span "Manage items" at bounding box center [462, 72] width 33 height 16
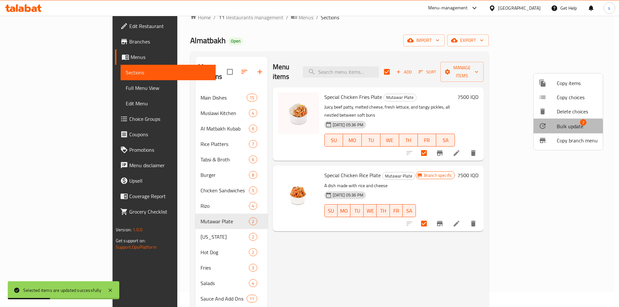
click at [564, 128] on span "Bulk update" at bounding box center [570, 127] width 26 height 8
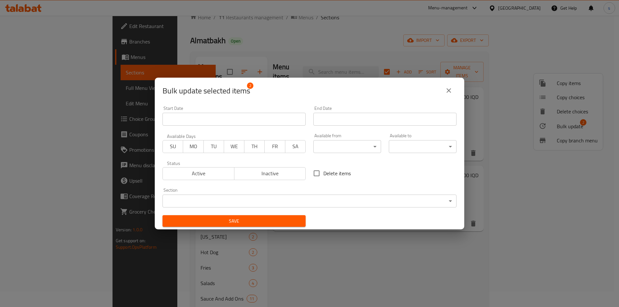
click at [364, 144] on body "​ Menu-management Iraq Get Help s Edit Restaurant Branches Menus Sections Full …" at bounding box center [309, 146] width 619 height 292
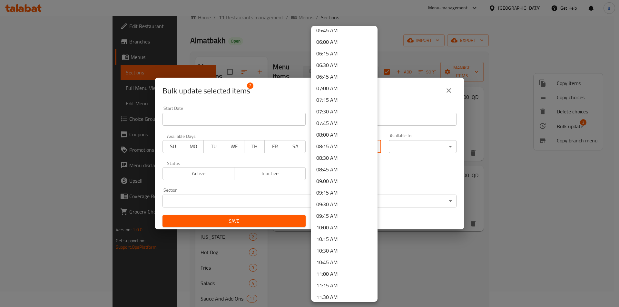
scroll to position [297, 0]
click at [329, 249] on li "11:00 AM" at bounding box center [344, 249] width 66 height 12
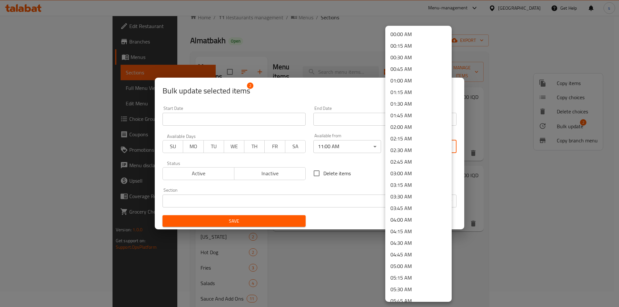
click at [415, 147] on body "​ Menu-management Iraq Get Help s Edit Restaurant Branches Menus Sections Full …" at bounding box center [309, 146] width 619 height 292
click at [405, 125] on li "02:00 AM" at bounding box center [418, 127] width 66 height 12
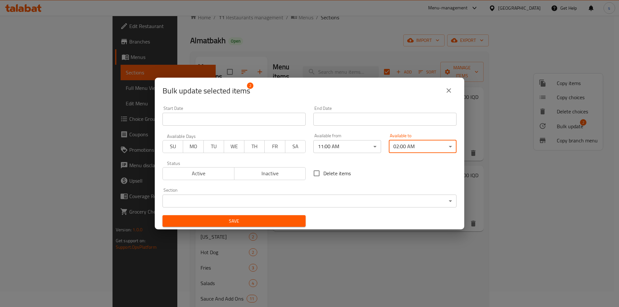
click at [282, 220] on span "Save" at bounding box center [234, 221] width 133 height 8
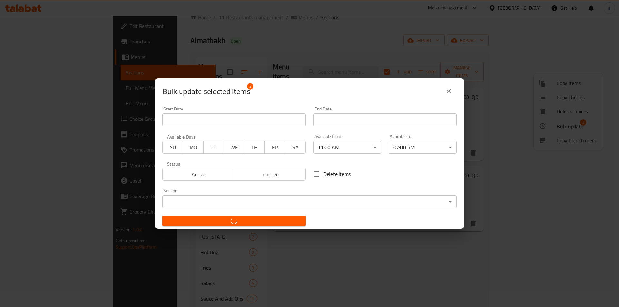
checkbox input "false"
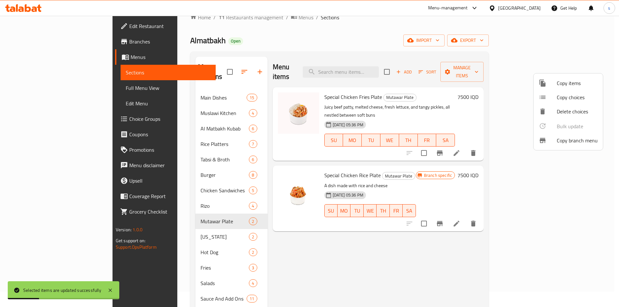
click at [150, 227] on div at bounding box center [309, 153] width 619 height 307
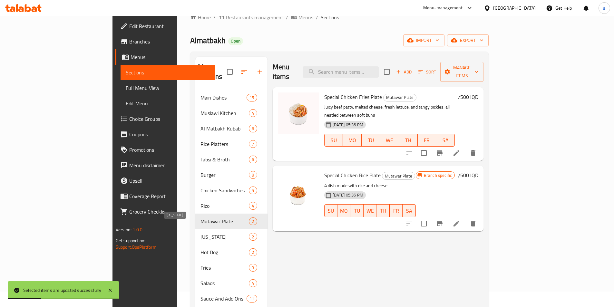
click at [201, 233] on span "Kentucky" at bounding box center [225, 237] width 48 height 8
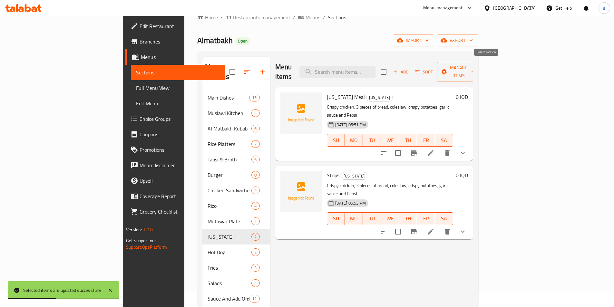
click at [391, 68] on input "checkbox" at bounding box center [384, 72] width 14 height 14
checkbox input "true"
click at [475, 68] on span "Manage items" at bounding box center [458, 72] width 33 height 16
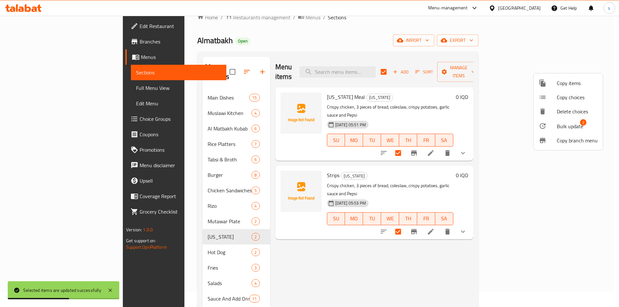
click at [545, 125] on icon at bounding box center [543, 126] width 6 height 6
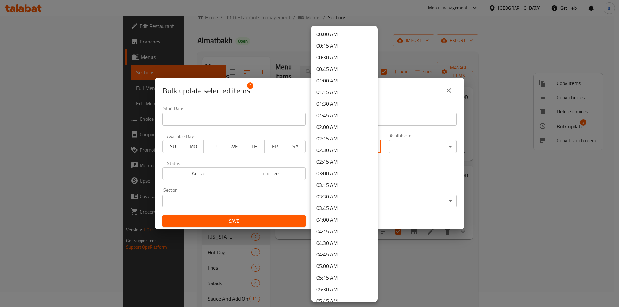
click at [356, 148] on body "​ Menu-management Iraq Get Help s Edit Restaurant Branches Menus Sections Full …" at bounding box center [309, 146] width 619 height 292
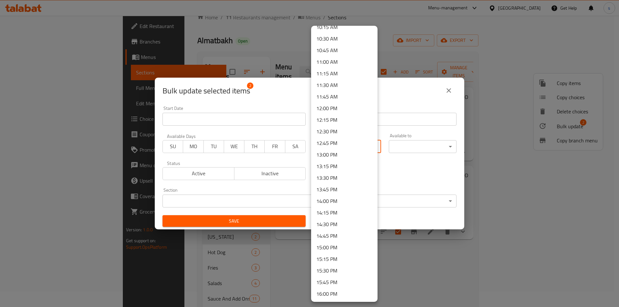
click at [329, 57] on li "11:00 AM" at bounding box center [344, 62] width 66 height 12
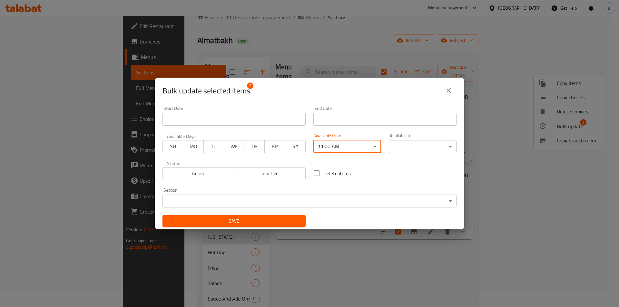
click at [445, 147] on body "​ Menu-management Iraq Get Help s Edit Restaurant Branches Menus Sections Full …" at bounding box center [309, 146] width 619 height 292
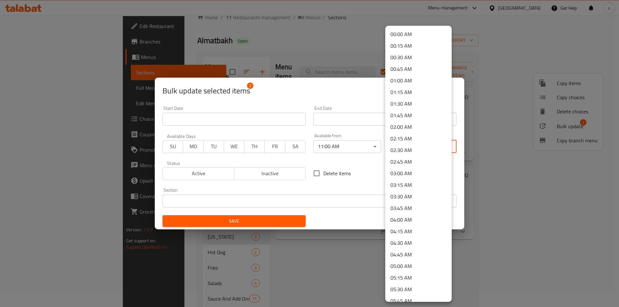
click at [399, 125] on li "02:00 AM" at bounding box center [418, 127] width 66 height 12
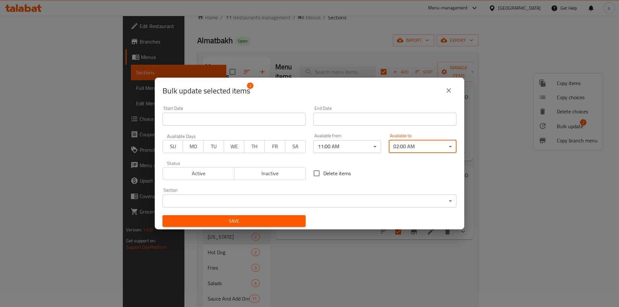
click at [261, 220] on span "Save" at bounding box center [234, 221] width 133 height 8
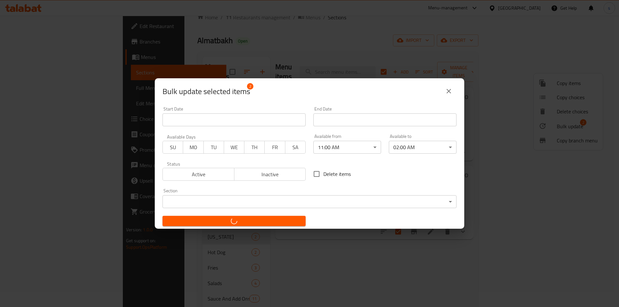
checkbox input "false"
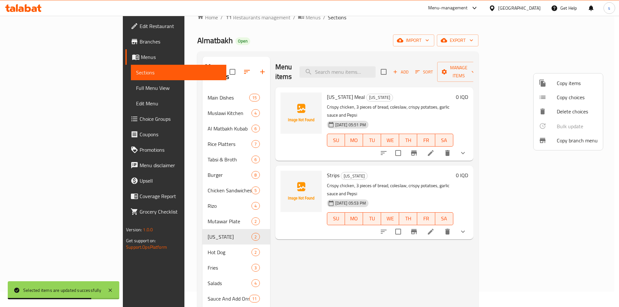
click at [143, 240] on div at bounding box center [309, 153] width 619 height 307
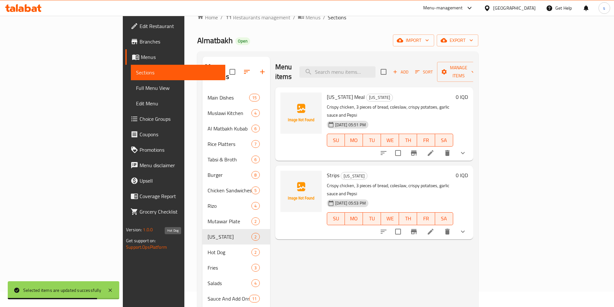
click at [208, 249] on span "Hot Dog" at bounding box center [230, 253] width 44 height 8
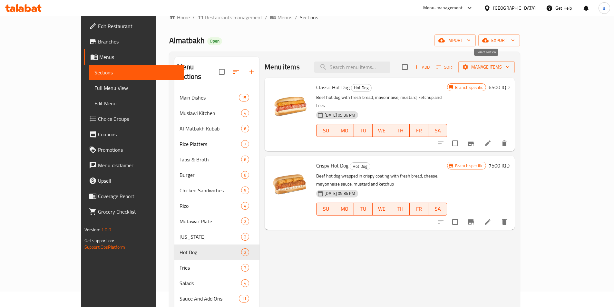
click at [412, 65] on input "checkbox" at bounding box center [405, 67] width 14 height 14
checkbox input "true"
click at [510, 65] on span "Manage items" at bounding box center [487, 67] width 46 height 8
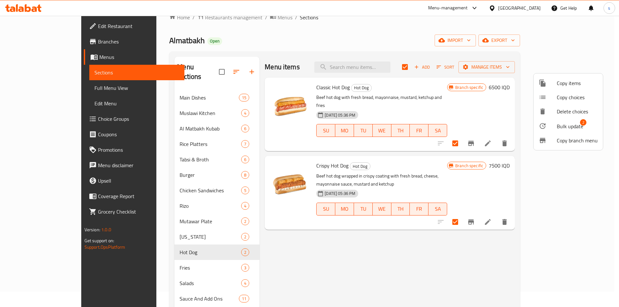
click at [557, 126] on span "Bulk update" at bounding box center [570, 127] width 26 height 8
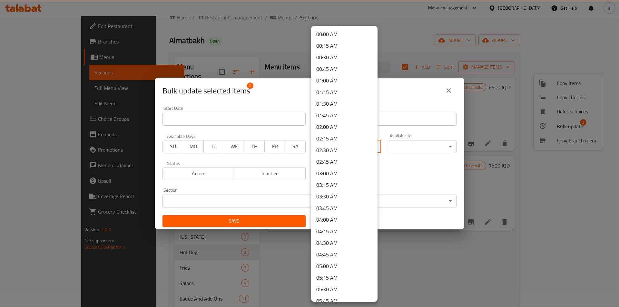
click at [349, 144] on body "​ Menu-management Iraq Get Help s Edit Restaurant Branches Menus Sections Full …" at bounding box center [309, 146] width 619 height 292
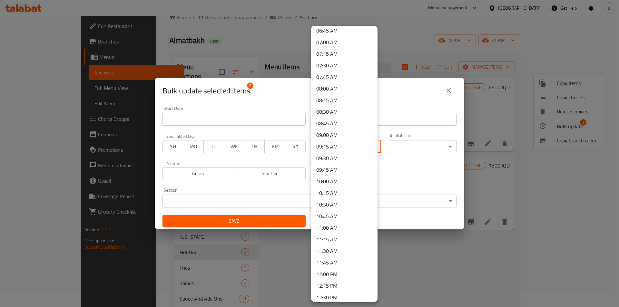
click at [349, 229] on li "11:00 AM" at bounding box center [344, 228] width 66 height 12
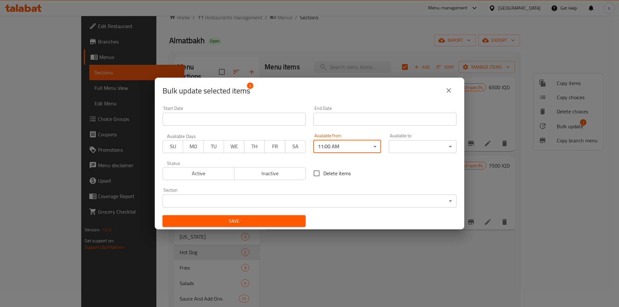
click at [409, 142] on body "​ Menu-management Iraq Get Help s Edit Restaurant Branches Menus Sections Full …" at bounding box center [309, 146] width 619 height 292
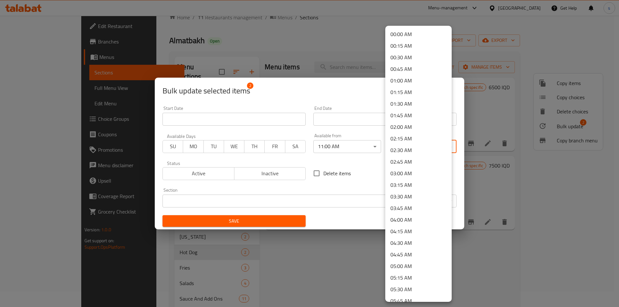
click at [408, 128] on li "02:00 AM" at bounding box center [418, 127] width 66 height 12
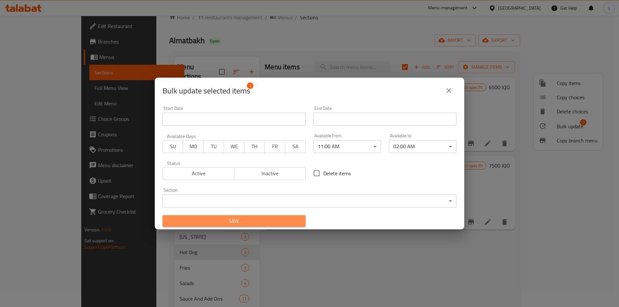
click at [283, 222] on span "Save" at bounding box center [234, 221] width 133 height 8
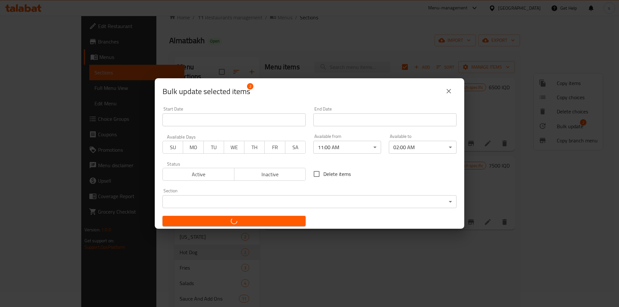
checkbox input "false"
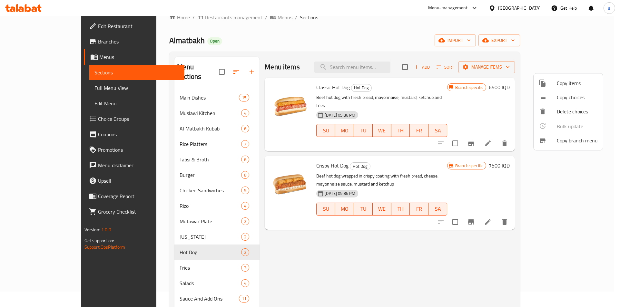
click at [129, 259] on div at bounding box center [309, 153] width 619 height 307
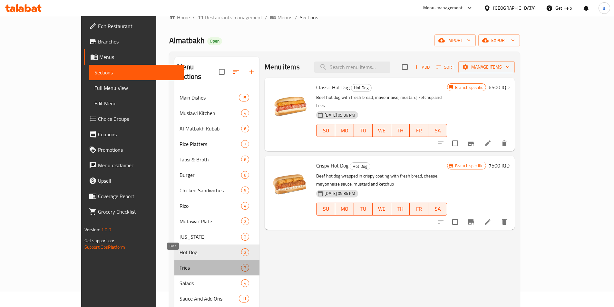
click at [180, 264] on span "Fries" at bounding box center [211, 268] width 62 height 8
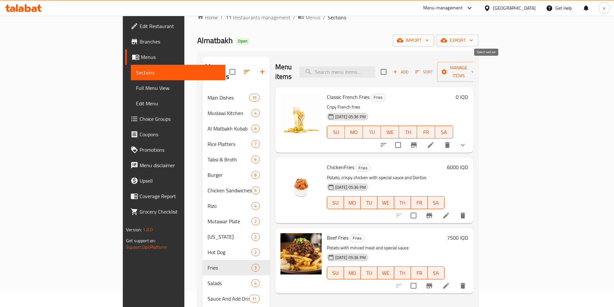
click at [391, 69] on input "checkbox" at bounding box center [384, 72] width 14 height 14
checkbox input "true"
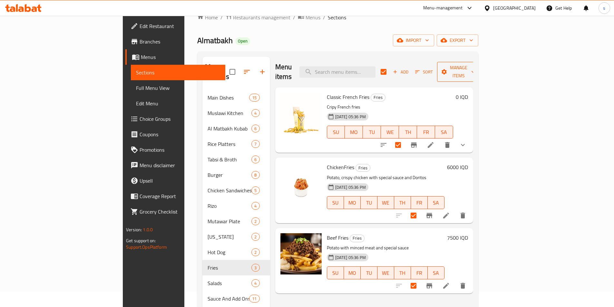
click at [448, 69] on icon "button" at bounding box center [444, 72] width 6 height 6
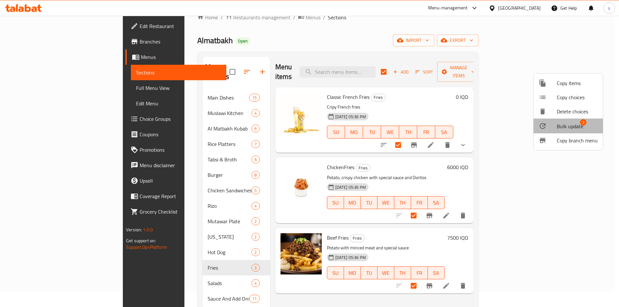
click at [554, 123] on div at bounding box center [548, 126] width 18 height 8
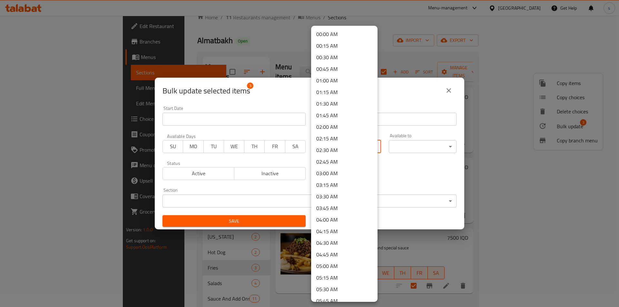
click at [341, 142] on body "​ Menu-management Iraq Get Help s Edit Restaurant Branches Menus Sections Full …" at bounding box center [309, 146] width 619 height 292
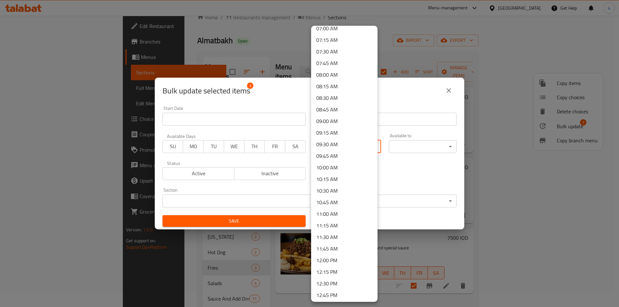
scroll to position [332, 0]
click at [336, 215] on li "11:00 AM" at bounding box center [344, 213] width 66 height 12
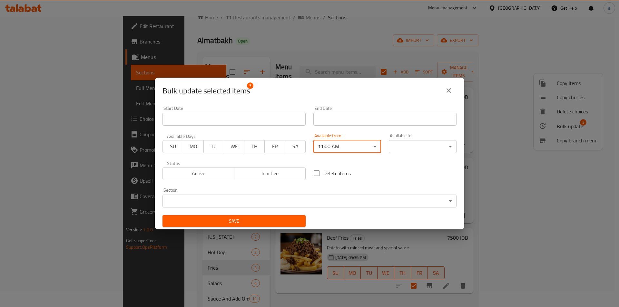
click at [430, 147] on body "​ Menu-management Iraq Get Help s Edit Restaurant Branches Menus Sections Full …" at bounding box center [309, 146] width 619 height 292
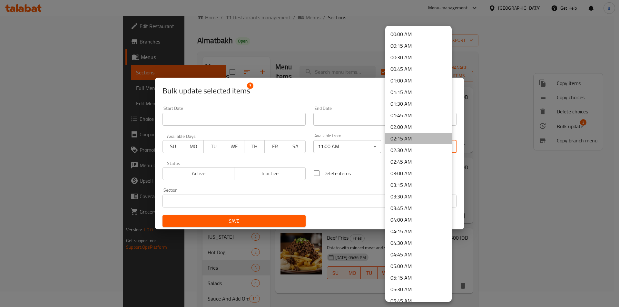
click at [422, 133] on li "02:15 AM" at bounding box center [418, 139] width 66 height 12
click at [425, 147] on body "​ Menu-management Iraq Get Help s Edit Restaurant Branches Menus Sections Full …" at bounding box center [309, 146] width 619 height 292
click at [411, 125] on li "02:00 AM" at bounding box center [418, 127] width 66 height 12
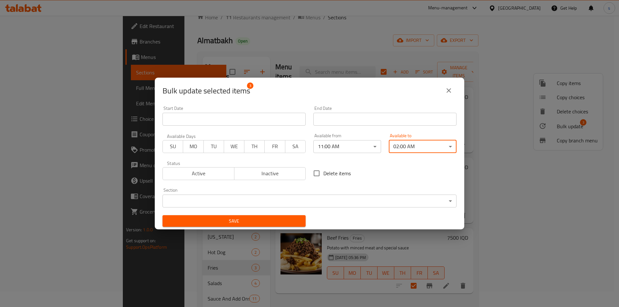
click at [287, 224] on span "Save" at bounding box center [234, 221] width 133 height 8
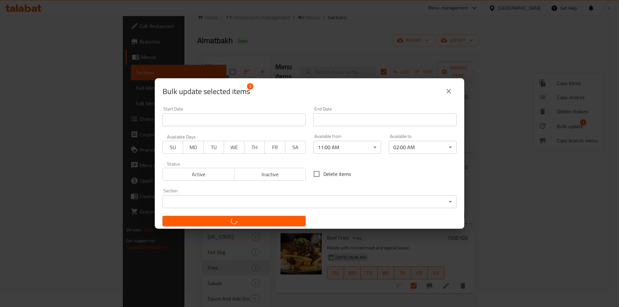
checkbox input "false"
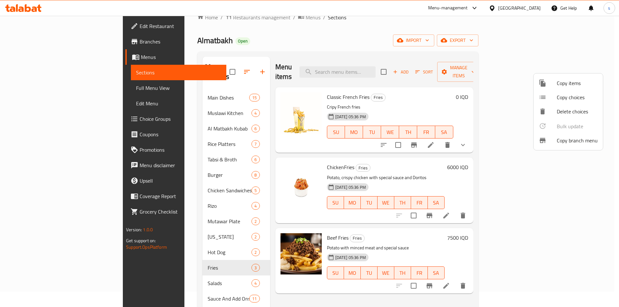
click at [134, 275] on div at bounding box center [309, 153] width 619 height 307
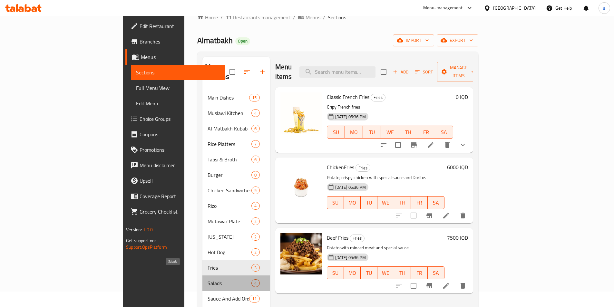
click at [208, 280] on span "Salads" at bounding box center [230, 284] width 44 height 8
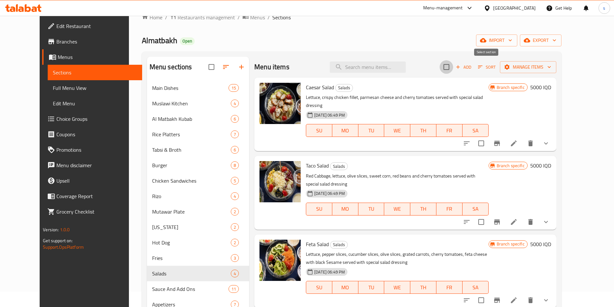
click at [453, 71] on input "checkbox" at bounding box center [447, 67] width 14 height 14
checkbox input "true"
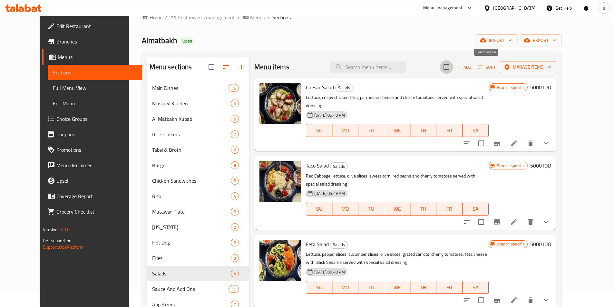
checkbox input "true"
click at [510, 70] on icon "button" at bounding box center [507, 67] width 6 height 6
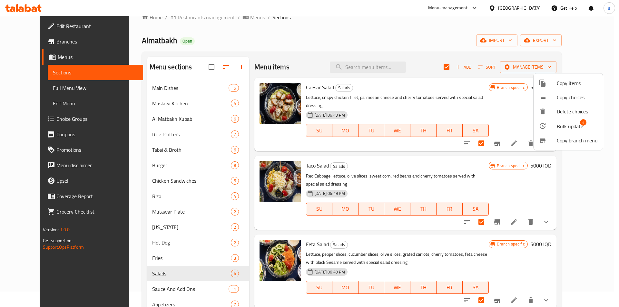
click at [549, 125] on div at bounding box center [548, 126] width 18 height 8
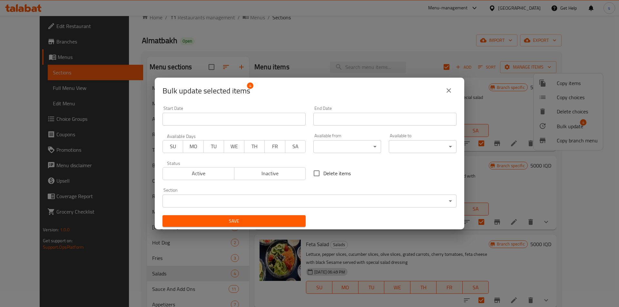
click at [362, 146] on body "​ Menu-management Iraq Get Help s Edit Restaurant Branches Menus Sections Full …" at bounding box center [309, 146] width 619 height 292
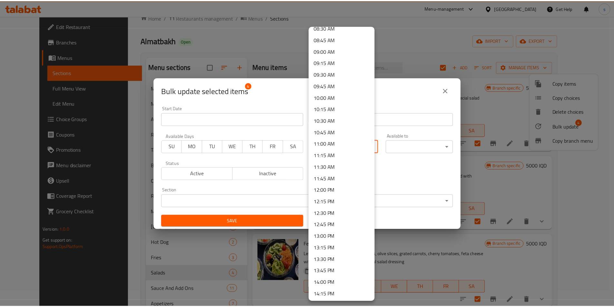
scroll to position [422, 0]
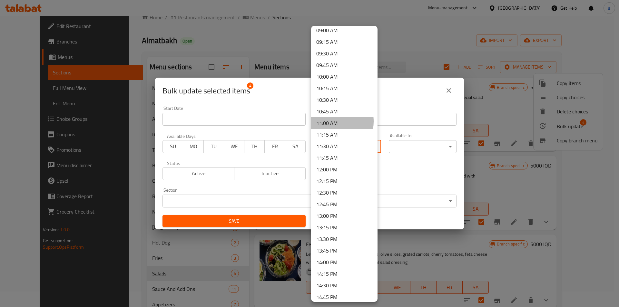
click at [327, 122] on li "11:00 AM" at bounding box center [344, 123] width 66 height 12
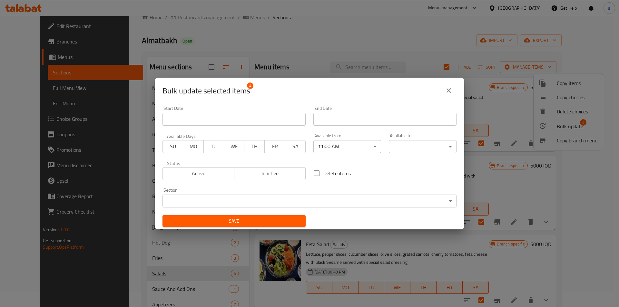
click at [451, 149] on body "​ Menu-management Iraq Get Help s Edit Restaurant Branches Menus Sections Full …" at bounding box center [309, 146] width 619 height 292
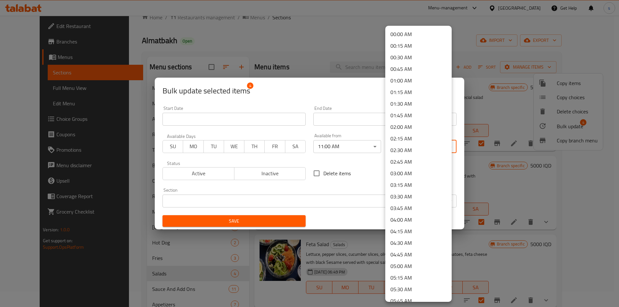
click at [414, 131] on li "02:00 AM" at bounding box center [418, 127] width 66 height 12
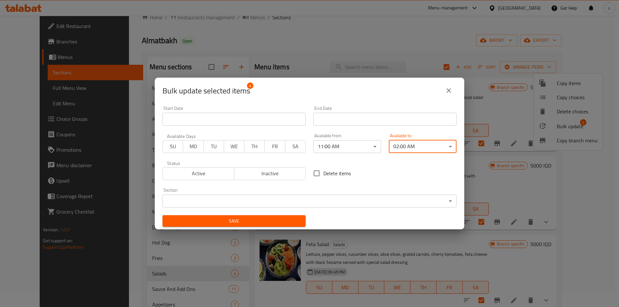
click at [282, 224] on span "Save" at bounding box center [234, 221] width 133 height 8
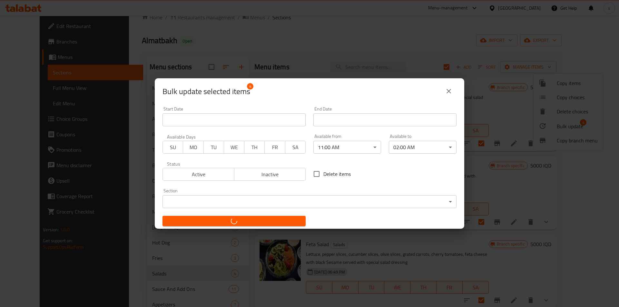
checkbox input "false"
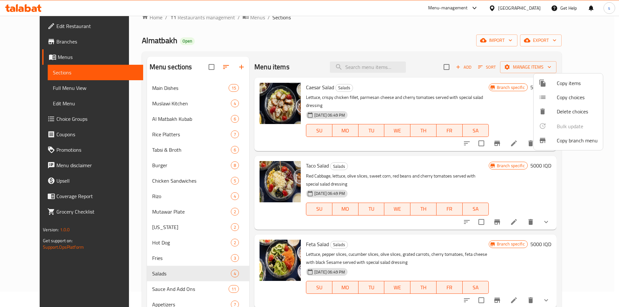
click at [617, 63] on div at bounding box center [309, 153] width 619 height 307
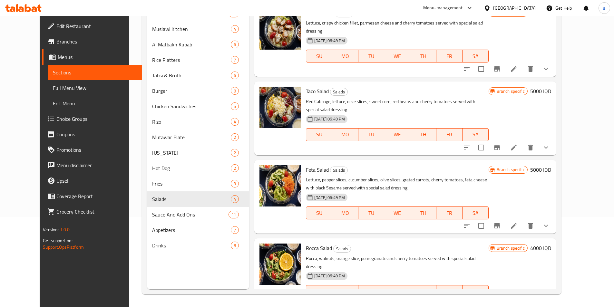
scroll to position [90, 0]
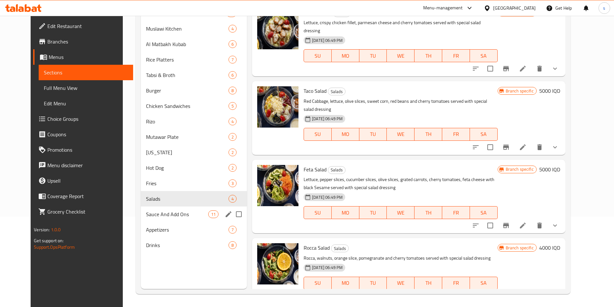
click at [141, 210] on div "Sauce And Add Ons 11" at bounding box center [194, 214] width 106 height 15
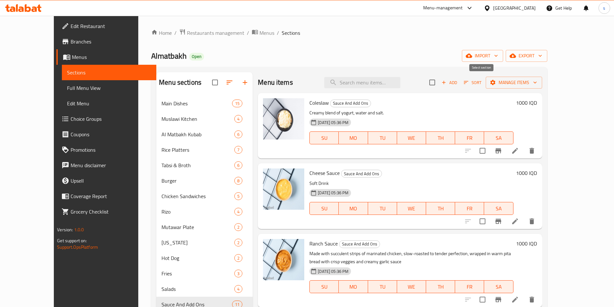
click at [439, 85] on input "checkbox" at bounding box center [433, 83] width 14 height 14
checkbox input "true"
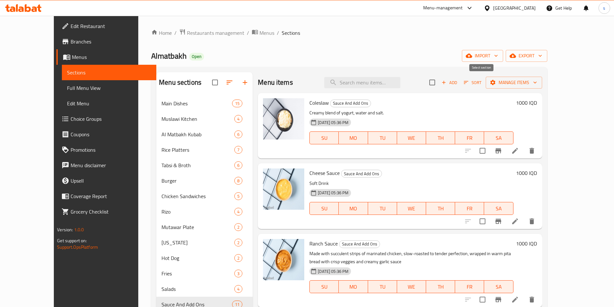
checkbox input "true"
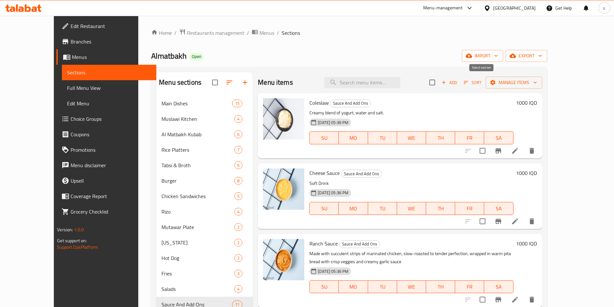
checkbox input "true"
click at [537, 79] on span "Manage items" at bounding box center [514, 83] width 46 height 8
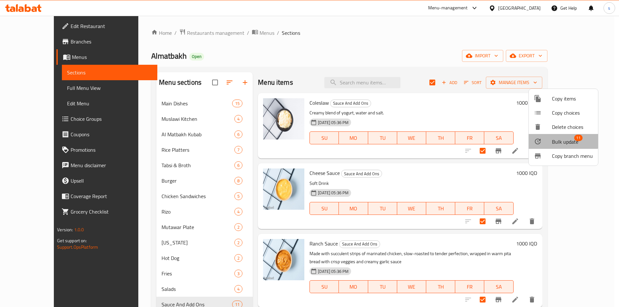
click at [554, 138] on span "Bulk update" at bounding box center [565, 142] width 26 height 8
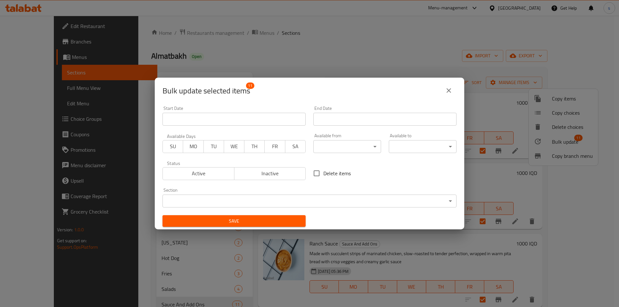
click at [360, 147] on body "​ Menu-management Iraq Get Help s Edit Restaurant Branches Menus Sections Full …" at bounding box center [309, 162] width 619 height 292
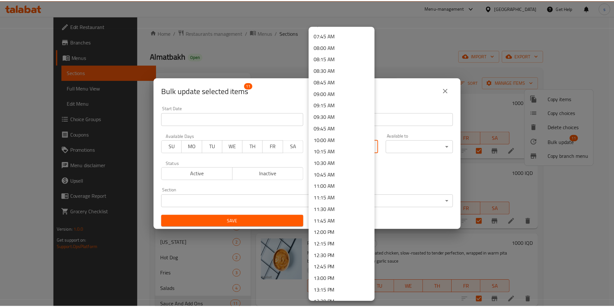
scroll to position [391, 0]
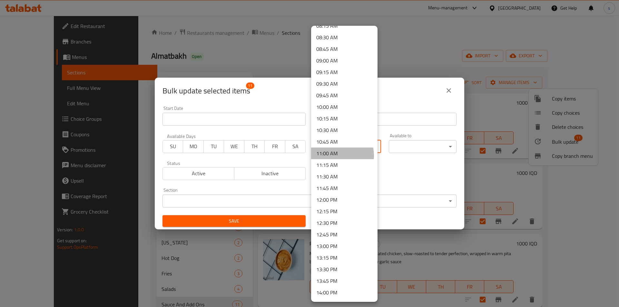
click at [335, 156] on li "11:00 AM" at bounding box center [344, 154] width 66 height 12
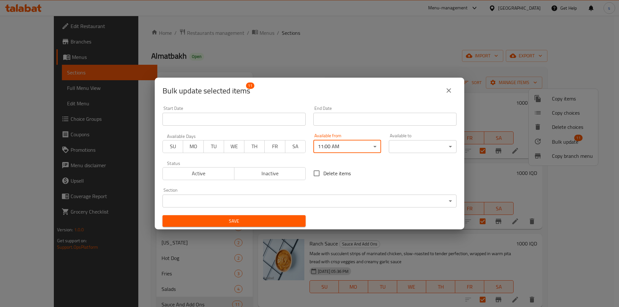
click at [423, 149] on body "​ Menu-management Iraq Get Help s Edit Restaurant Branches Menus Sections Full …" at bounding box center [309, 162] width 619 height 292
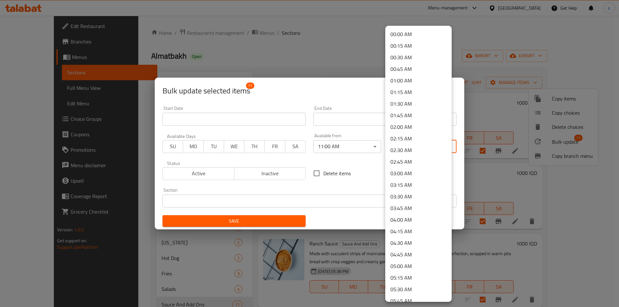
click at [416, 130] on li "02:00 AM" at bounding box center [418, 127] width 66 height 12
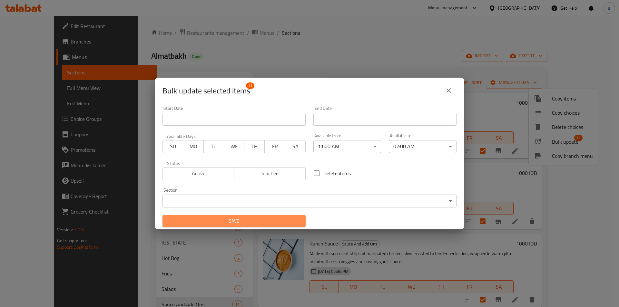
click at [269, 222] on span "Save" at bounding box center [234, 221] width 133 height 8
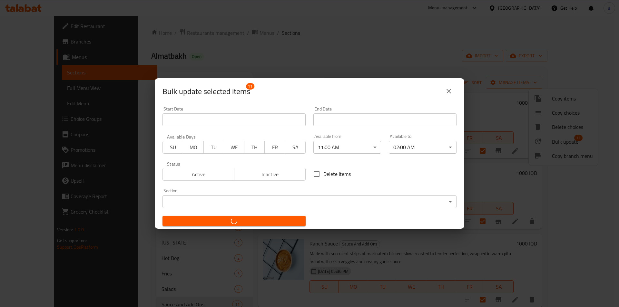
checkbox input "false"
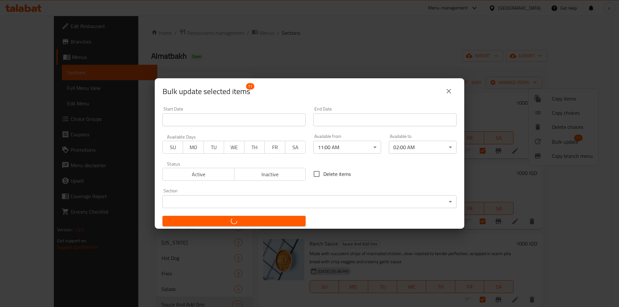
checkbox input "false"
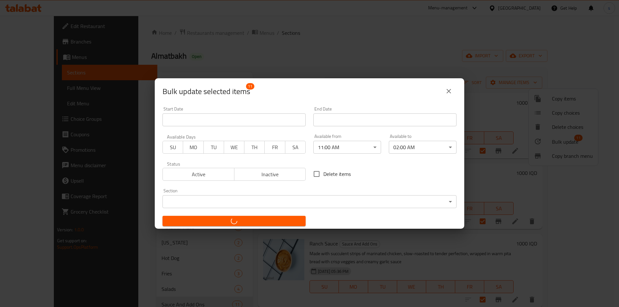
checkbox input "false"
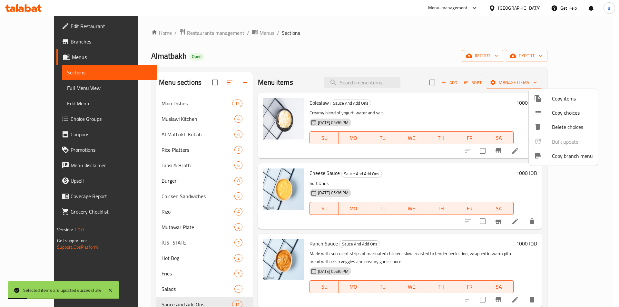
click at [606, 154] on div at bounding box center [309, 153] width 619 height 307
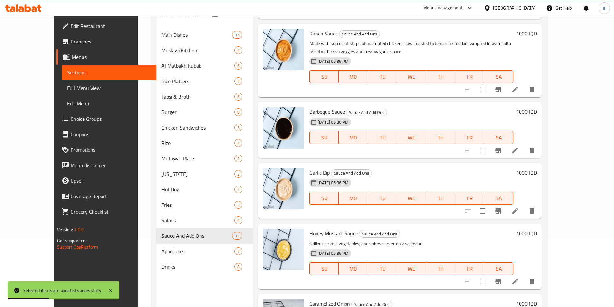
scroll to position [82, 0]
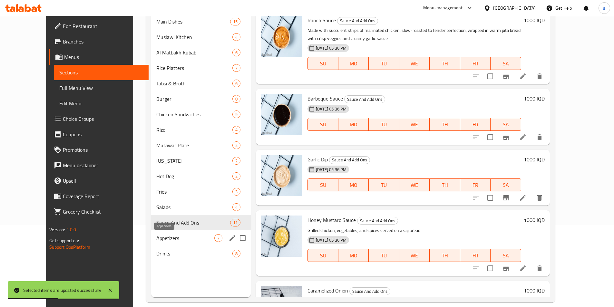
click at [158, 239] on span "Appetizers" at bounding box center [185, 238] width 58 height 8
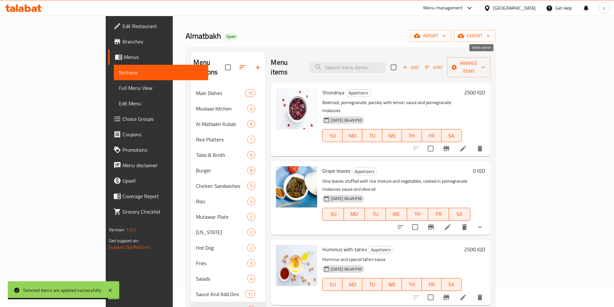
click at [401, 66] on input "checkbox" at bounding box center [394, 68] width 14 height 14
click at [457, 65] on icon "button" at bounding box center [454, 67] width 5 height 5
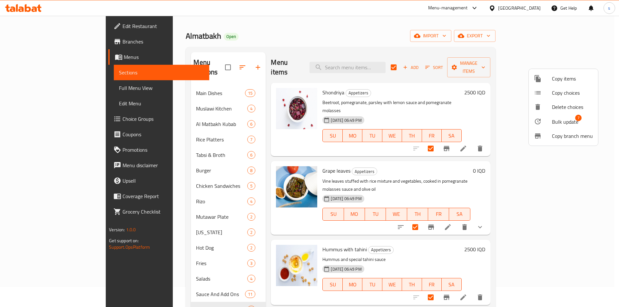
click at [551, 117] on li "Bulk update 7" at bounding box center [563, 121] width 69 height 15
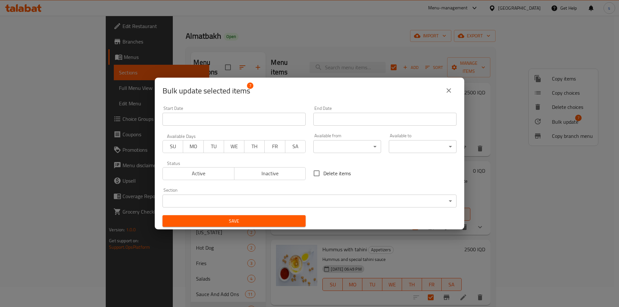
click at [344, 136] on div "Available from ​ ​" at bounding box center [347, 144] width 68 height 20
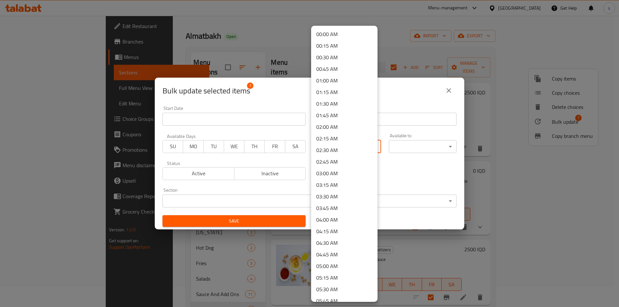
click at [344, 144] on body "​ Menu-management Iraq Get Help s Edit Restaurant Branches Menus Sections Full …" at bounding box center [309, 142] width 619 height 292
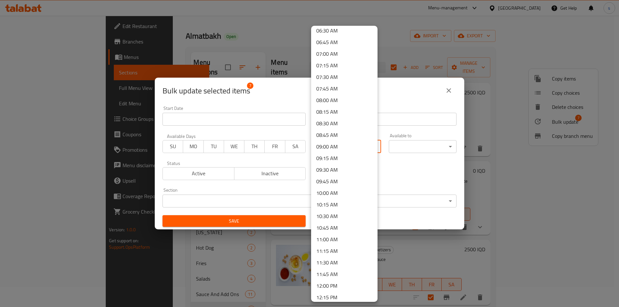
scroll to position [322, 0]
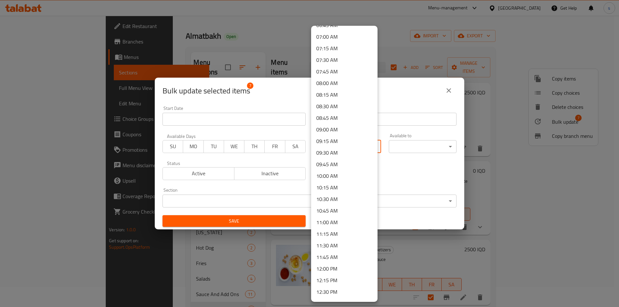
click at [332, 222] on li "11:00 AM" at bounding box center [344, 223] width 66 height 12
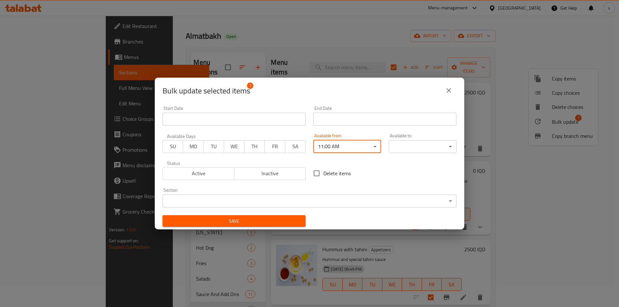
click at [423, 142] on body "​ Menu-management Iraq Get Help s Edit Restaurant Branches Menus Sections Full …" at bounding box center [309, 142] width 619 height 292
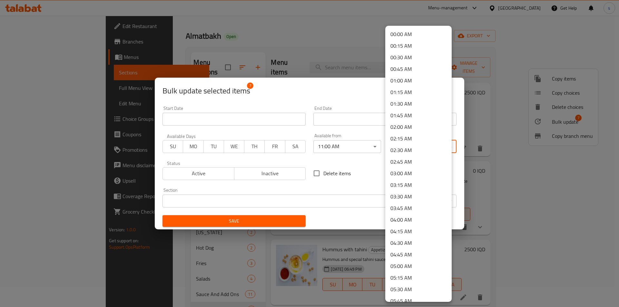
click at [416, 126] on li "02:00 AM" at bounding box center [418, 127] width 66 height 12
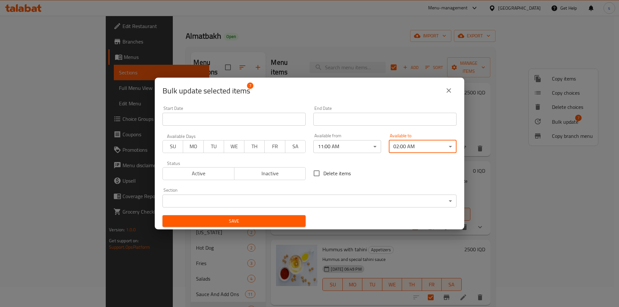
click at [289, 223] on span "Save" at bounding box center [234, 221] width 133 height 8
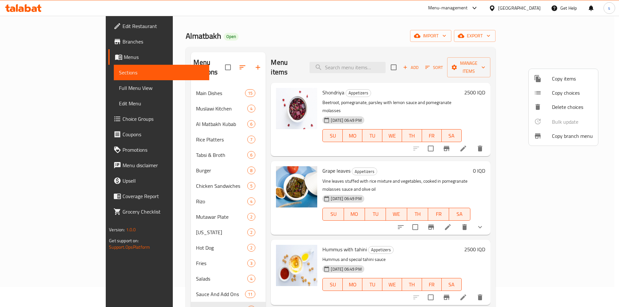
click at [480, 64] on div at bounding box center [309, 153] width 619 height 307
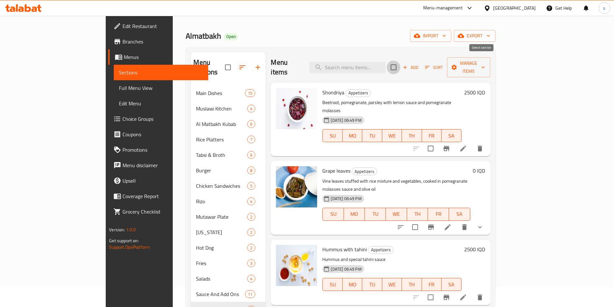
click at [401, 61] on input "checkbox" at bounding box center [394, 68] width 14 height 14
click at [485, 62] on span "Manage items" at bounding box center [468, 67] width 33 height 16
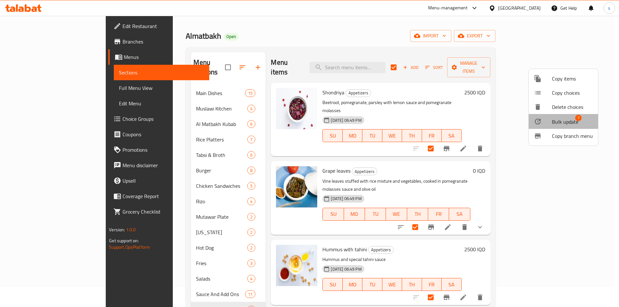
click at [557, 118] on span "Bulk update" at bounding box center [565, 122] width 26 height 8
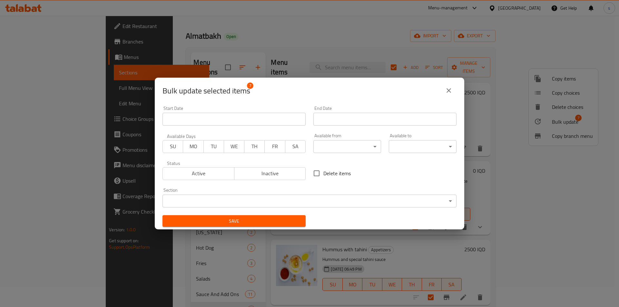
click at [355, 145] on body "​ Menu-management Iraq Get Help s Edit Restaurant Branches Menus Sections Full …" at bounding box center [309, 142] width 619 height 292
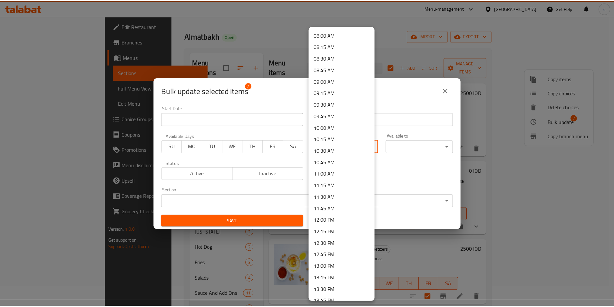
scroll to position [374, 0]
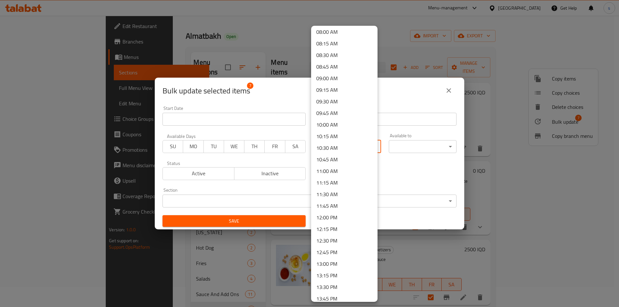
click at [348, 175] on li "11:00 AM" at bounding box center [344, 171] width 66 height 12
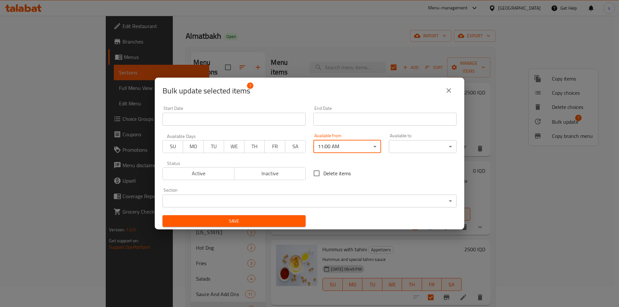
click at [427, 144] on body "​ Menu-management Iraq Get Help s Edit Restaurant Branches Menus Sections Full …" at bounding box center [309, 142] width 619 height 292
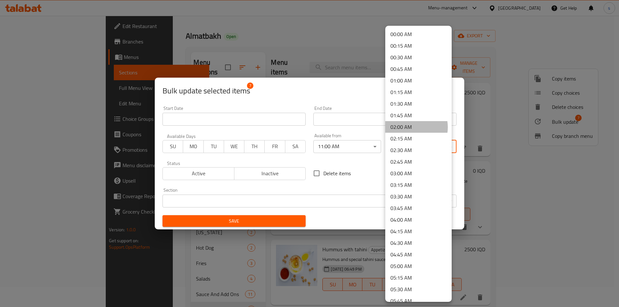
click at [409, 127] on li "02:00 AM" at bounding box center [418, 127] width 66 height 12
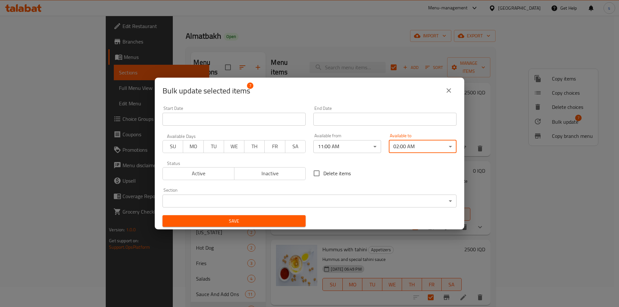
click at [293, 218] on span "Save" at bounding box center [234, 221] width 133 height 8
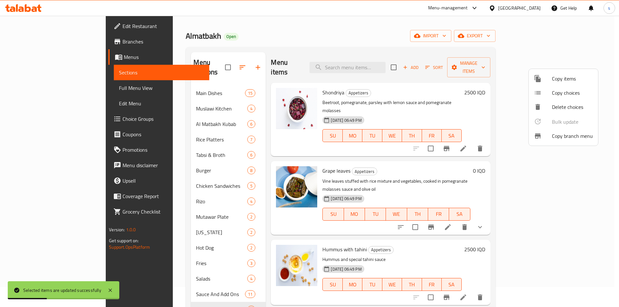
drag, startPoint x: 594, startPoint y: 184, endPoint x: 593, endPoint y: 217, distance: 32.9
click at [593, 217] on div at bounding box center [309, 153] width 619 height 307
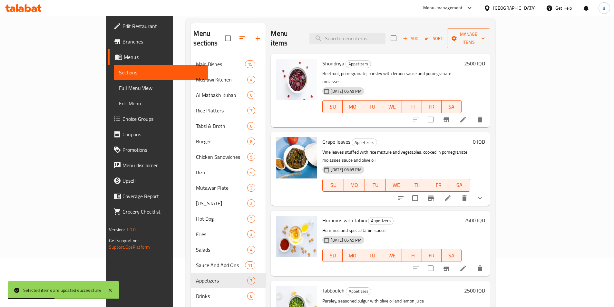
scroll to position [90, 0]
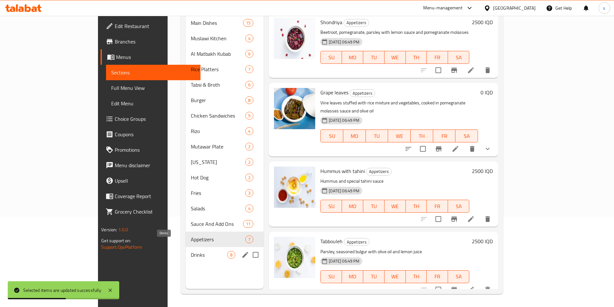
click at [191, 251] on span "Drinks" at bounding box center [209, 255] width 36 height 8
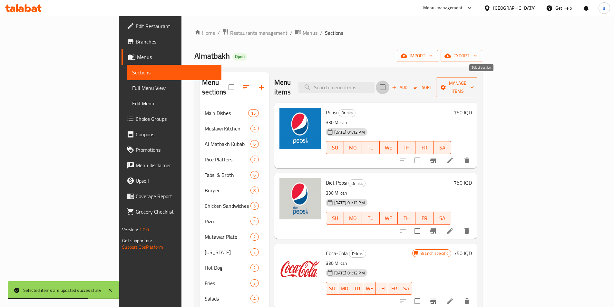
click at [390, 83] on input "checkbox" at bounding box center [383, 88] width 14 height 14
click at [474, 82] on span "Manage items" at bounding box center [457, 87] width 33 height 16
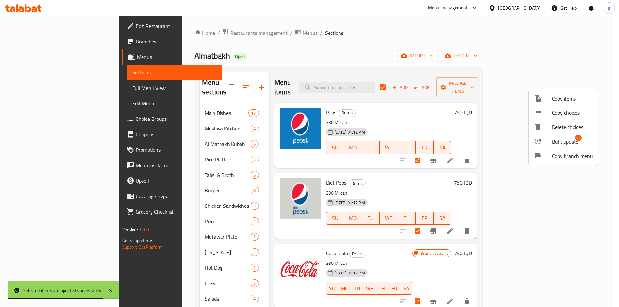
click at [555, 141] on span "Bulk update" at bounding box center [565, 142] width 26 height 8
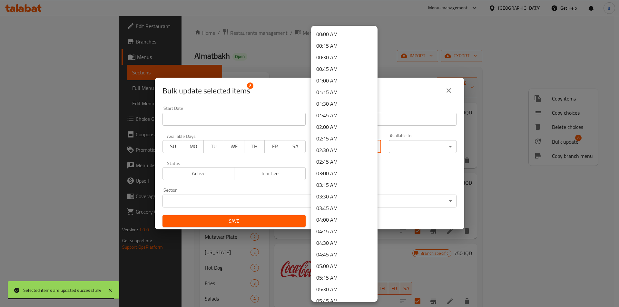
click at [354, 149] on body "Selected items are updated successfully ​ Menu-management Iraq Get Help s Edit …" at bounding box center [309, 162] width 619 height 292
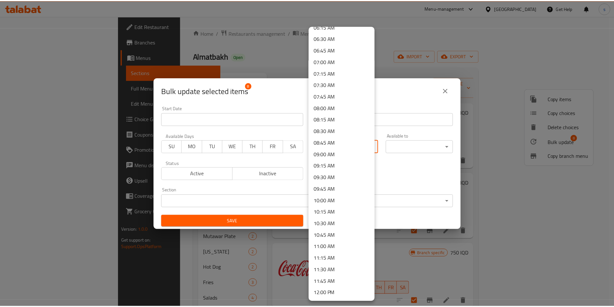
scroll to position [309, 0]
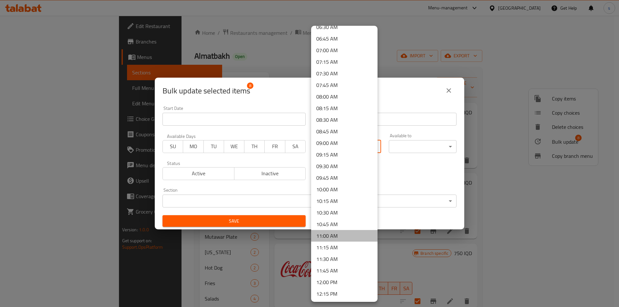
click at [345, 236] on li "11:00 AM" at bounding box center [344, 236] width 66 height 12
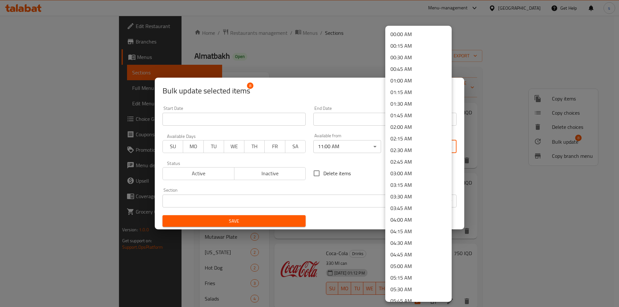
click at [418, 144] on body "​ Menu-management Iraq Get Help s Edit Restaurant Branches Menus Sections Full …" at bounding box center [309, 162] width 619 height 292
click at [405, 130] on li "02:00 AM" at bounding box center [418, 127] width 66 height 12
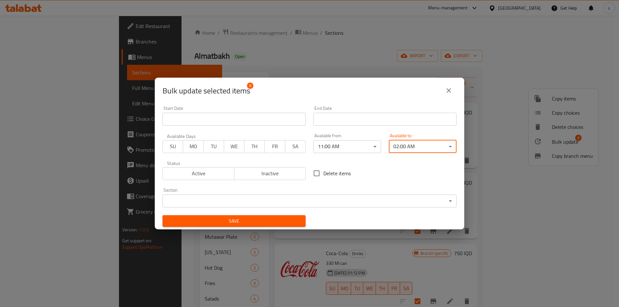
click at [284, 223] on span "Save" at bounding box center [234, 221] width 133 height 8
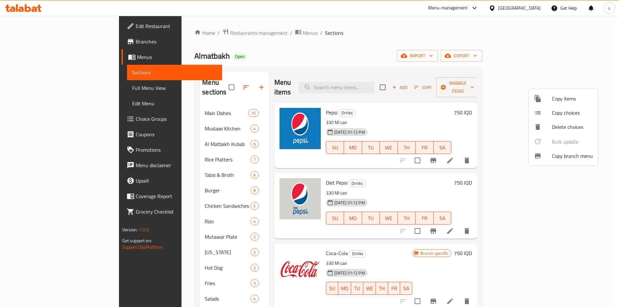
click at [24, 92] on div at bounding box center [309, 153] width 619 height 307
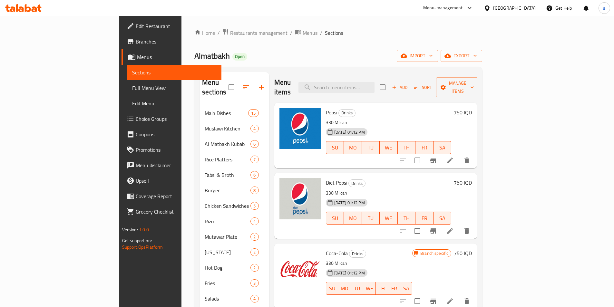
click at [132, 92] on span "Full Menu View" at bounding box center [174, 88] width 84 height 8
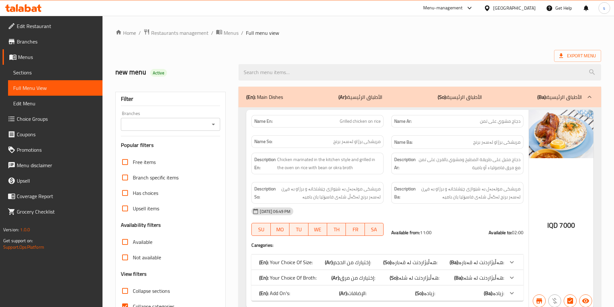
click at [214, 124] on icon "Open" at bounding box center [213, 125] width 3 height 2
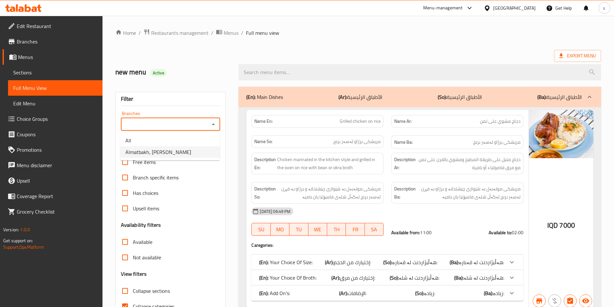
click at [204, 148] on li "Almatbakh, Al Dawoodi" at bounding box center [170, 152] width 100 height 12
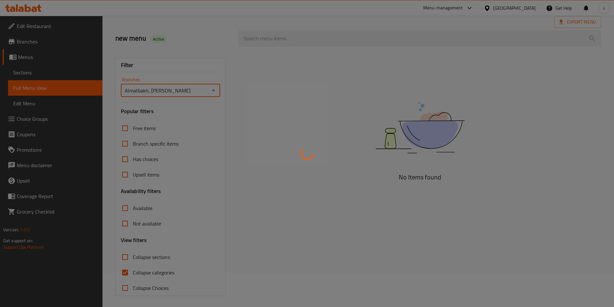
scroll to position [36, 0]
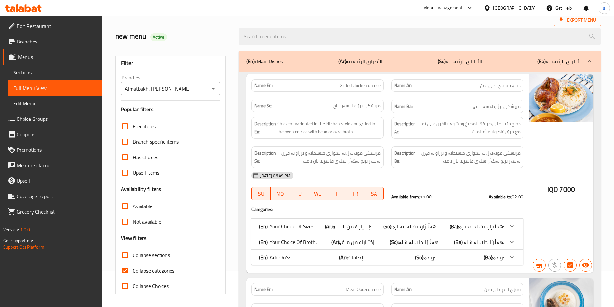
click at [124, 257] on input "Collapse sections" at bounding box center [124, 255] width 15 height 15
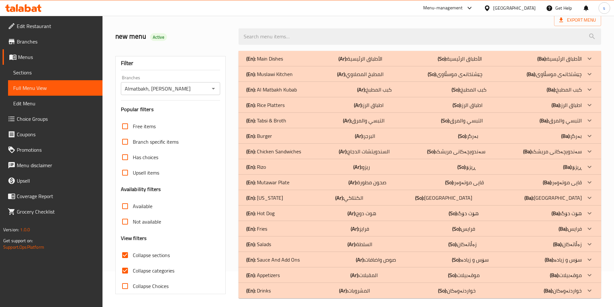
click at [126, 270] on input "Collapse categories" at bounding box center [124, 270] width 15 height 15
click at [270, 55] on p "(En): Main Dishes" at bounding box center [264, 59] width 37 height 8
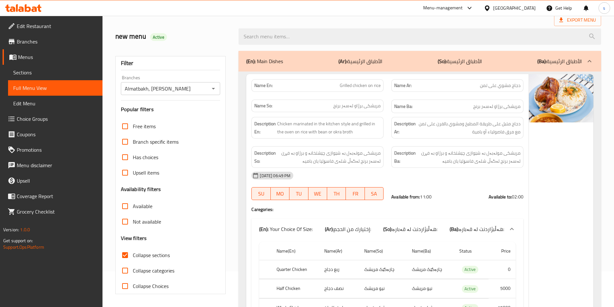
click at [126, 258] on input "Collapse sections" at bounding box center [124, 255] width 15 height 15
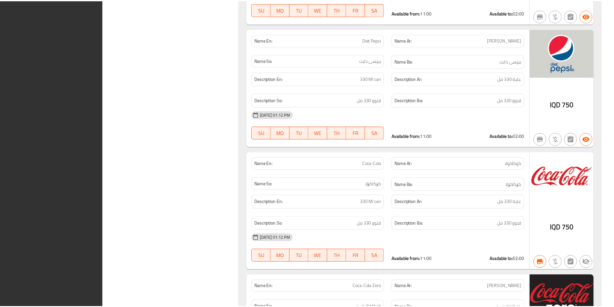
scroll to position [23707, 0]
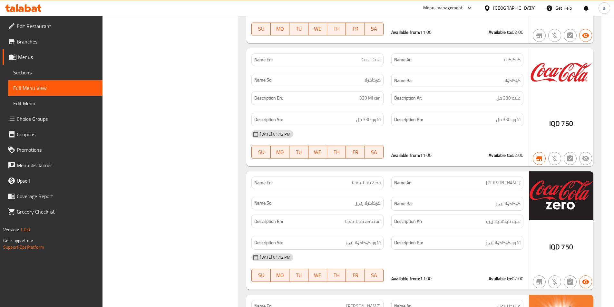
click at [26, 10] on icon at bounding box center [28, 8] width 6 height 8
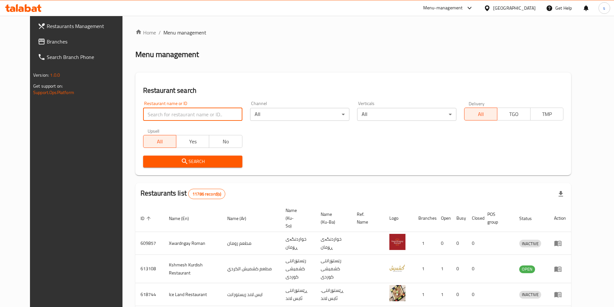
drag, startPoint x: 0, startPoint y: 0, endPoint x: 156, endPoint y: 119, distance: 196.5
click at [156, 119] on input "search" at bounding box center [192, 114] width 99 height 13
paste input "628284"
type input "628284"
click button "Search" at bounding box center [192, 162] width 99 height 12
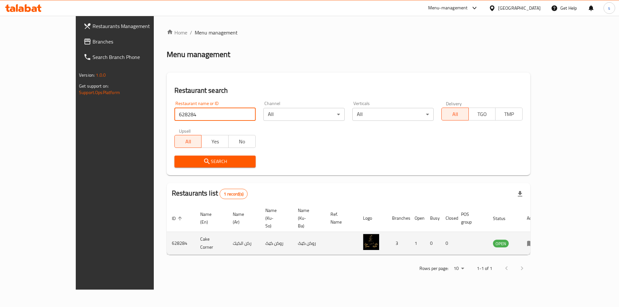
click at [535, 240] on icon "enhanced table" at bounding box center [531, 244] width 8 height 8
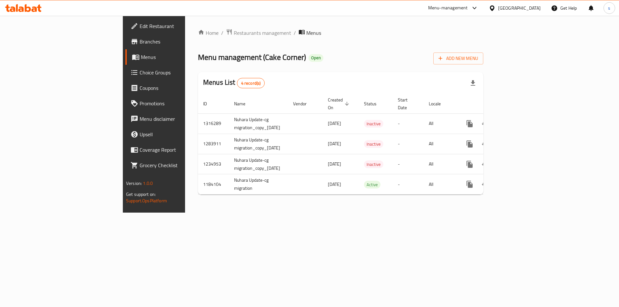
click at [140, 44] on span "Branches" at bounding box center [181, 42] width 82 height 8
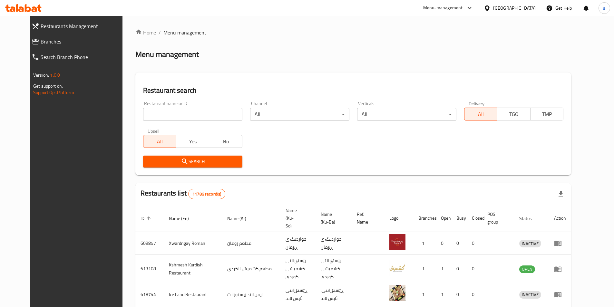
drag, startPoint x: 0, startPoint y: 0, endPoint x: 154, endPoint y: 113, distance: 190.5
click at [154, 113] on input "search" at bounding box center [192, 114] width 99 height 13
paste input "659315"
type input "659315"
click button "Search" at bounding box center [192, 162] width 99 height 12
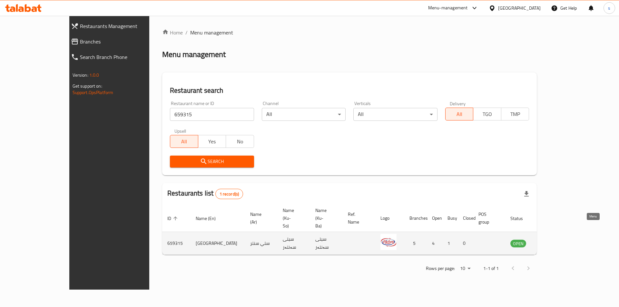
click at [552, 240] on icon "enhanced table" at bounding box center [548, 244] width 8 height 8
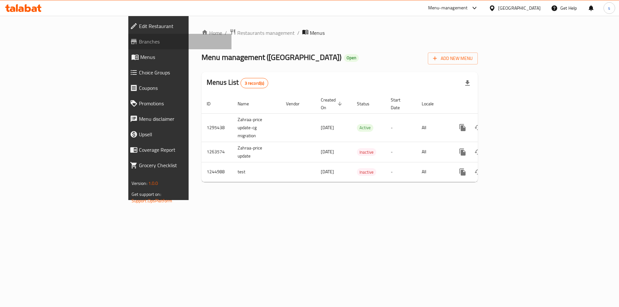
click at [139, 45] on span "Branches" at bounding box center [183, 42] width 88 height 8
